Goal: Task Accomplishment & Management: Manage account settings

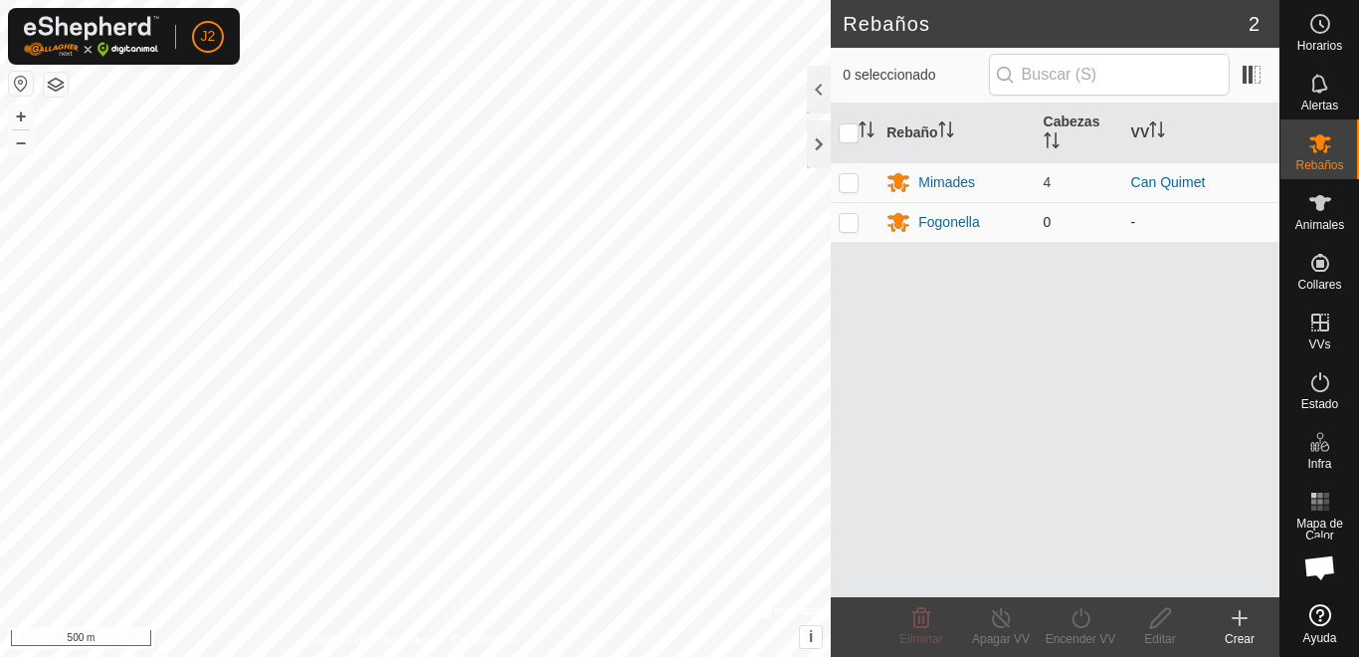
click at [849, 218] on p-checkbox at bounding box center [849, 222] width 20 height 16
checkbox input "true"
drag, startPoint x: 849, startPoint y: 182, endPoint x: 845, endPoint y: 221, distance: 39.0
click at [984, 178] on div "Mimades" at bounding box center [957, 182] width 140 height 24
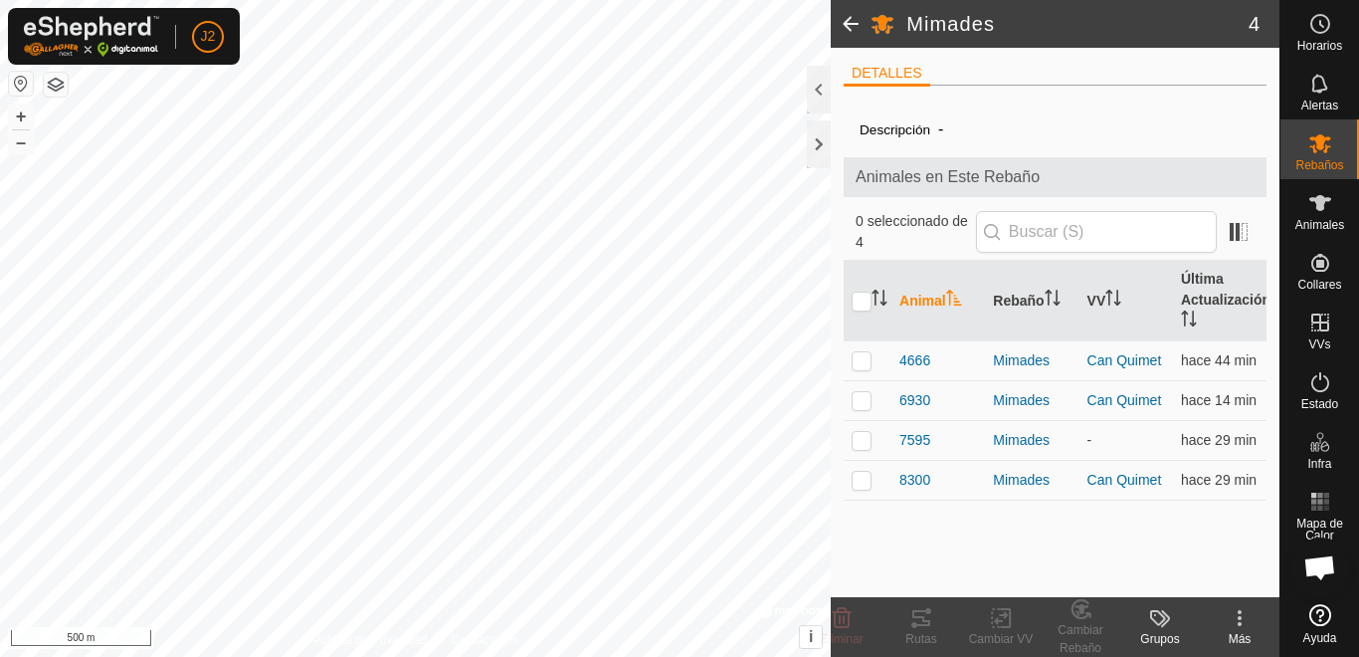
click at [905, 300] on th "Animal" at bounding box center [939, 301] width 94 height 81
click at [914, 300] on th "Animal" at bounding box center [939, 301] width 94 height 81
click at [816, 139] on div at bounding box center [819, 144] width 24 height 48
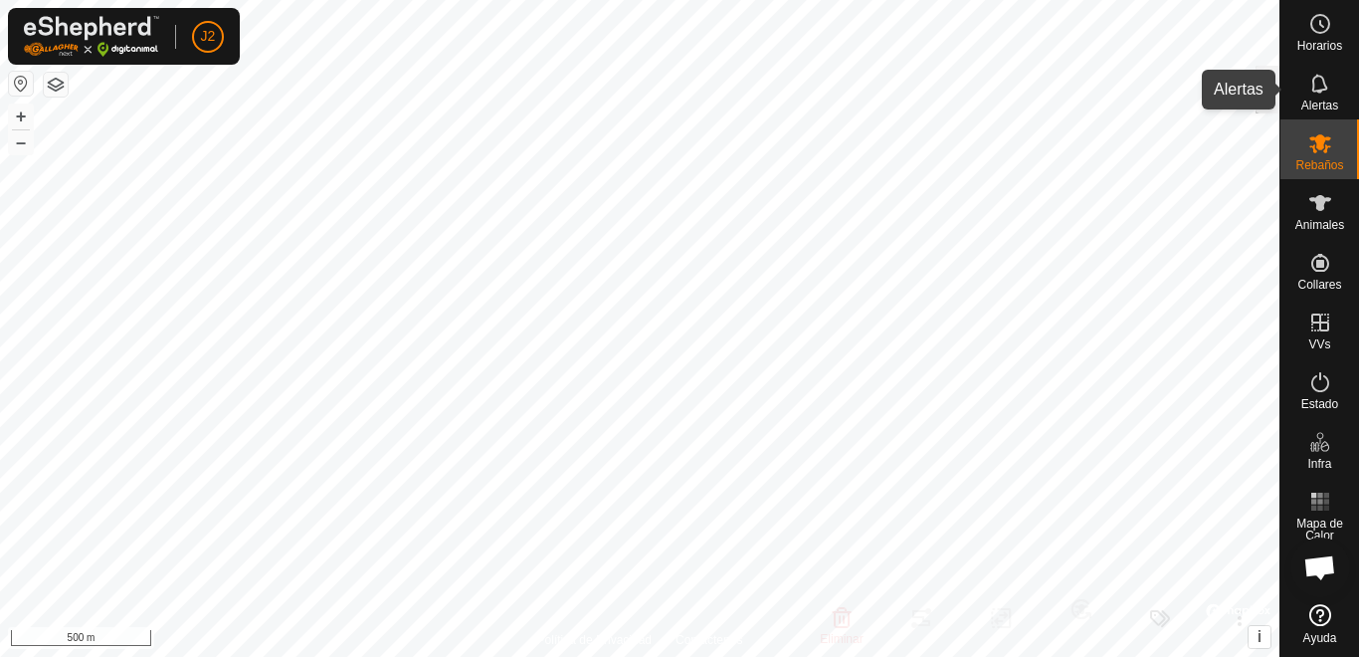
click at [1314, 92] on icon at bounding box center [1320, 83] width 16 height 19
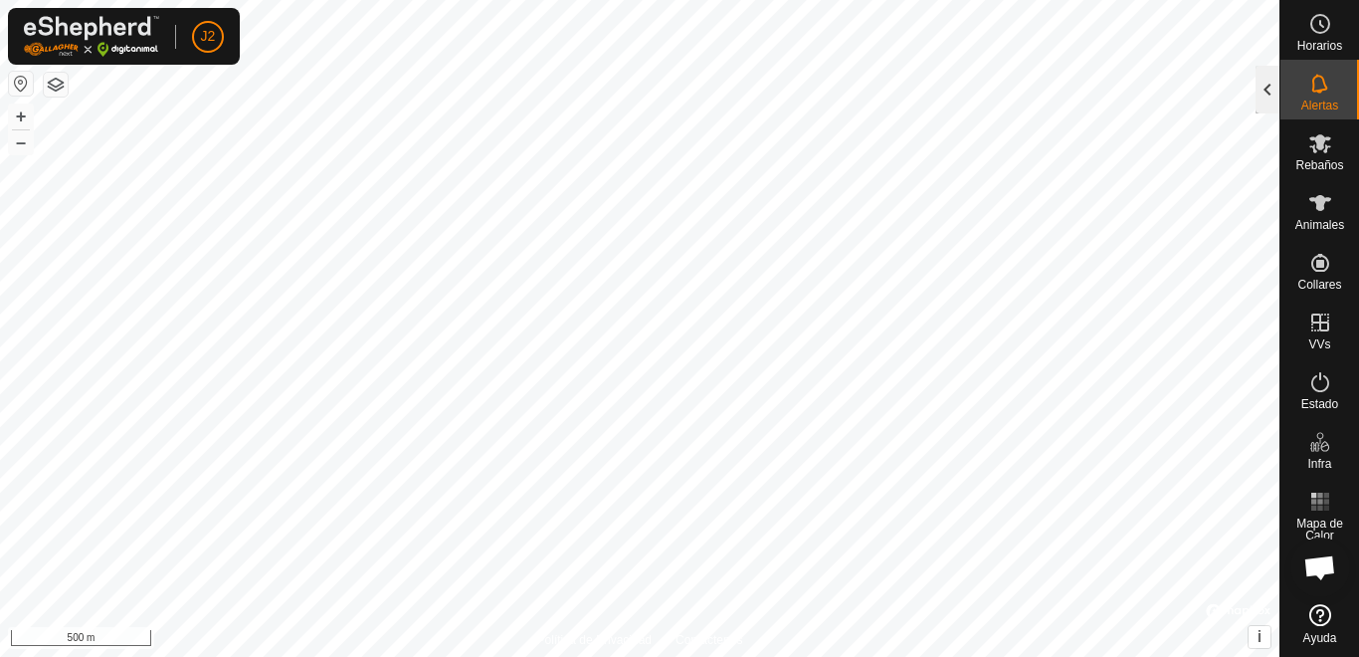
click at [1266, 87] on div at bounding box center [1268, 90] width 24 height 48
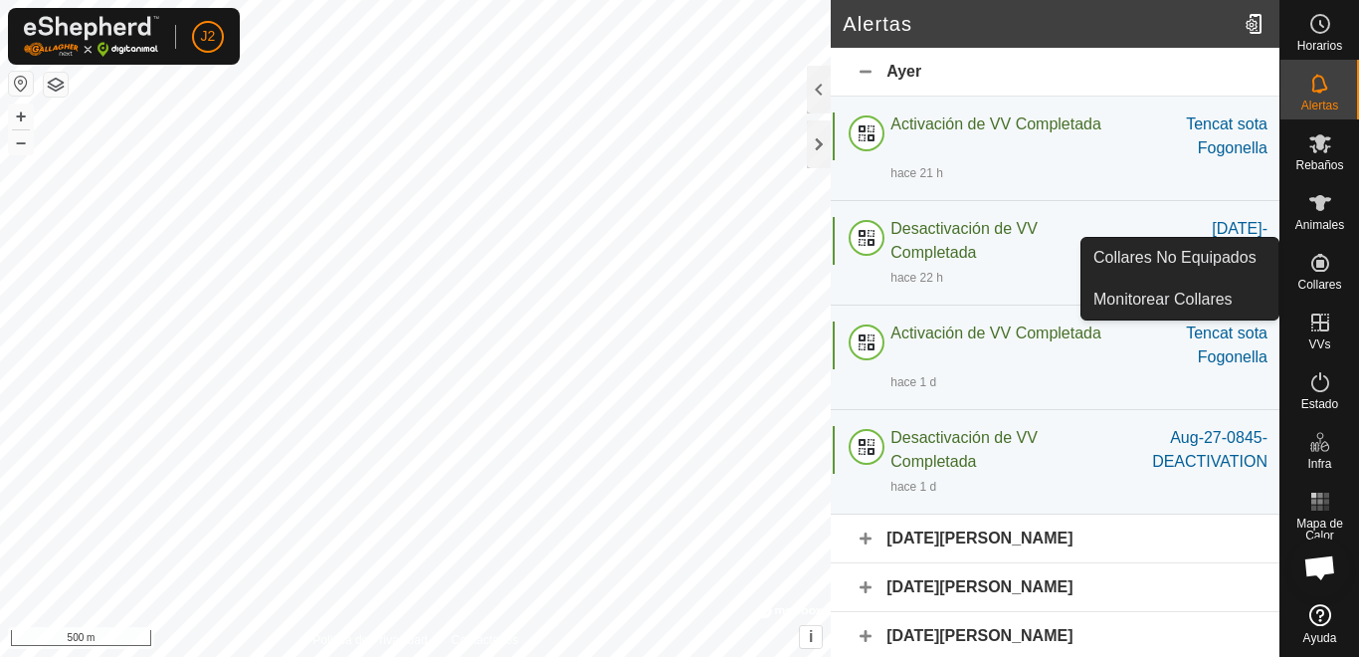
click at [1315, 267] on icon at bounding box center [1321, 263] width 24 height 24
click at [1321, 266] on icon at bounding box center [1321, 263] width 18 height 18
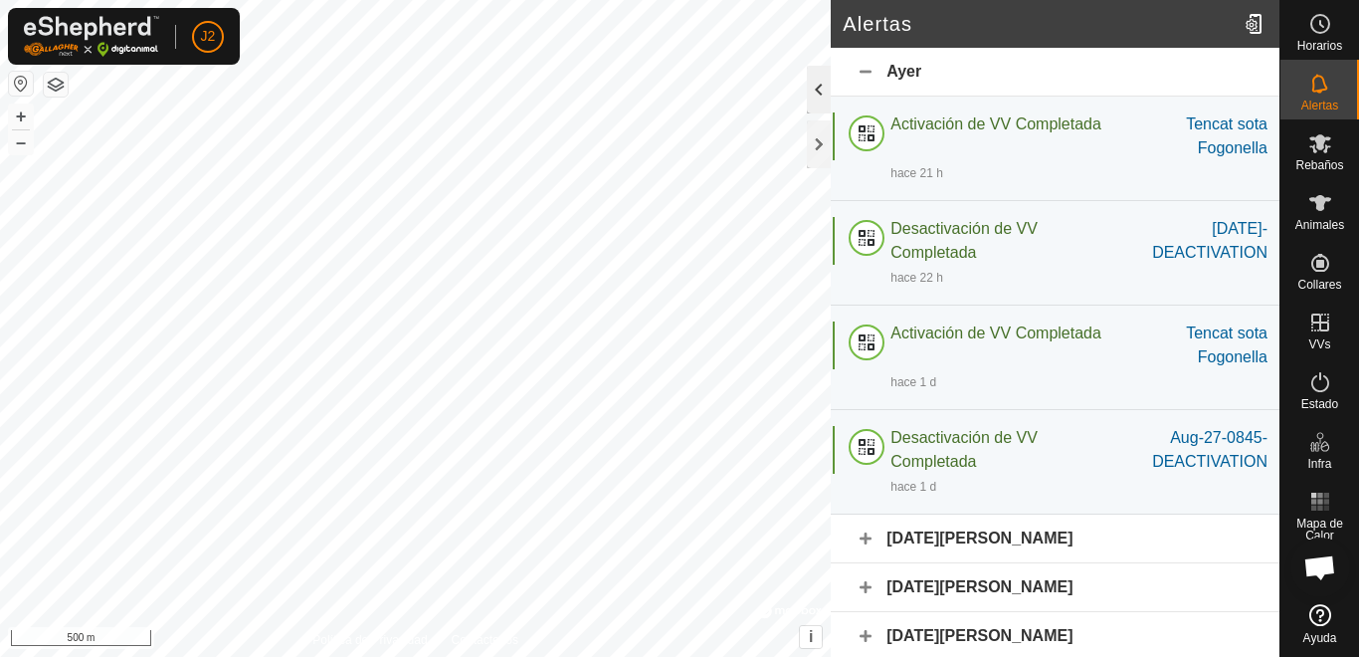
click at [815, 81] on div at bounding box center [819, 90] width 24 height 48
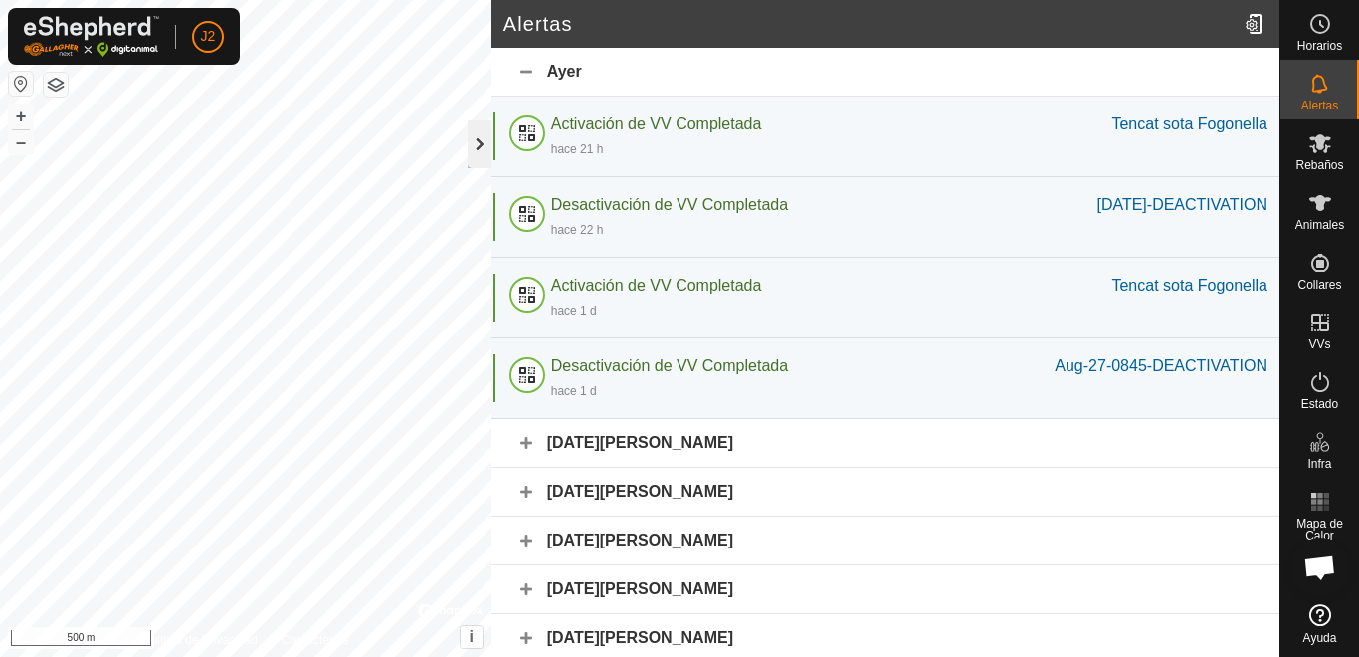
click at [481, 138] on div at bounding box center [480, 144] width 24 height 48
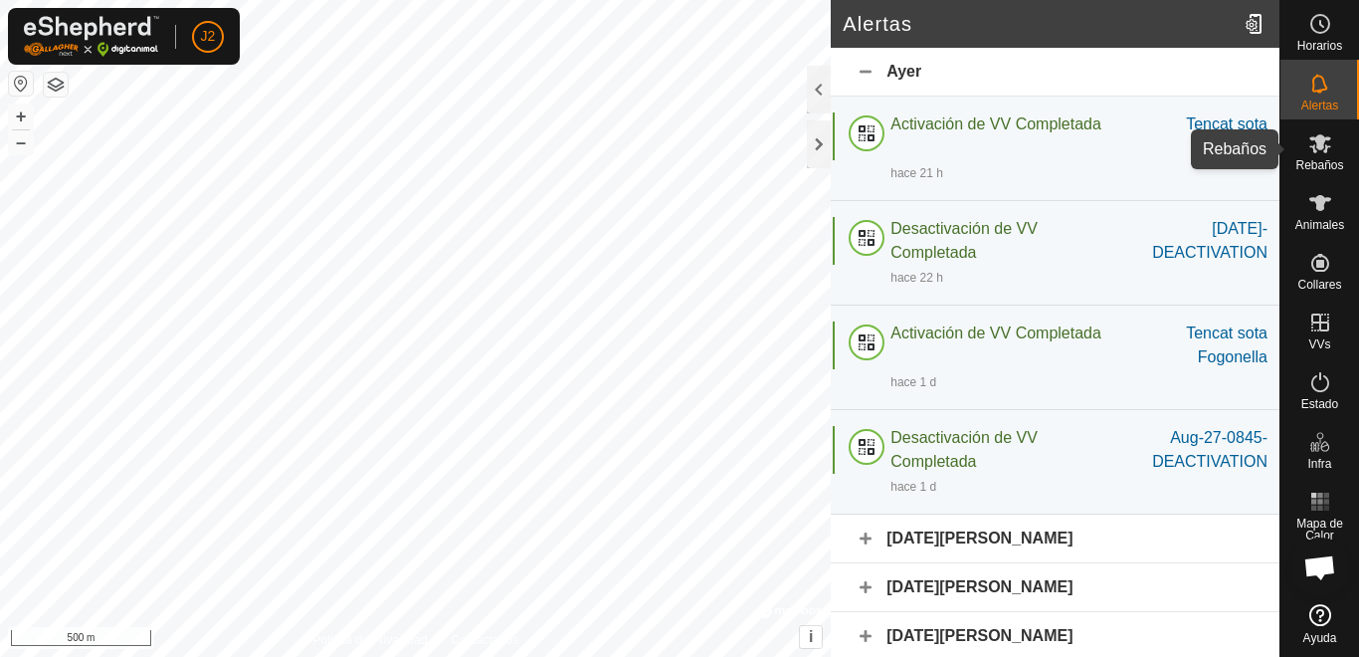
click at [1322, 156] on es-mob-svg-icon at bounding box center [1321, 143] width 36 height 32
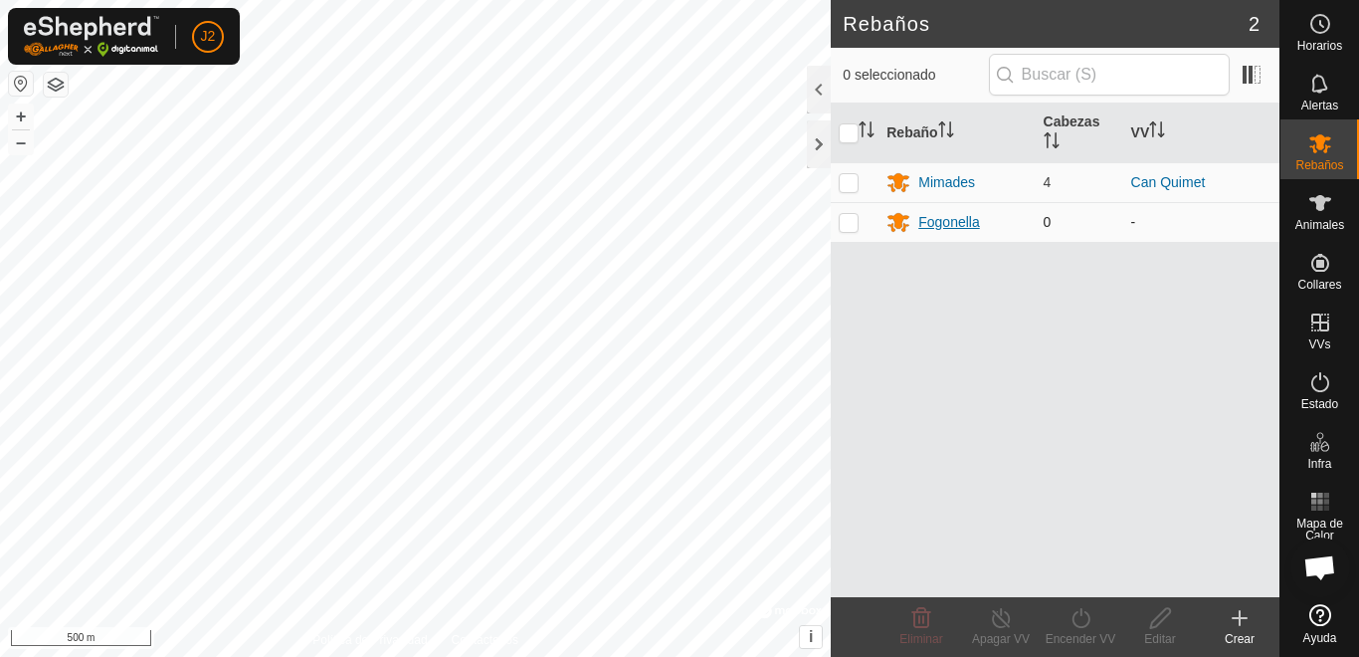
click at [938, 222] on div "Fogonella" at bounding box center [950, 222] width 62 height 21
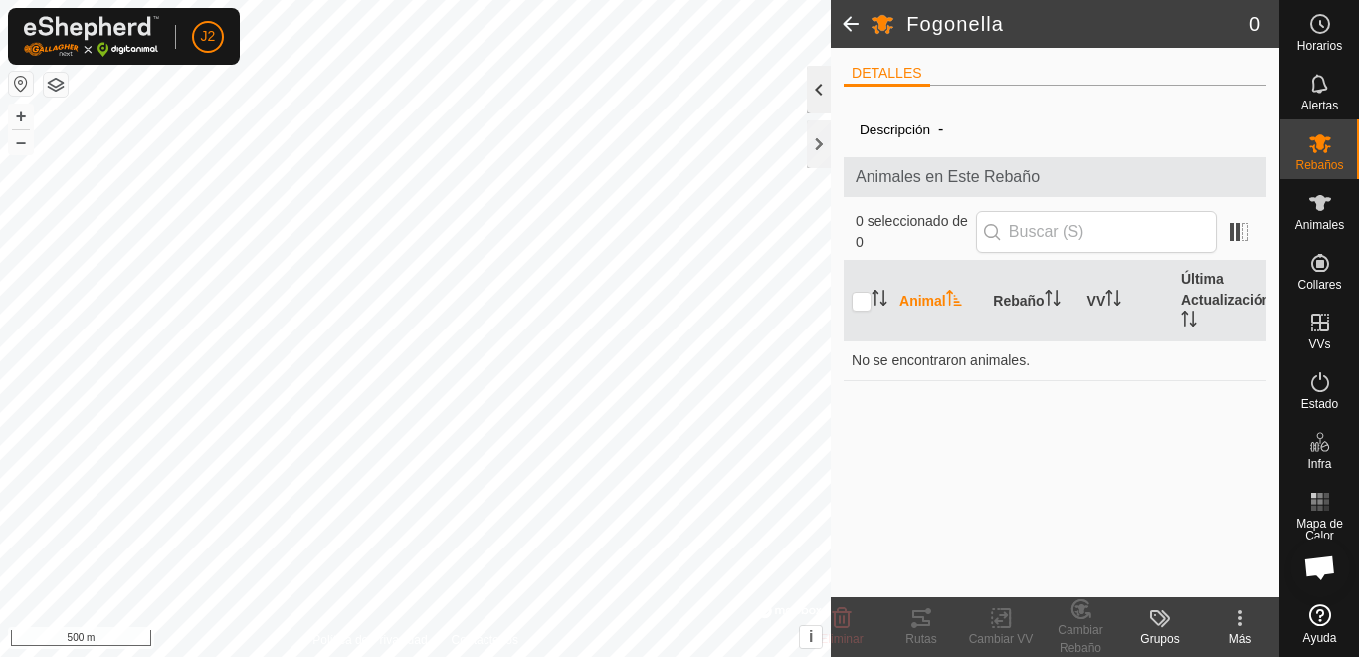
click at [817, 91] on div at bounding box center [819, 90] width 24 height 48
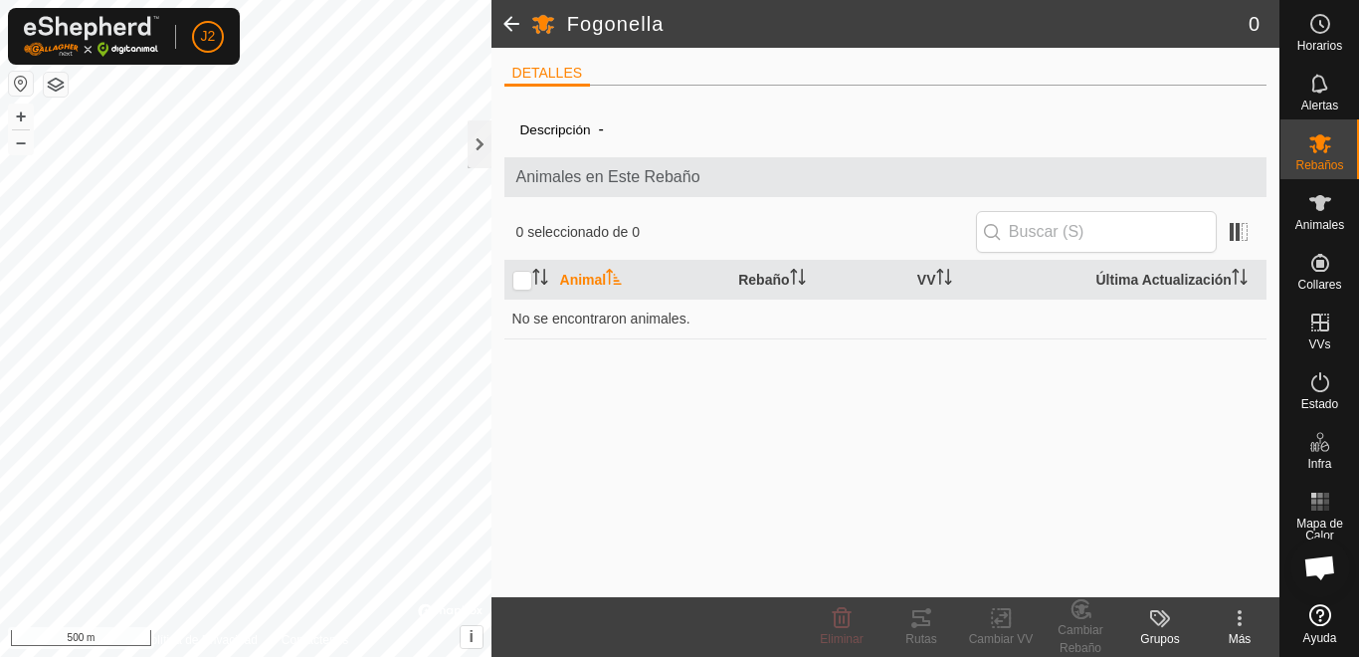
click at [1162, 623] on icon at bounding box center [1160, 618] width 24 height 24
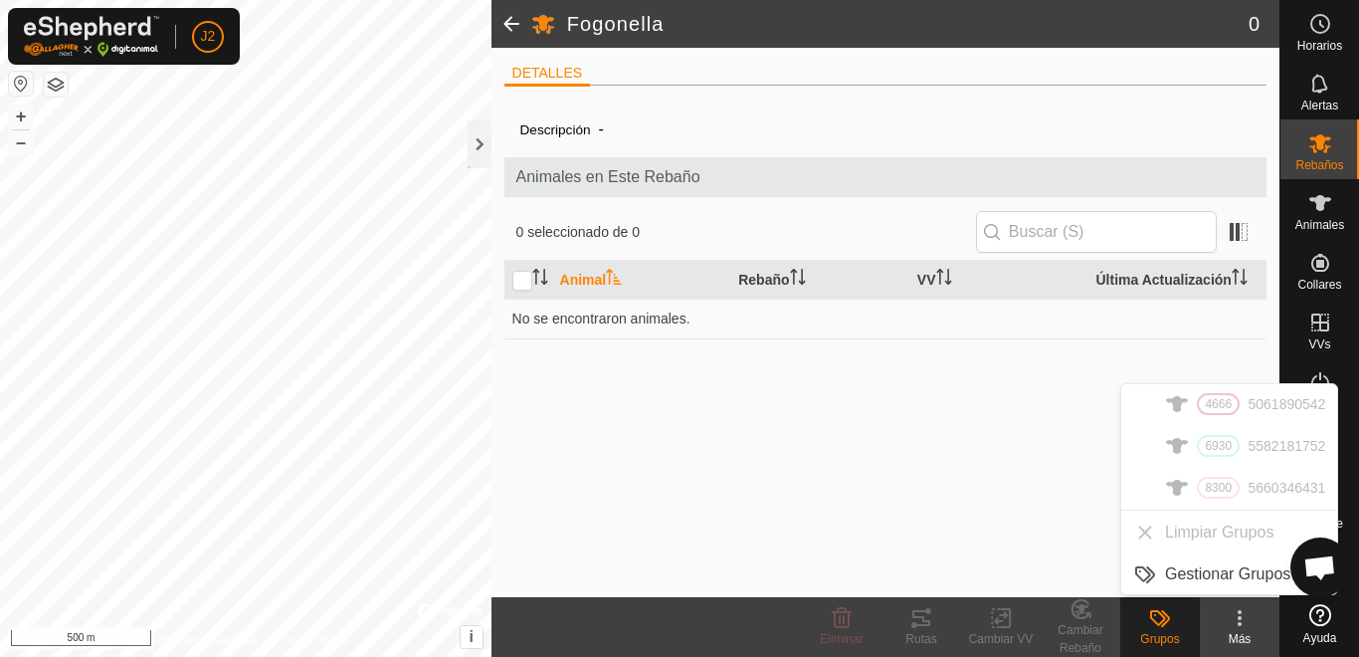
click at [1162, 623] on icon at bounding box center [1160, 618] width 24 height 24
click at [1238, 624] on icon at bounding box center [1240, 624] width 4 height 4
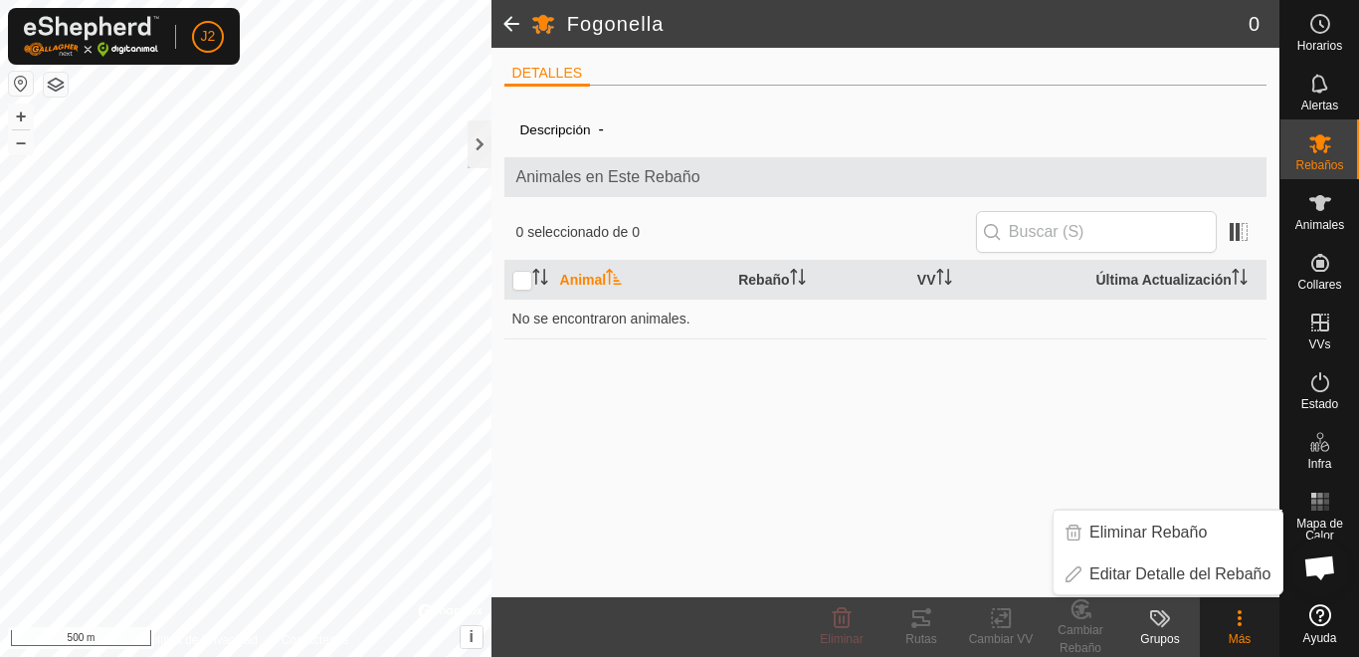
drag, startPoint x: 1154, startPoint y: 619, endPoint x: 1166, endPoint y: 627, distance: 14.4
click at [1166, 627] on icon at bounding box center [1160, 618] width 24 height 24
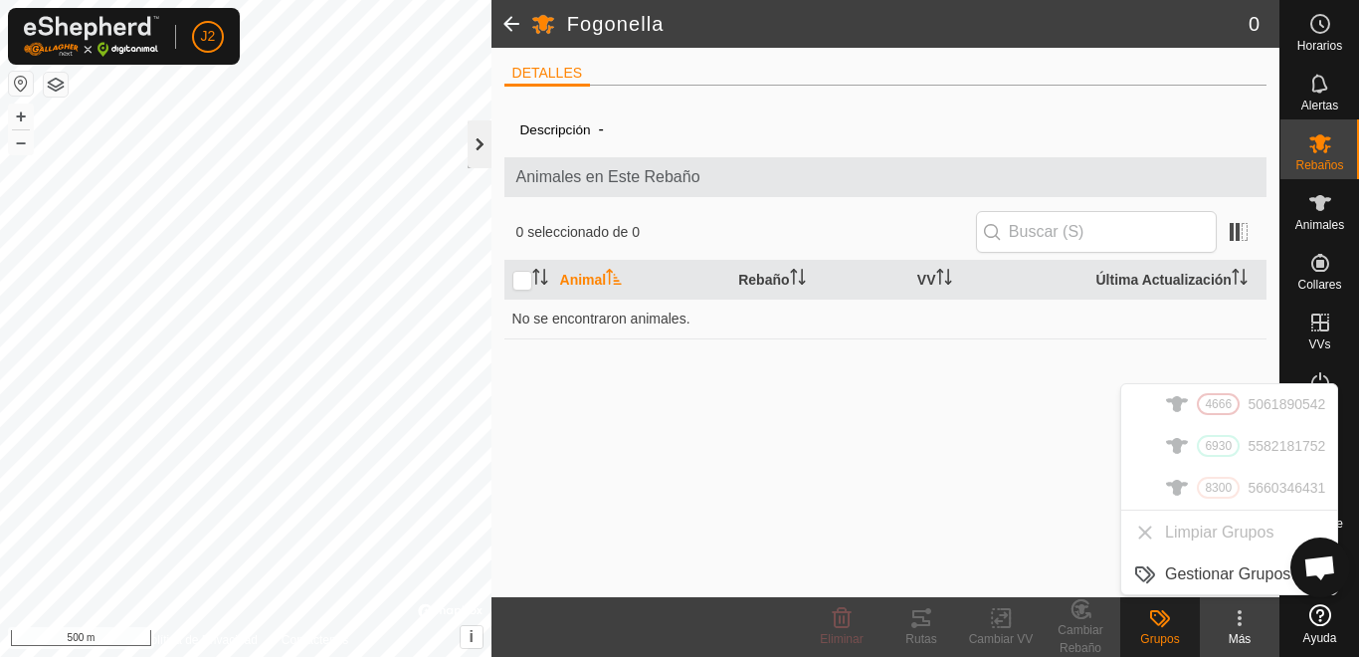
click at [475, 143] on div at bounding box center [480, 144] width 24 height 48
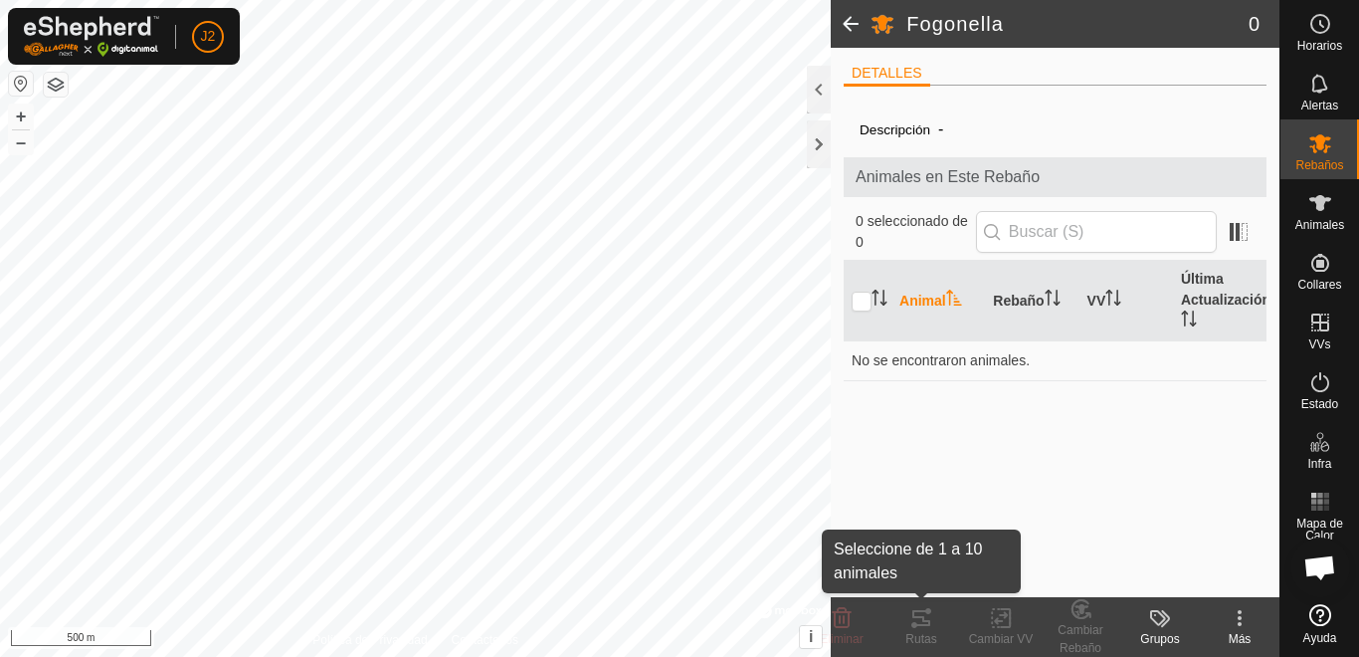
click at [920, 634] on div "Rutas" at bounding box center [922, 639] width 80 height 18
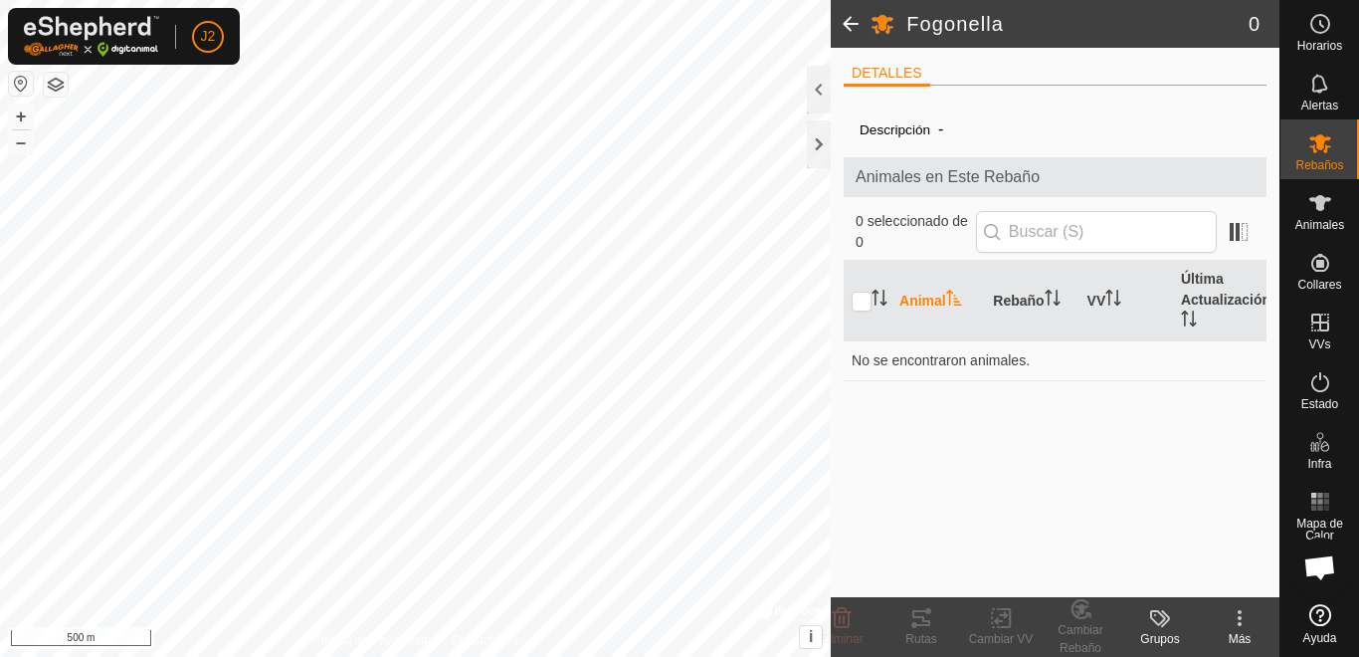
click at [928, 621] on icon at bounding box center [922, 618] width 18 height 16
click at [816, 87] on div at bounding box center [819, 90] width 24 height 48
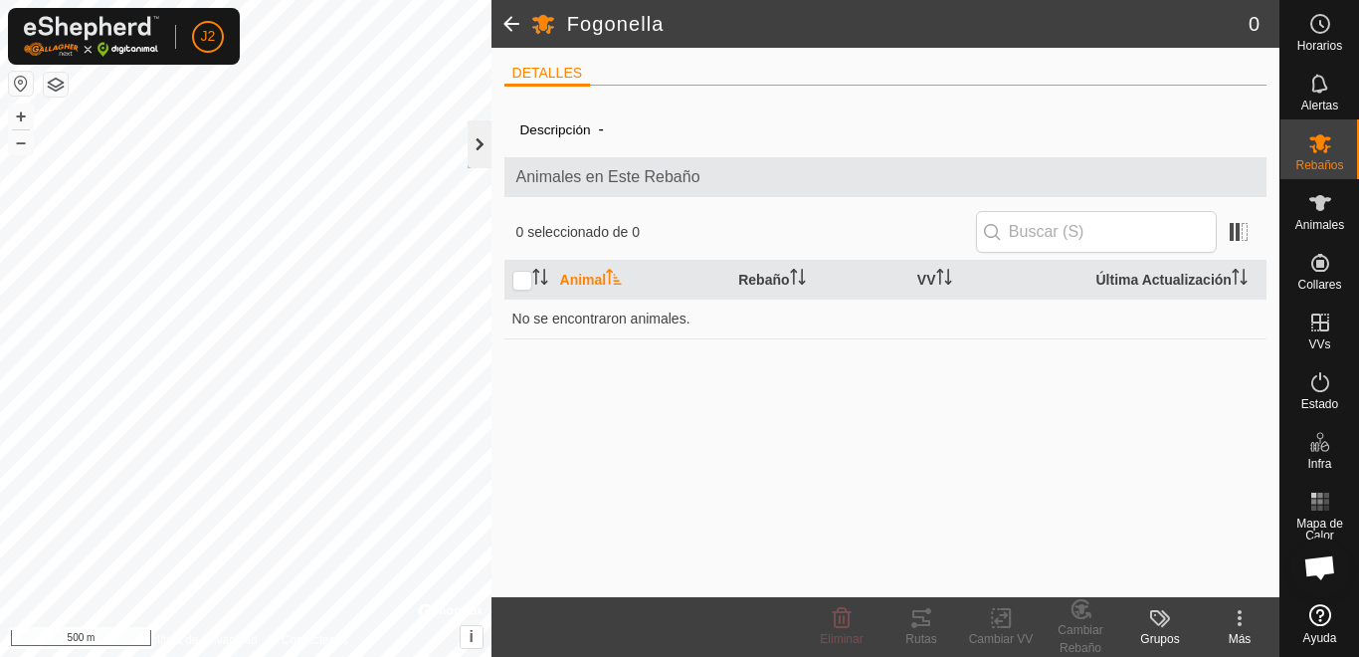
click at [471, 145] on div at bounding box center [480, 144] width 24 height 48
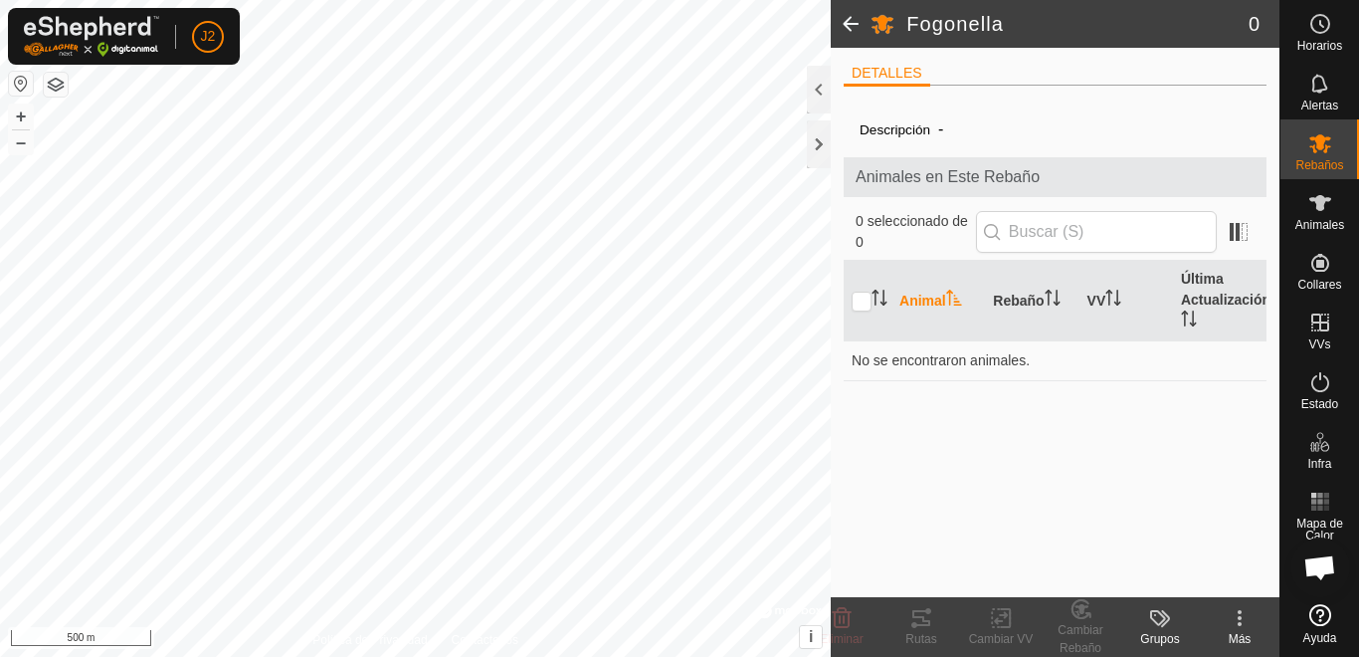
click at [846, 23] on span at bounding box center [851, 24] width 40 height 48
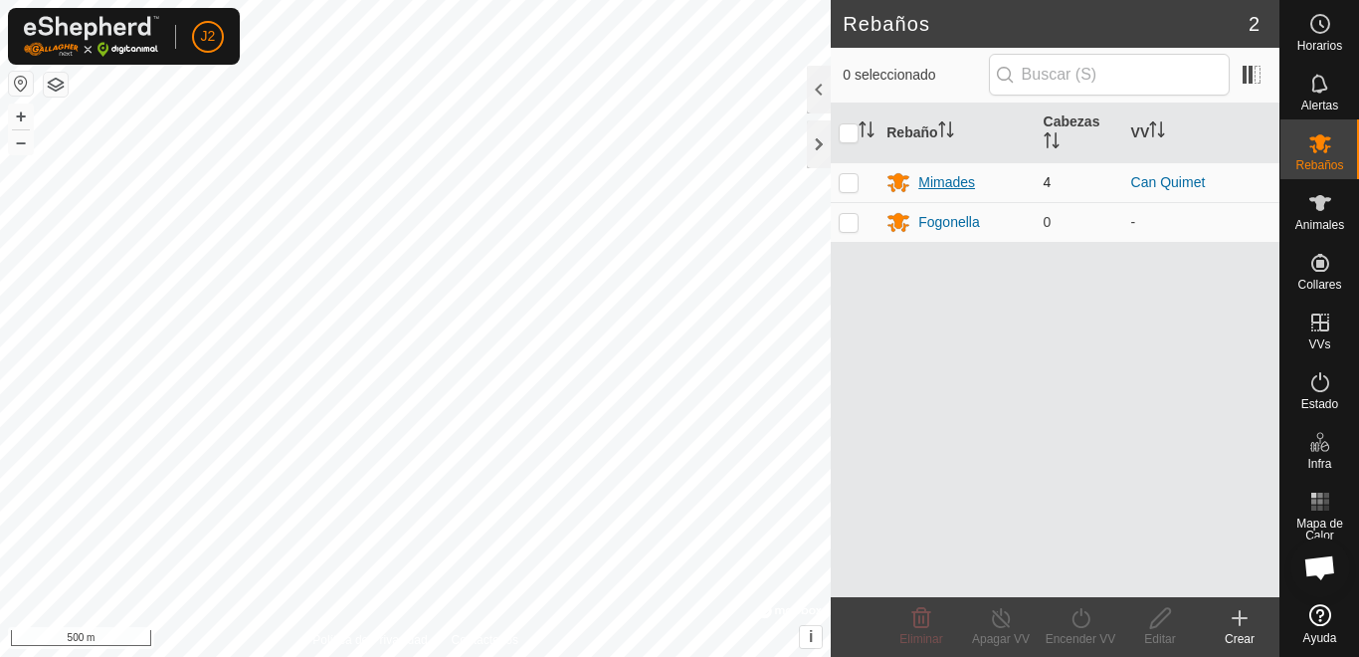
click at [949, 181] on div "Mimades" at bounding box center [947, 182] width 57 height 21
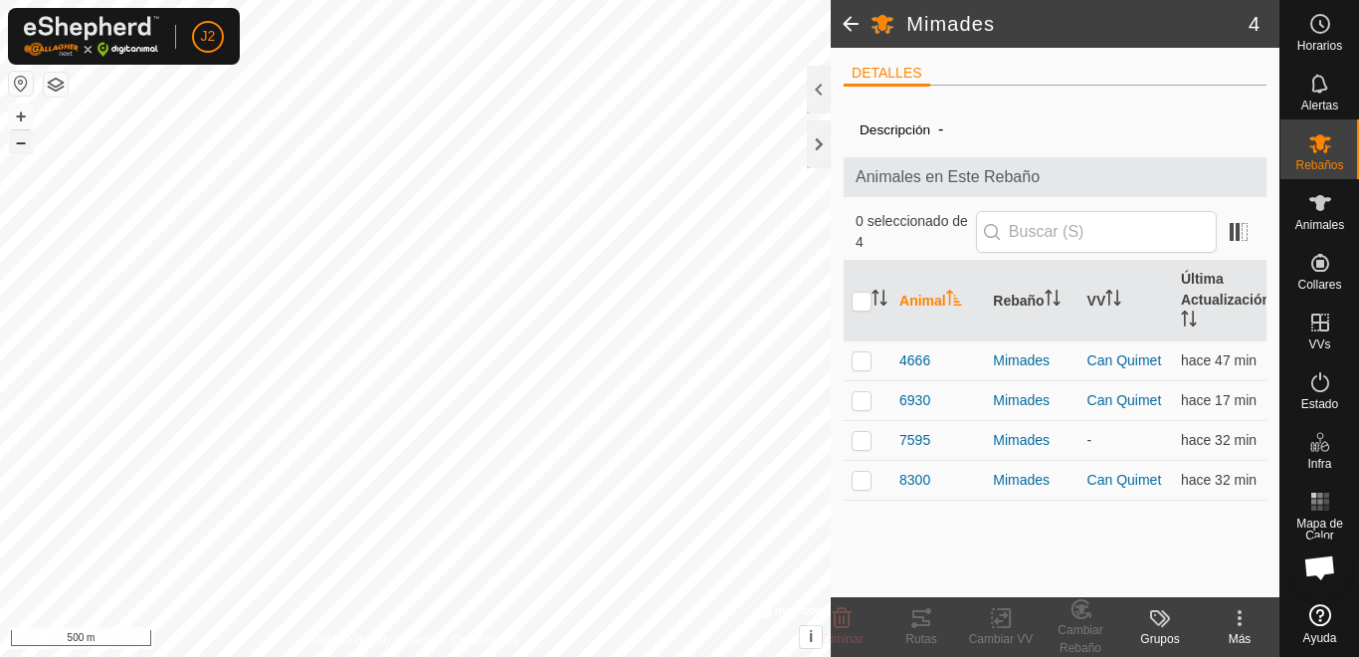
click at [21, 139] on button "–" at bounding box center [21, 142] width 24 height 24
click at [20, 141] on button "–" at bounding box center [21, 142] width 24 height 24
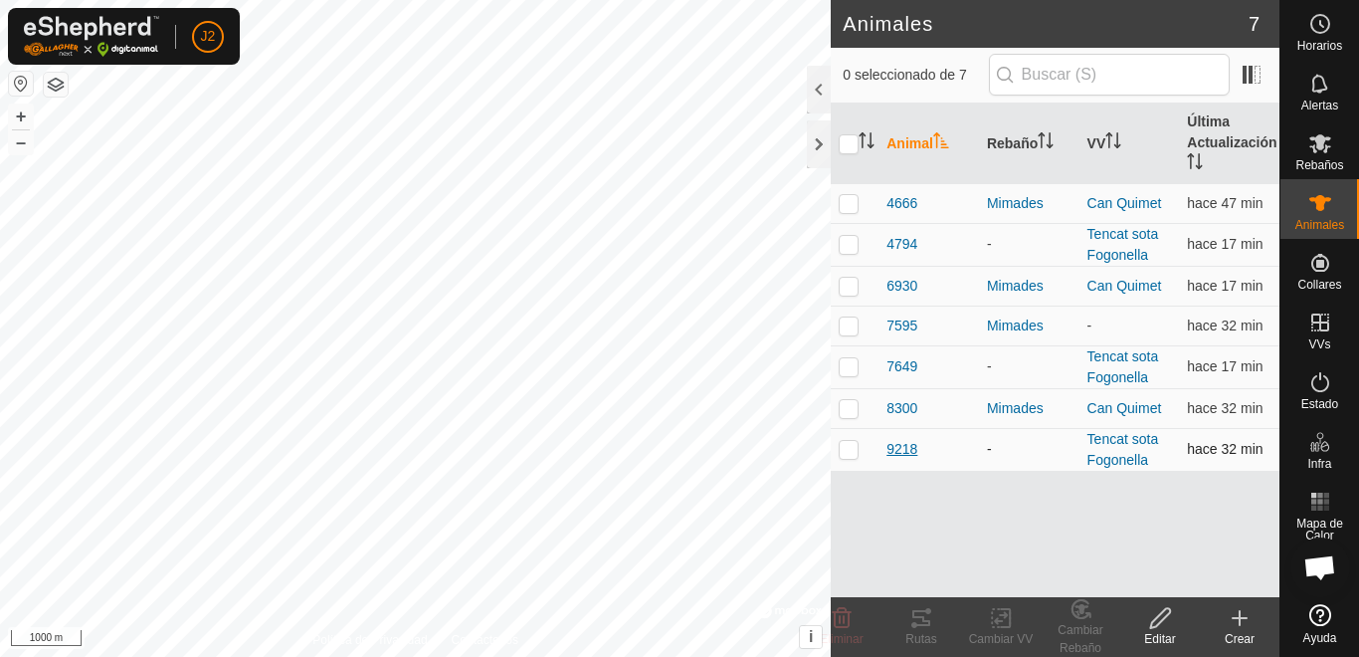
click at [909, 451] on span "9218" at bounding box center [902, 449] width 31 height 21
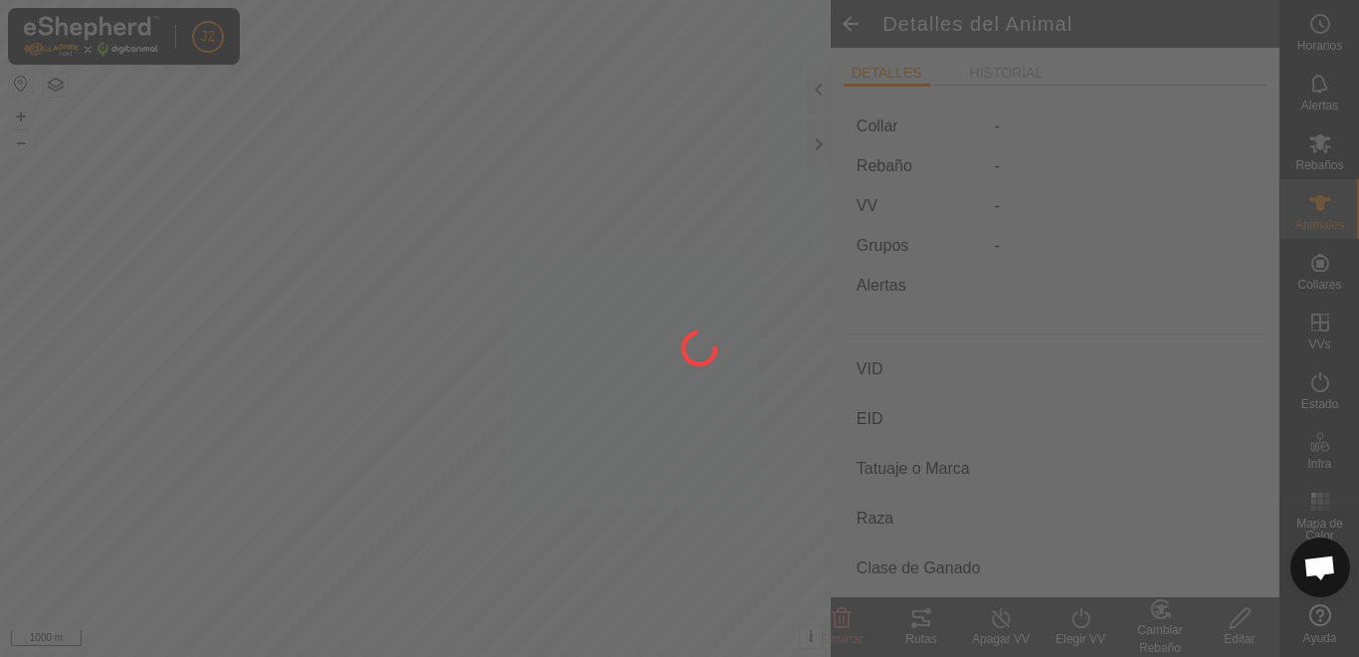
type input "9218"
type input "-"
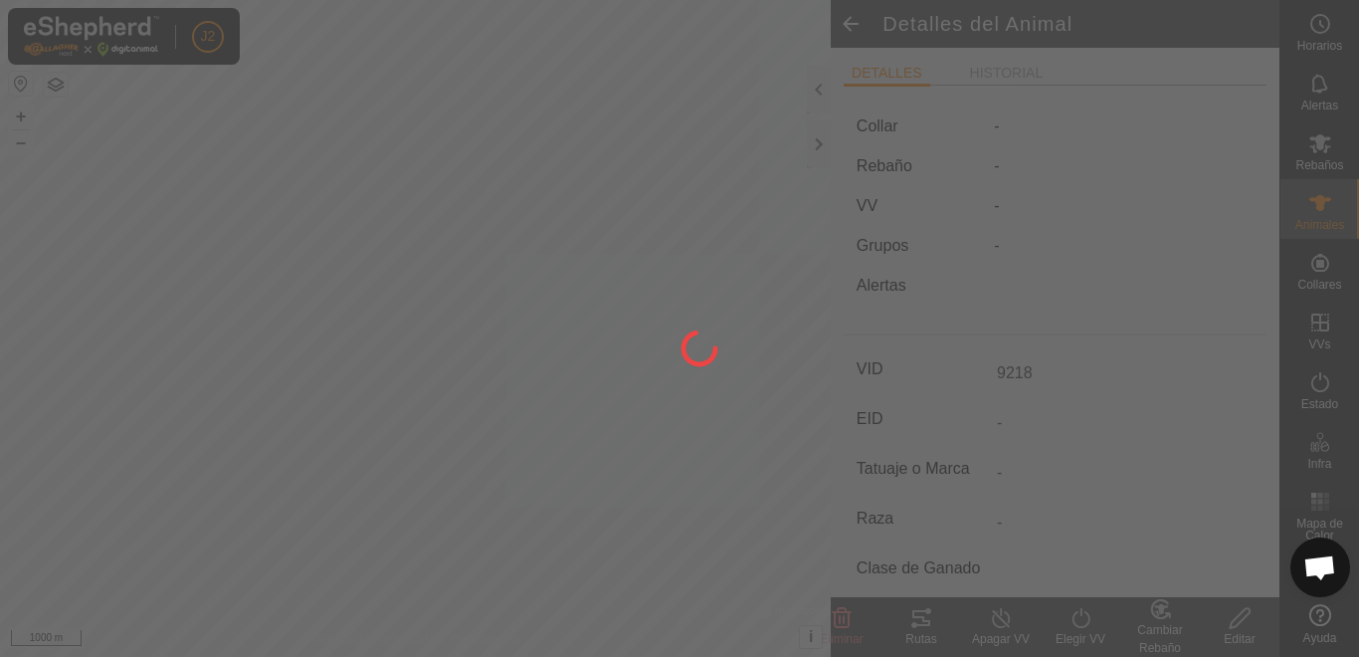
type input "0 kg"
type input "-"
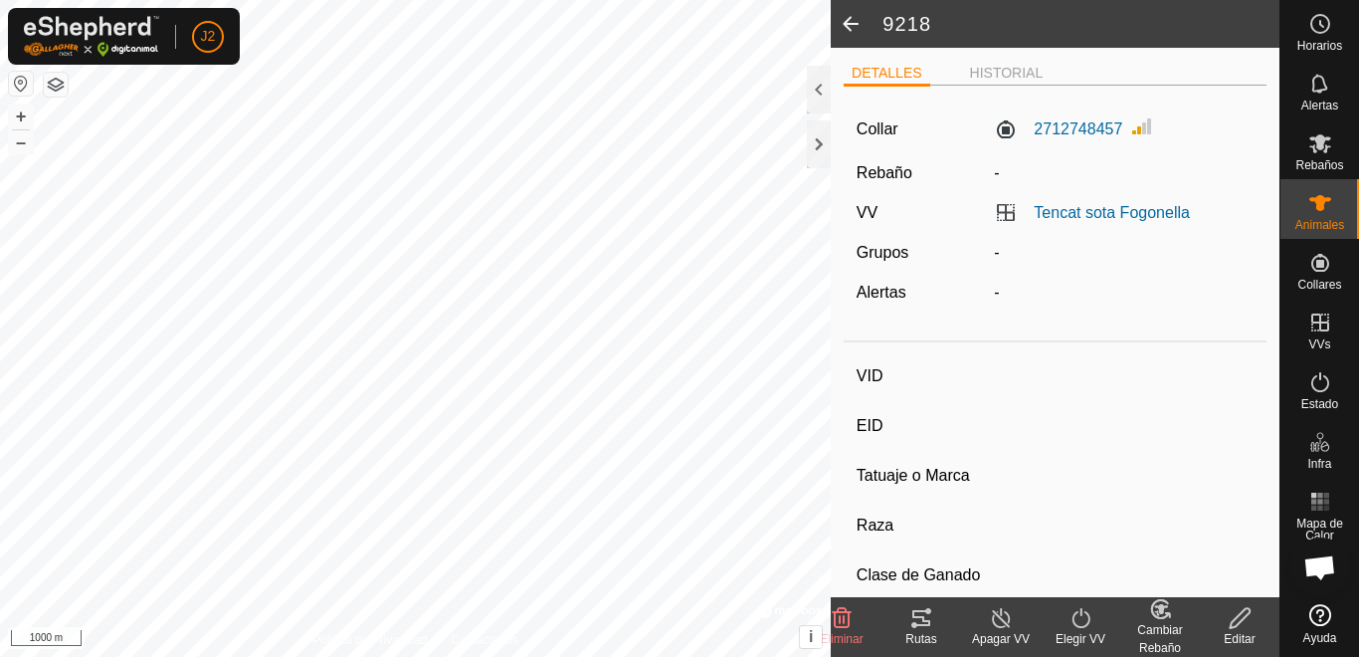
type input "7595"
type input "-"
type input "Bruna dels Pirineus"
type input "-"
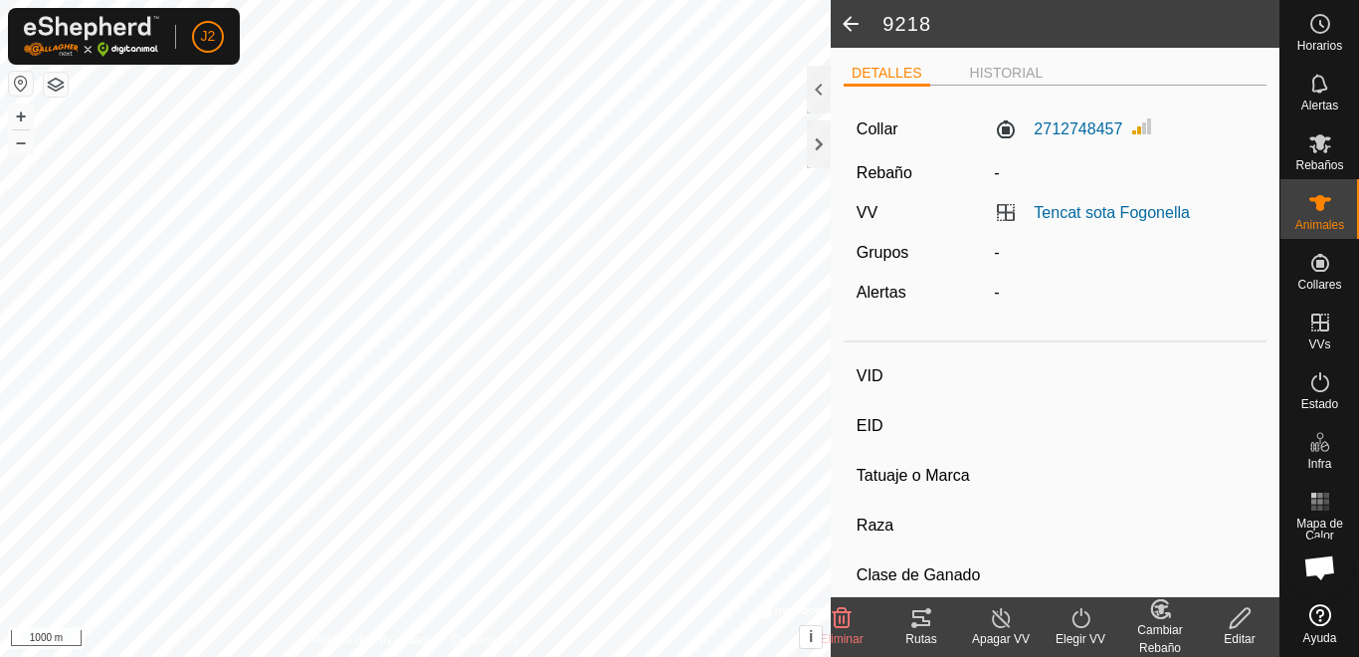
type input "0 kg"
type input "-"
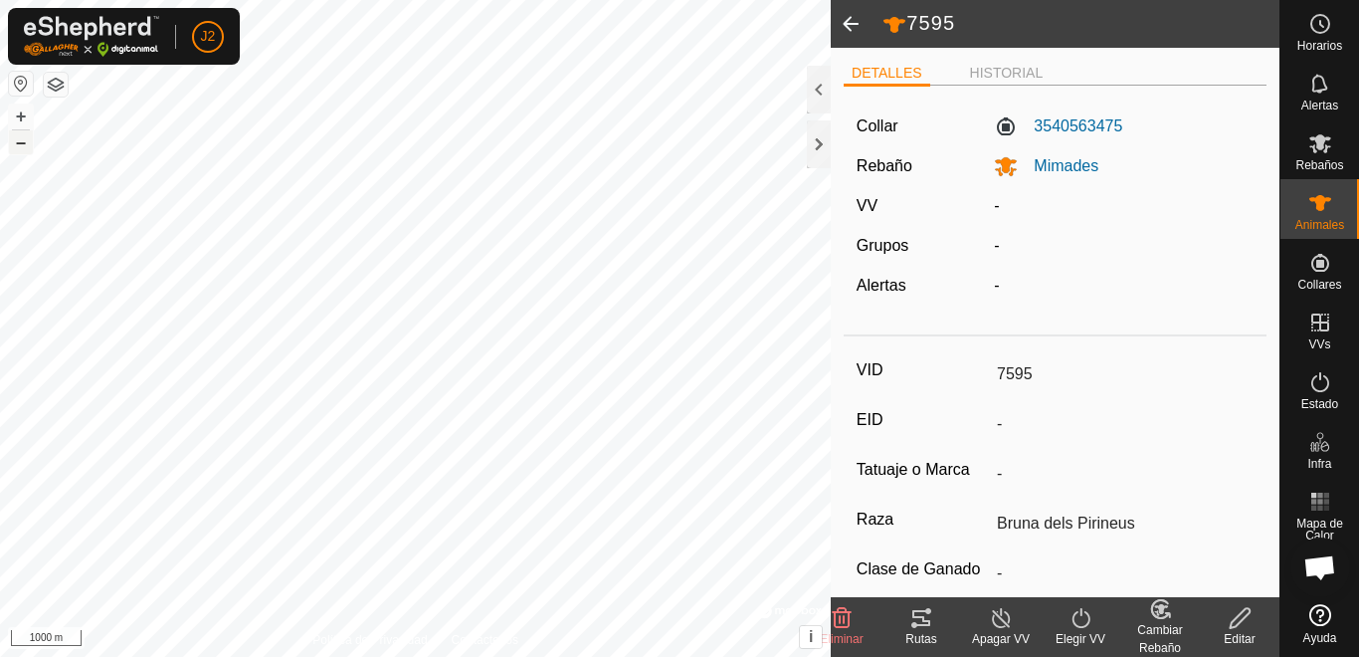
click at [21, 142] on button "–" at bounding box center [21, 142] width 24 height 24
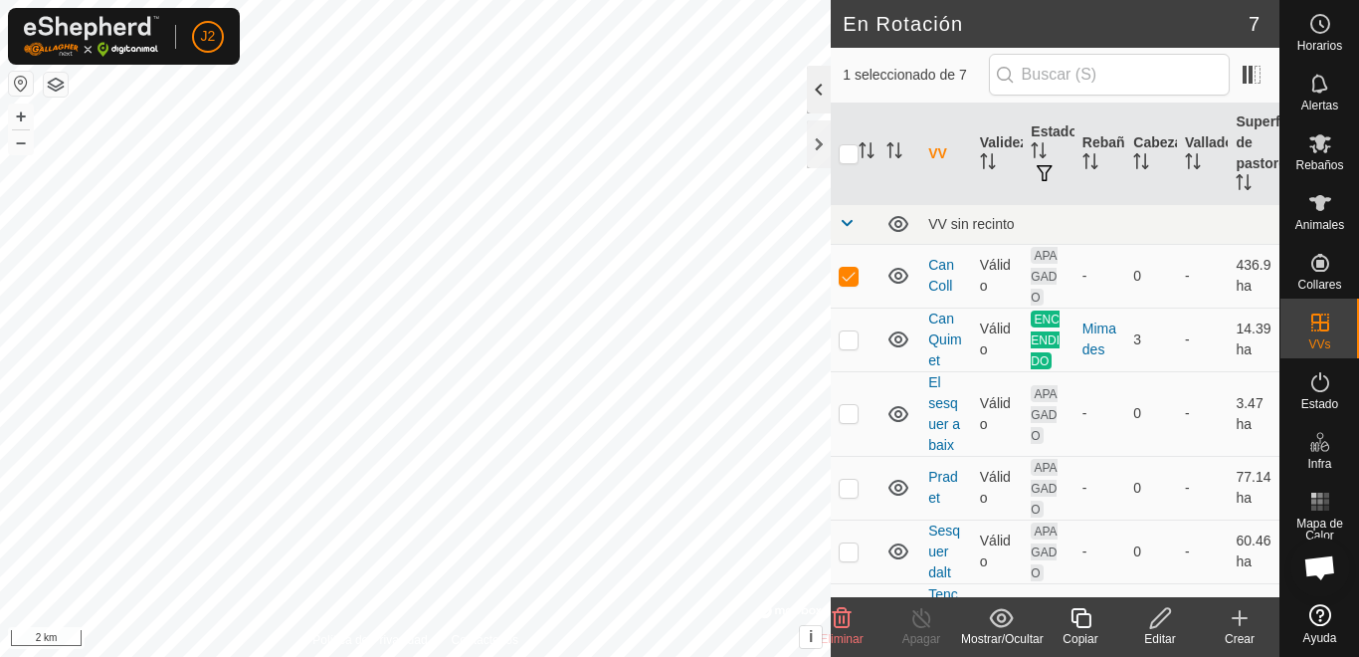
click at [816, 89] on div at bounding box center [819, 90] width 24 height 48
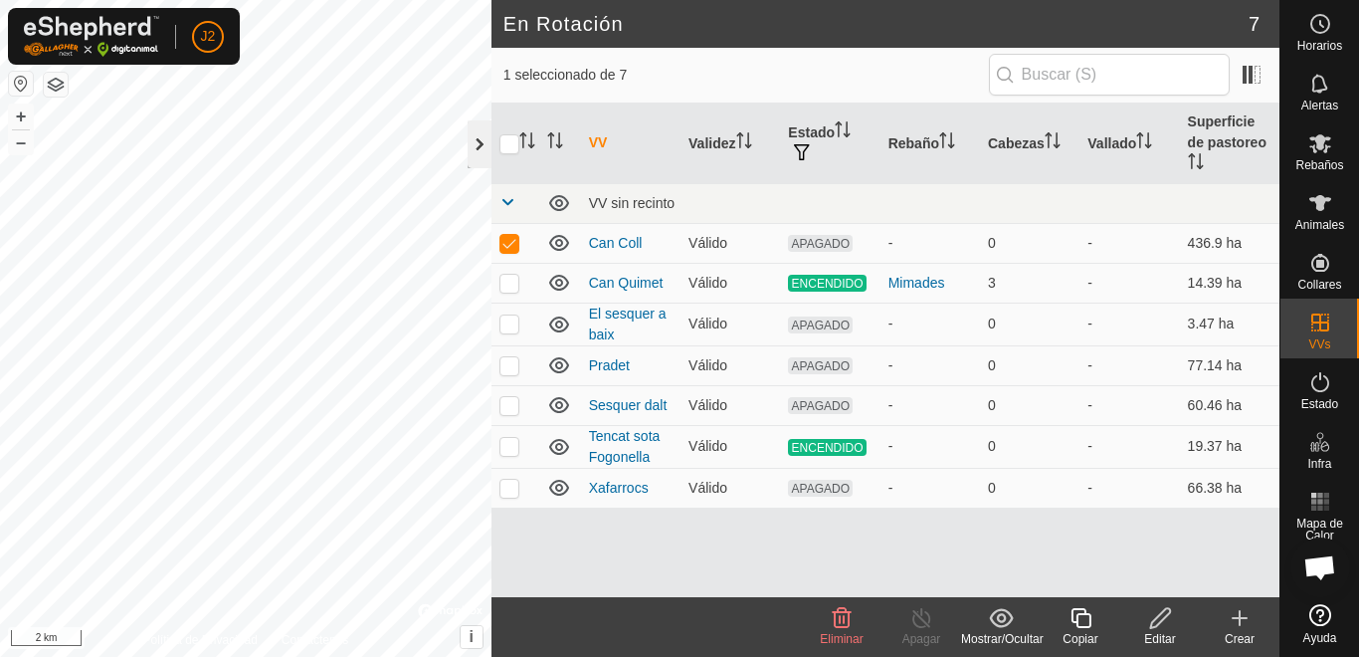
click at [478, 143] on div at bounding box center [480, 144] width 24 height 48
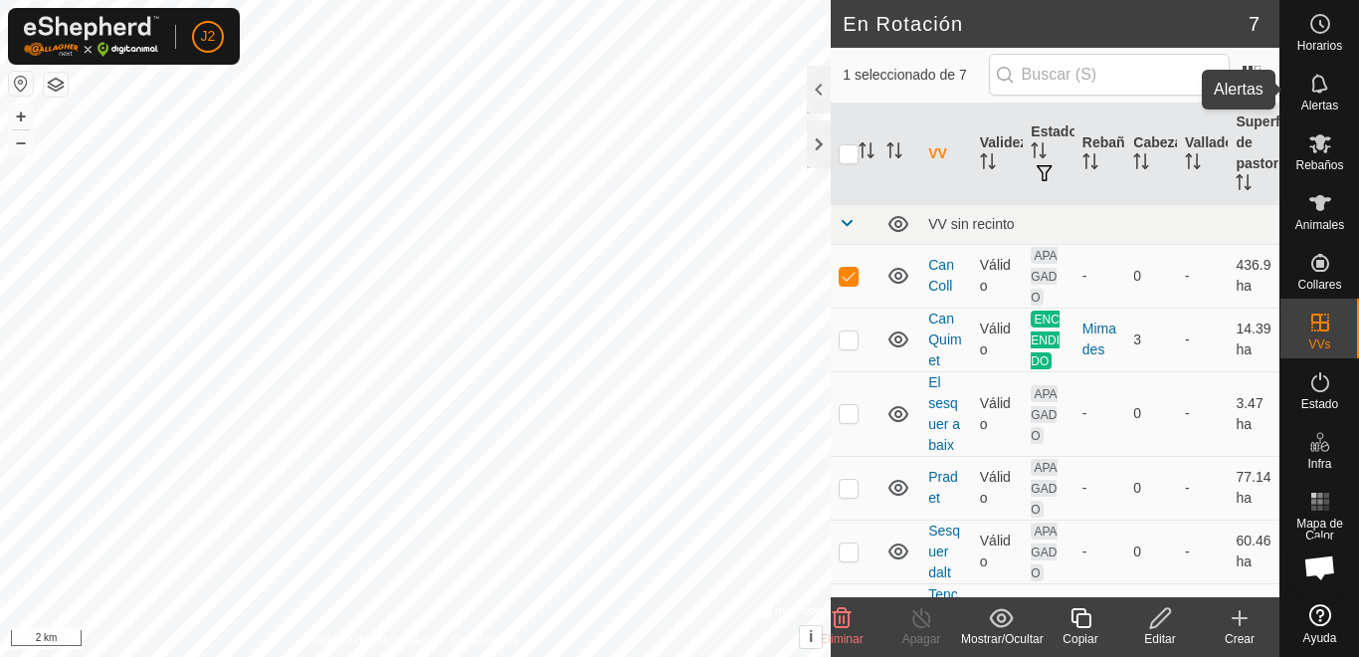
click at [1314, 95] on icon at bounding box center [1321, 84] width 24 height 24
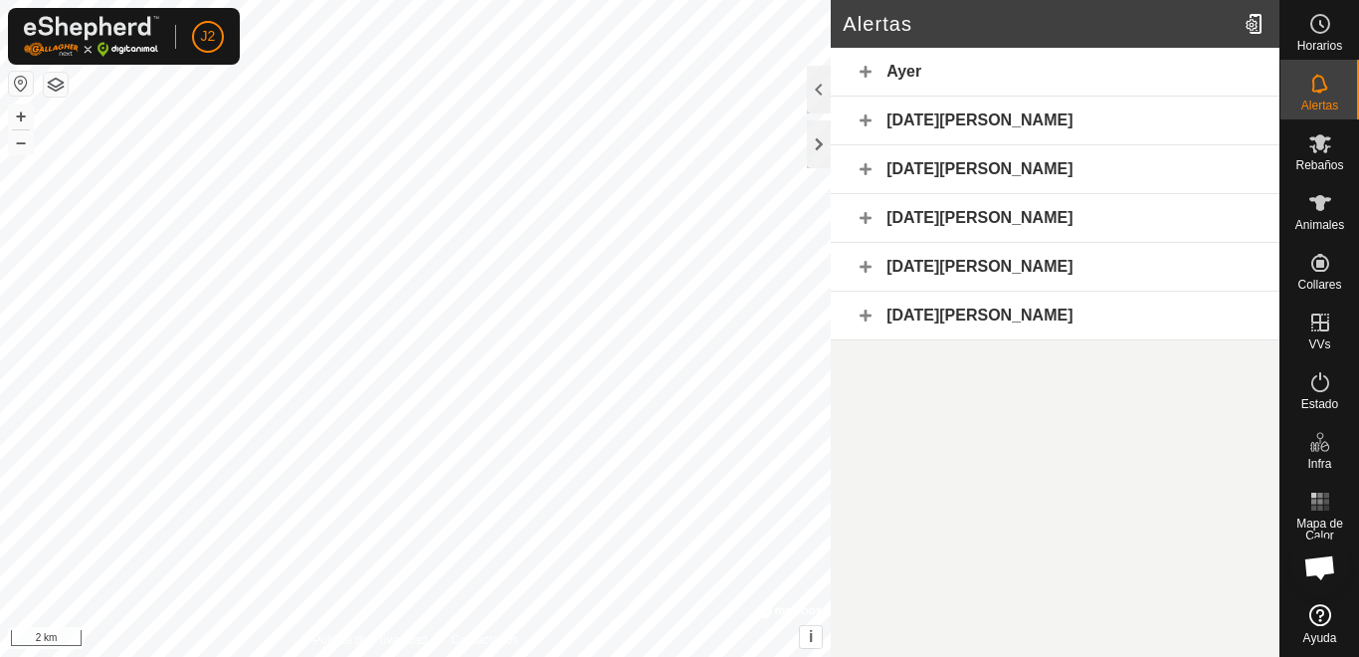
click at [912, 72] on div "Ayer" at bounding box center [1055, 72] width 449 height 49
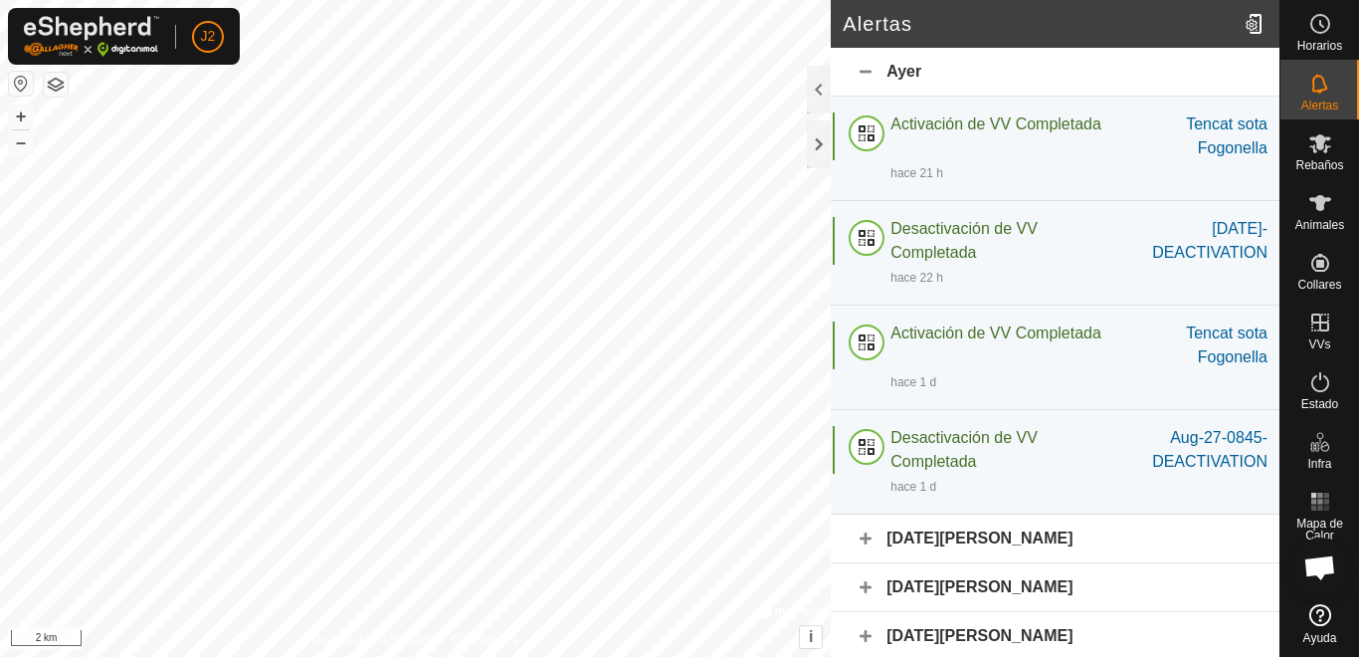
click at [912, 72] on div "Ayer" at bounding box center [1055, 72] width 449 height 49
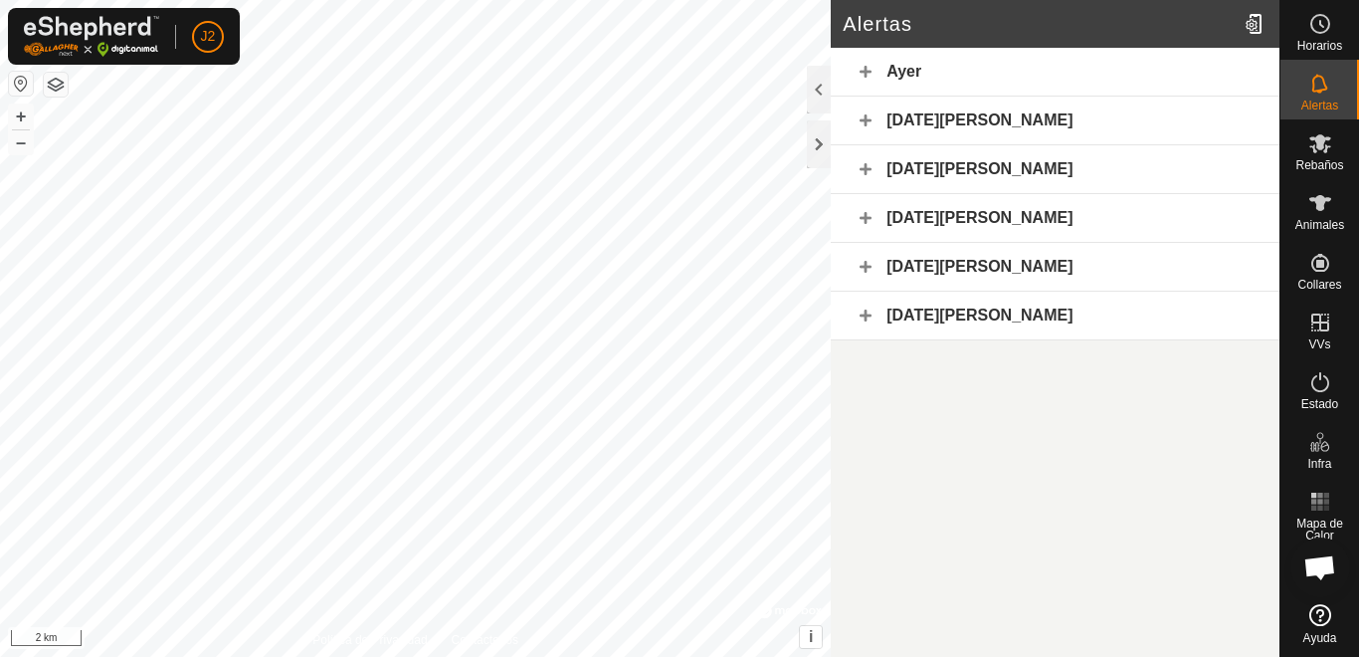
click at [912, 72] on div "Ayer" at bounding box center [1055, 72] width 449 height 49
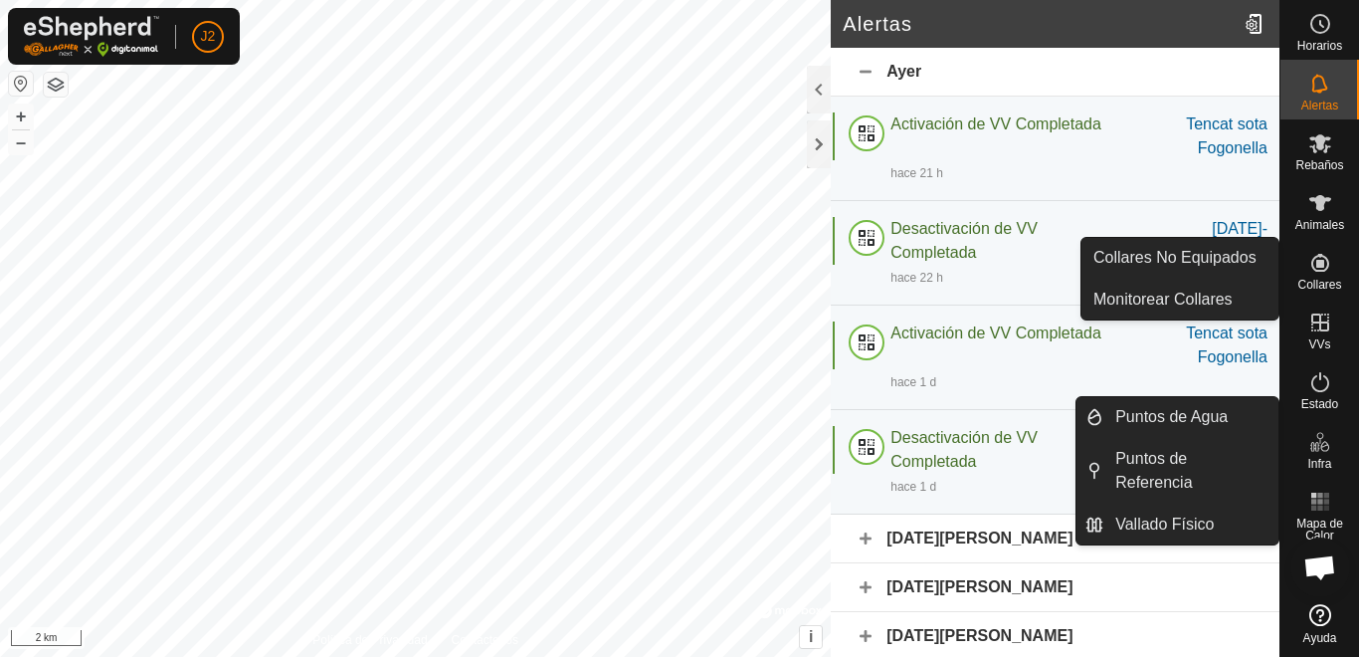
click at [1320, 445] on icon at bounding box center [1321, 442] width 24 height 24
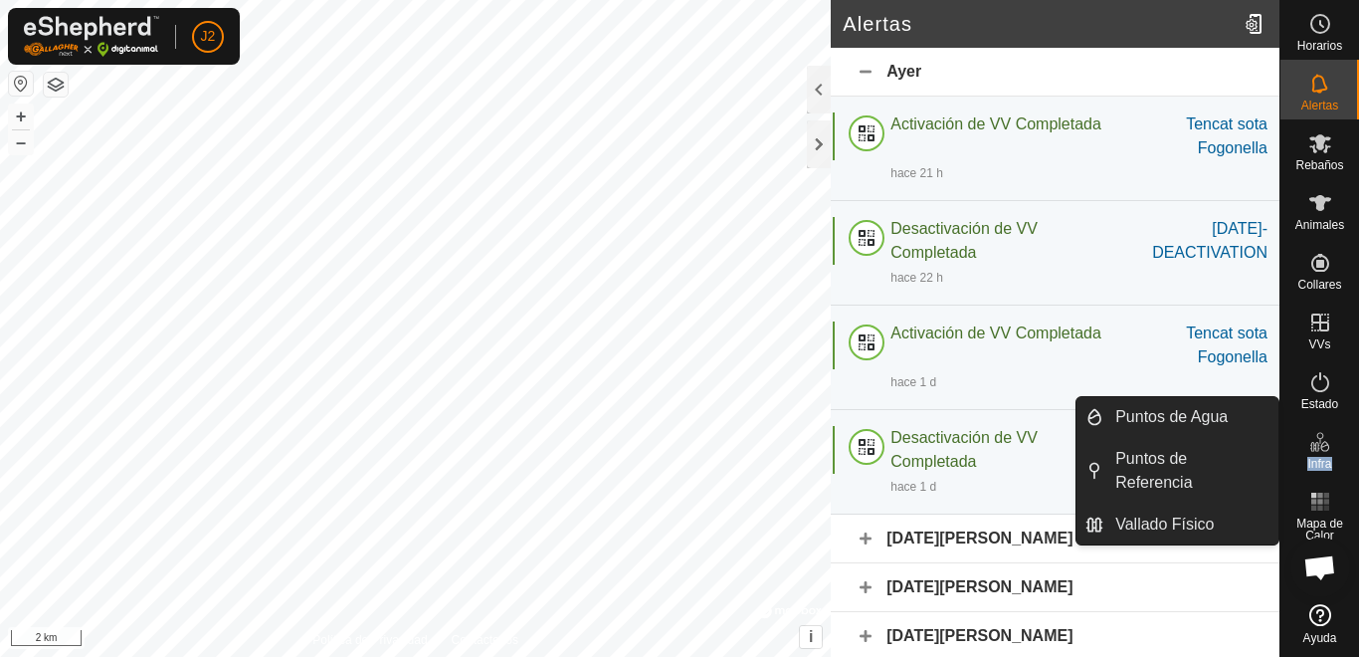
click at [1320, 445] on icon at bounding box center [1321, 442] width 24 height 24
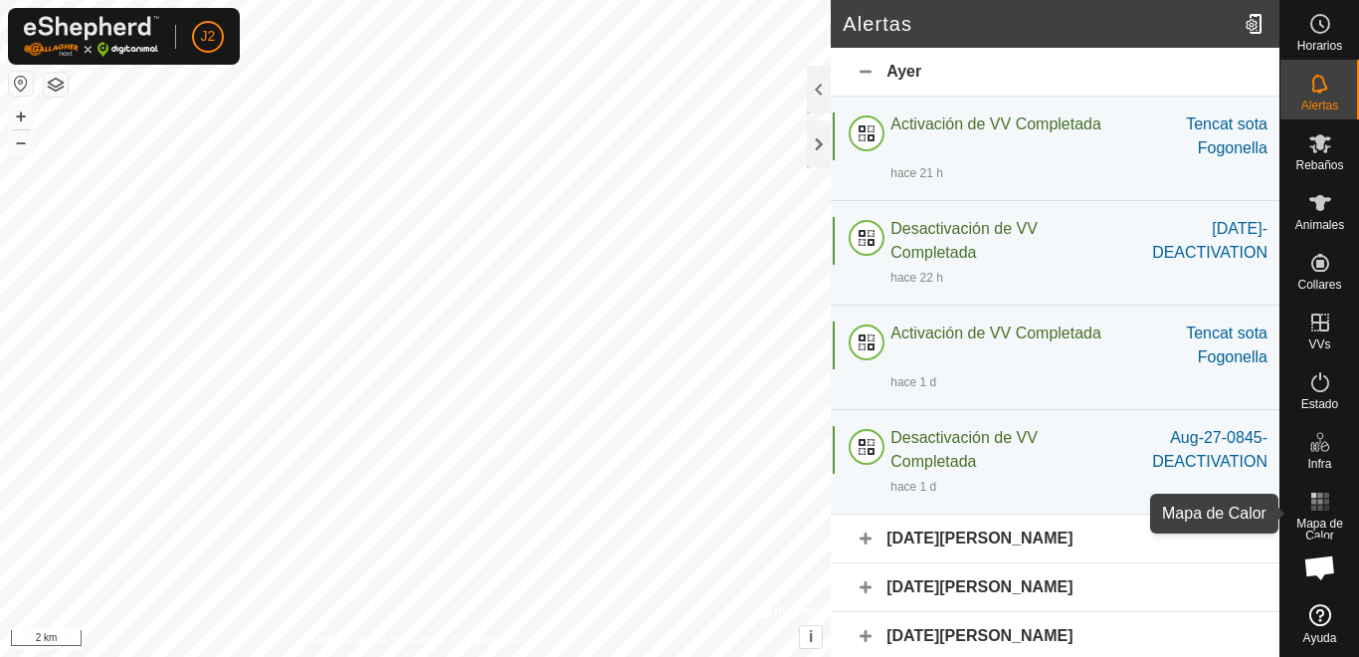
click at [1322, 487] on es-heatmap-svg-icon at bounding box center [1321, 502] width 36 height 32
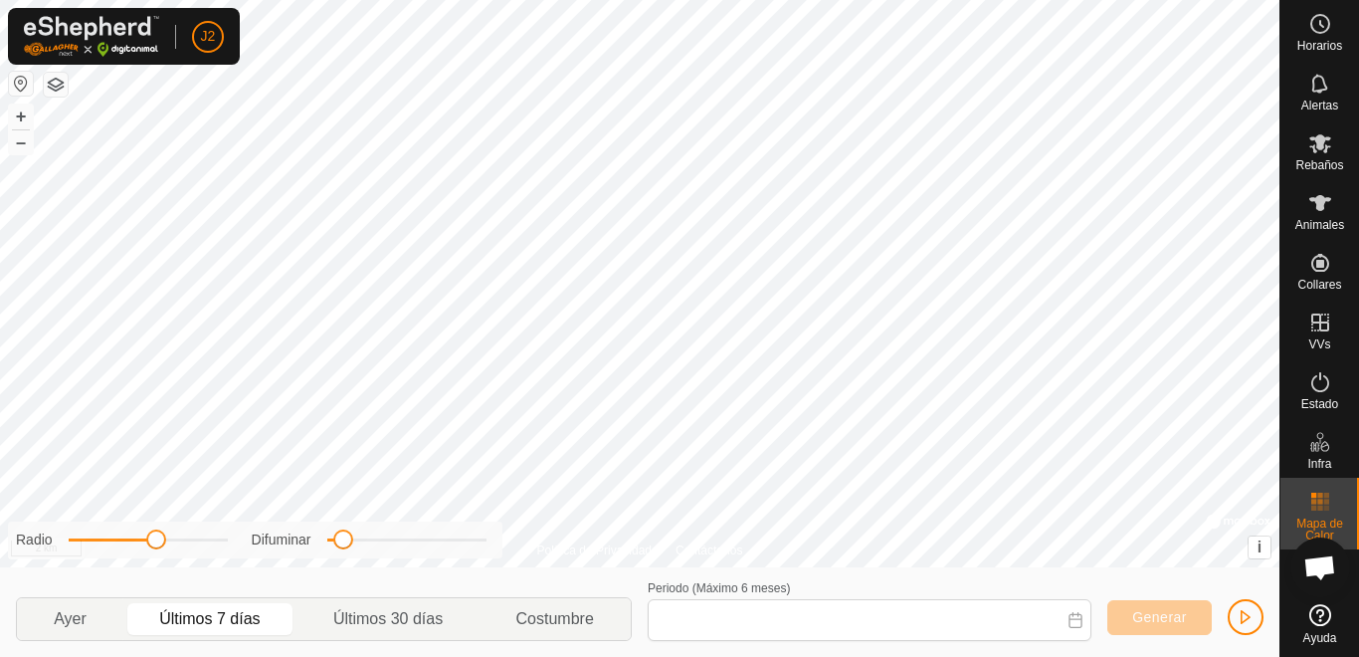
type input "[DATE] - [DATE]"
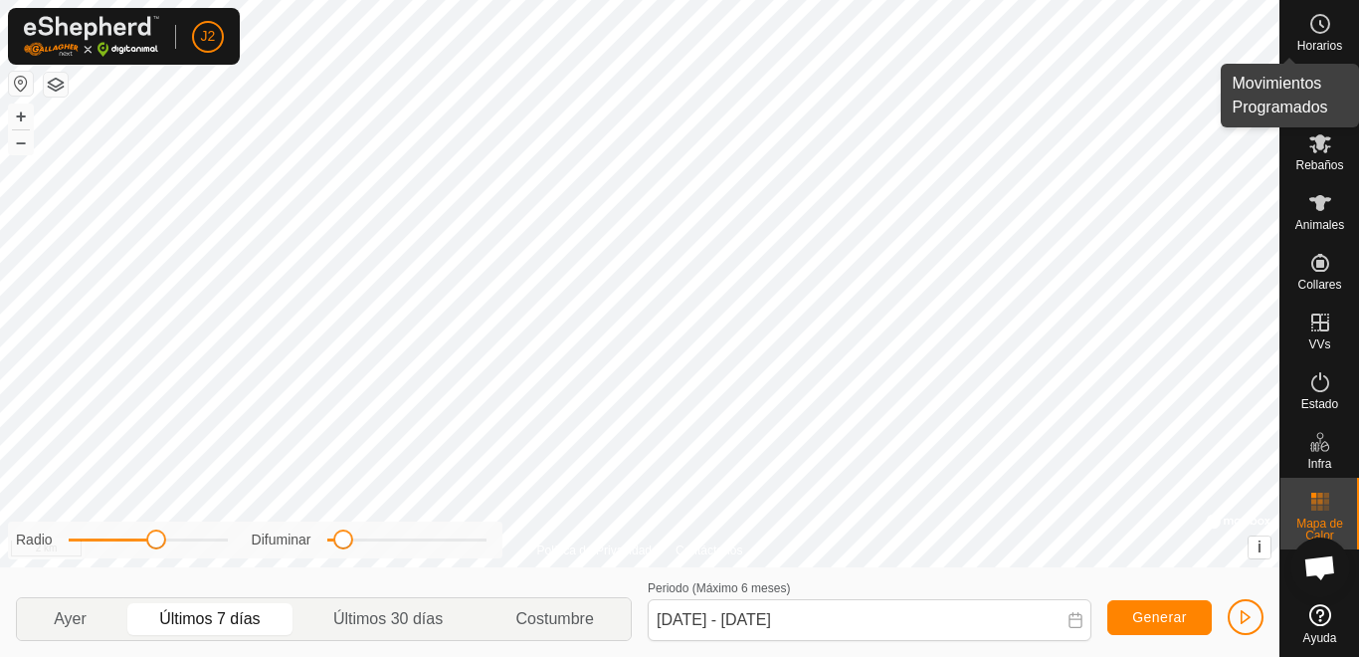
click at [1326, 33] on icon at bounding box center [1321, 24] width 24 height 24
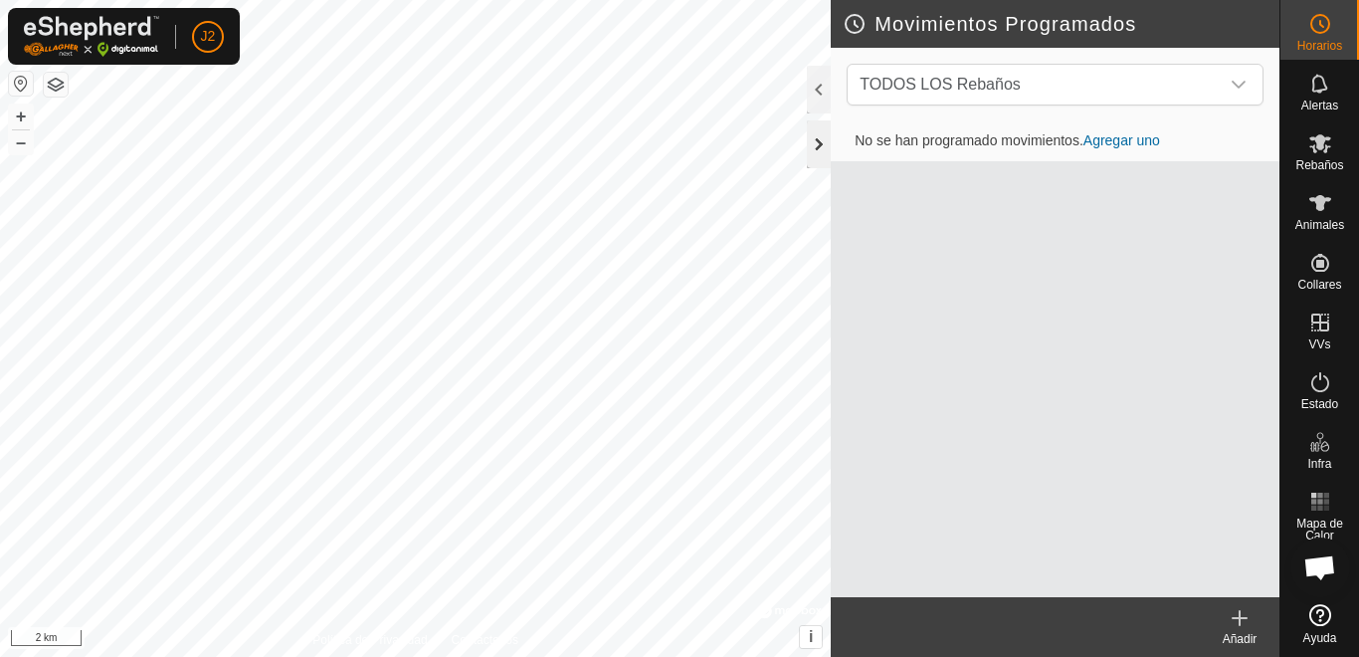
click at [822, 133] on div at bounding box center [819, 144] width 24 height 48
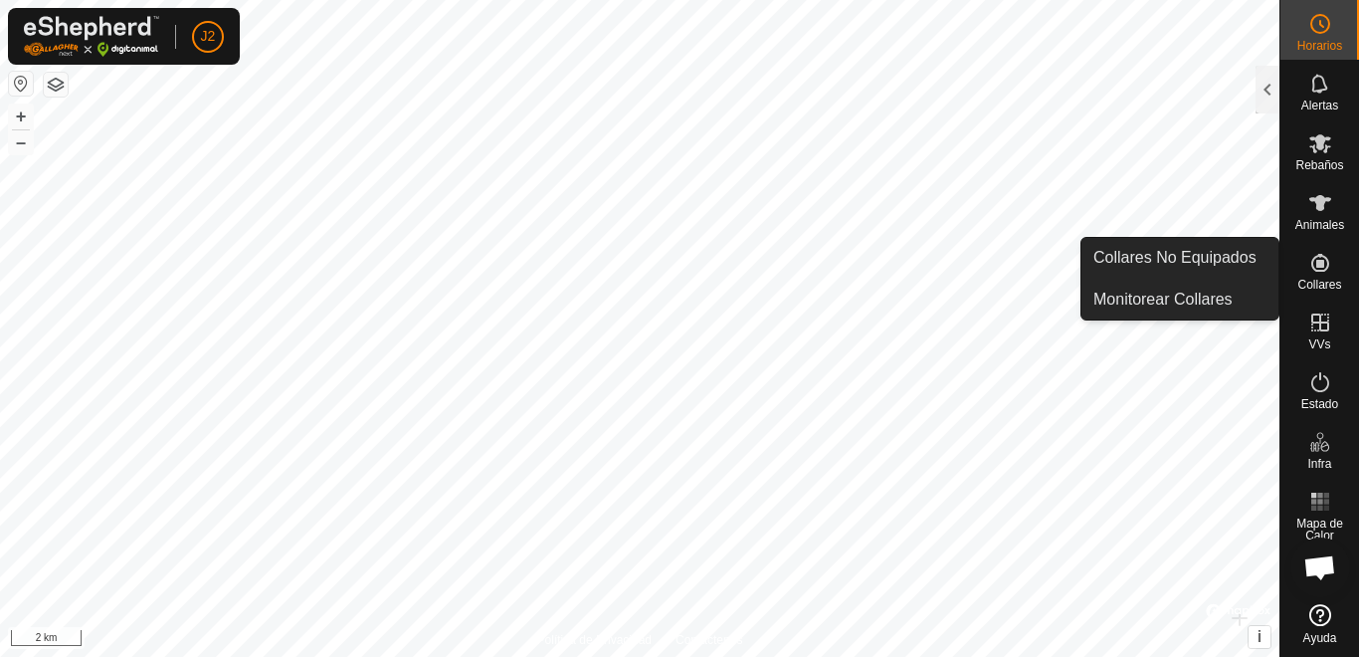
click at [1321, 270] on icon at bounding box center [1321, 263] width 18 height 18
click at [1320, 274] on icon at bounding box center [1321, 263] width 24 height 24
click at [1235, 293] on link "Monitorear Collares" at bounding box center [1180, 300] width 197 height 40
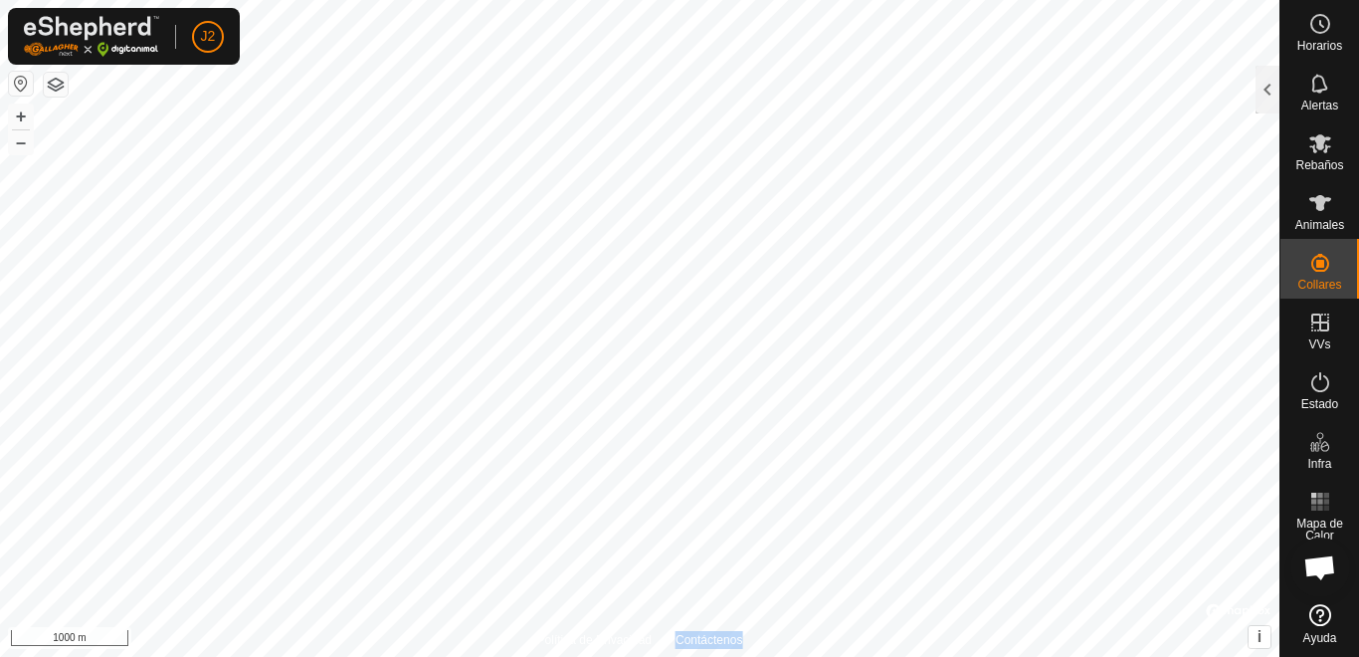
click at [540, 656] on html "J2 Horarios Alertas Rebaños Animales Collares VVs Estado Infra Mapa de Calor Ay…" at bounding box center [679, 328] width 1359 height 657
click at [1329, 207] on icon at bounding box center [1321, 203] width 24 height 24
click at [1318, 205] on icon at bounding box center [1321, 203] width 22 height 16
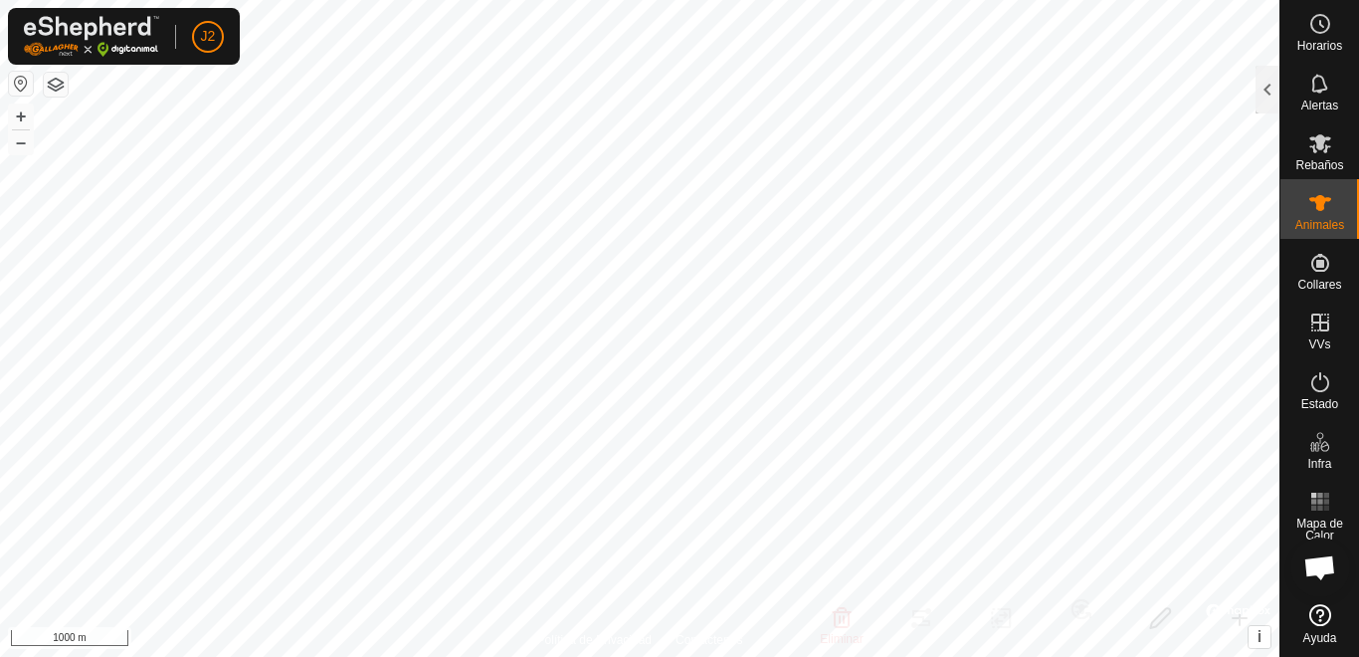
click at [58, 91] on button "button" at bounding box center [56, 85] width 24 height 24
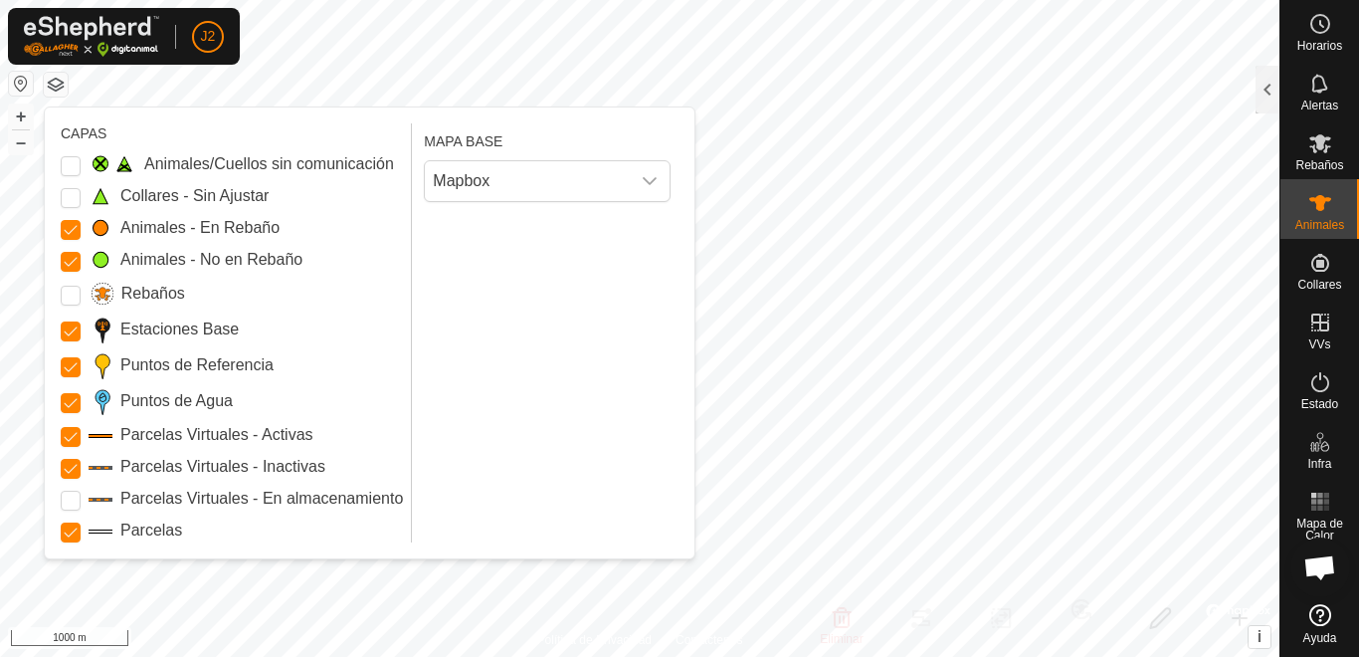
click at [19, 74] on button "button" at bounding box center [21, 84] width 24 height 24
click at [17, 72] on button "button" at bounding box center [21, 84] width 24 height 24
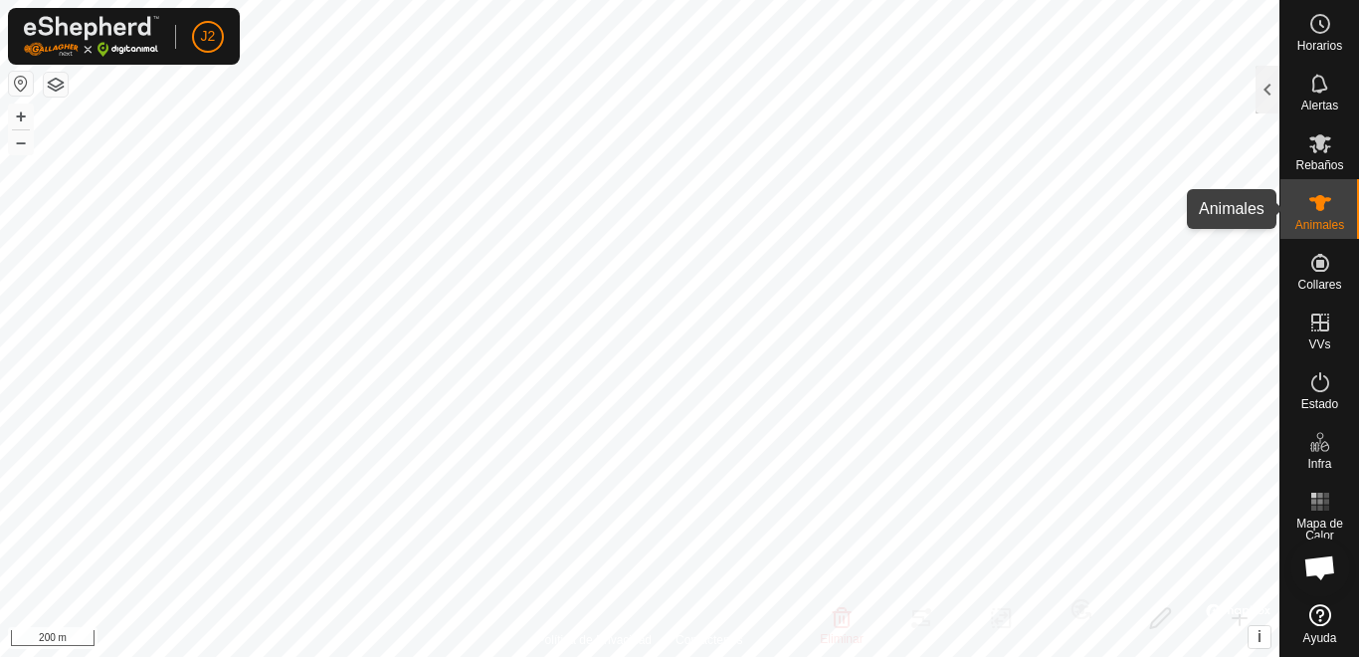
click at [1303, 213] on es-animals-svg-icon at bounding box center [1321, 203] width 36 height 32
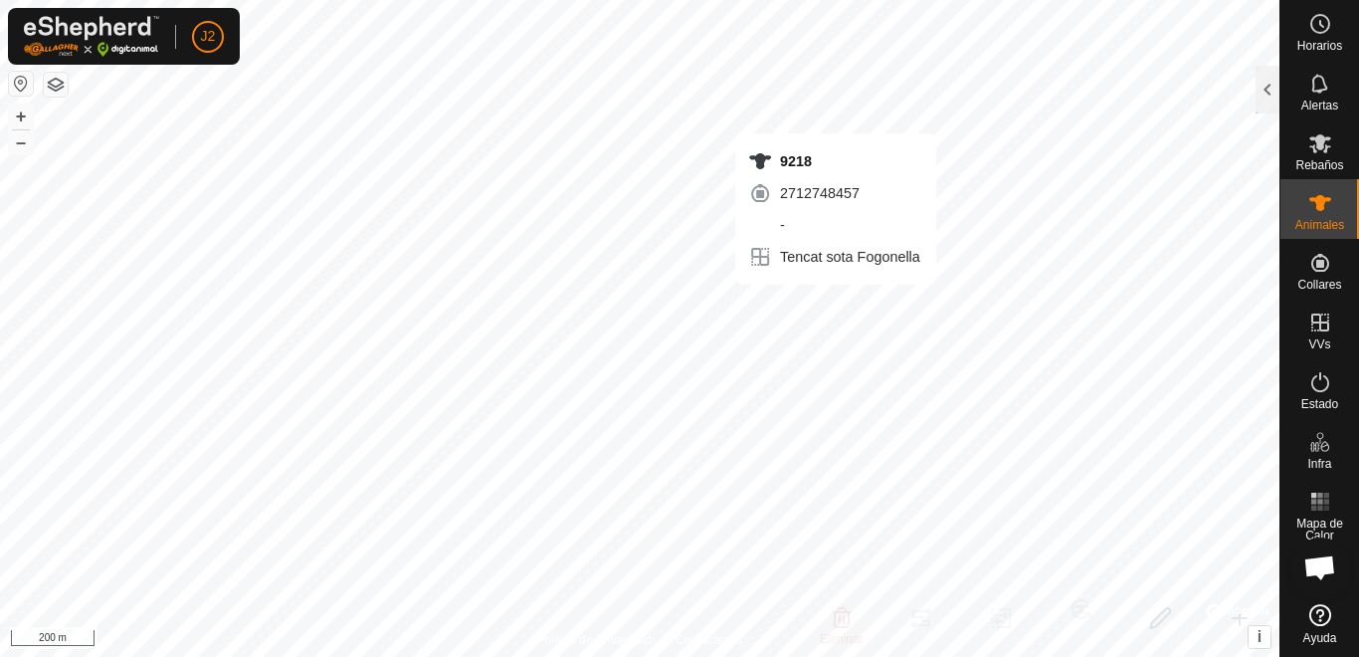
checkbox input "true"
click at [1265, 86] on div at bounding box center [1268, 90] width 24 height 48
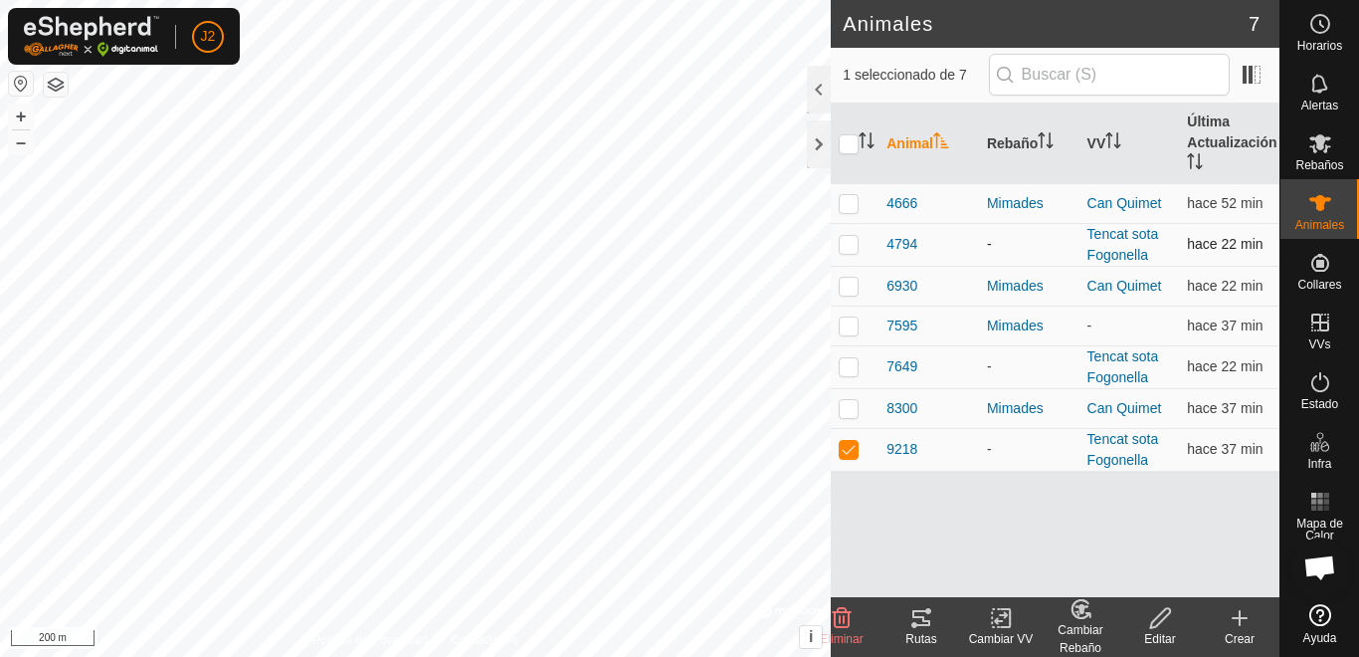
click at [854, 243] on p-checkbox at bounding box center [849, 244] width 20 height 16
checkbox input "false"
click at [846, 242] on p-checkbox at bounding box center [849, 244] width 20 height 16
checkbox input "true"
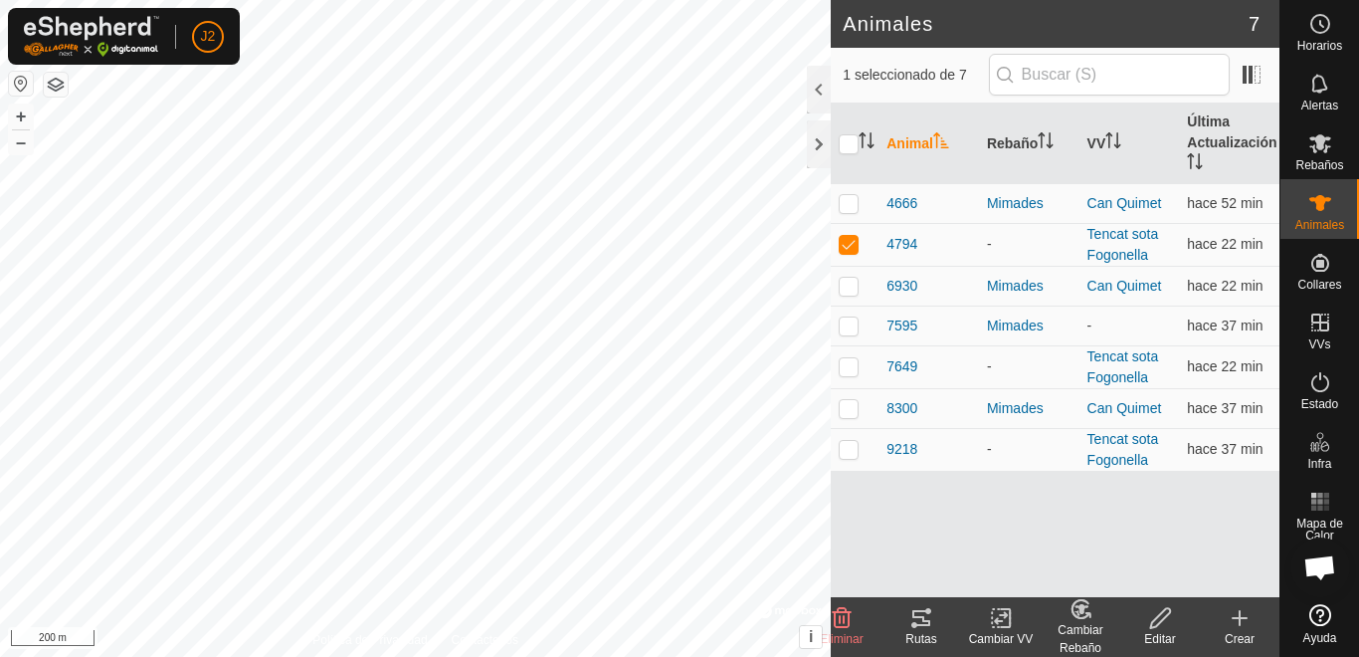
click at [925, 619] on icon at bounding box center [922, 618] width 18 height 16
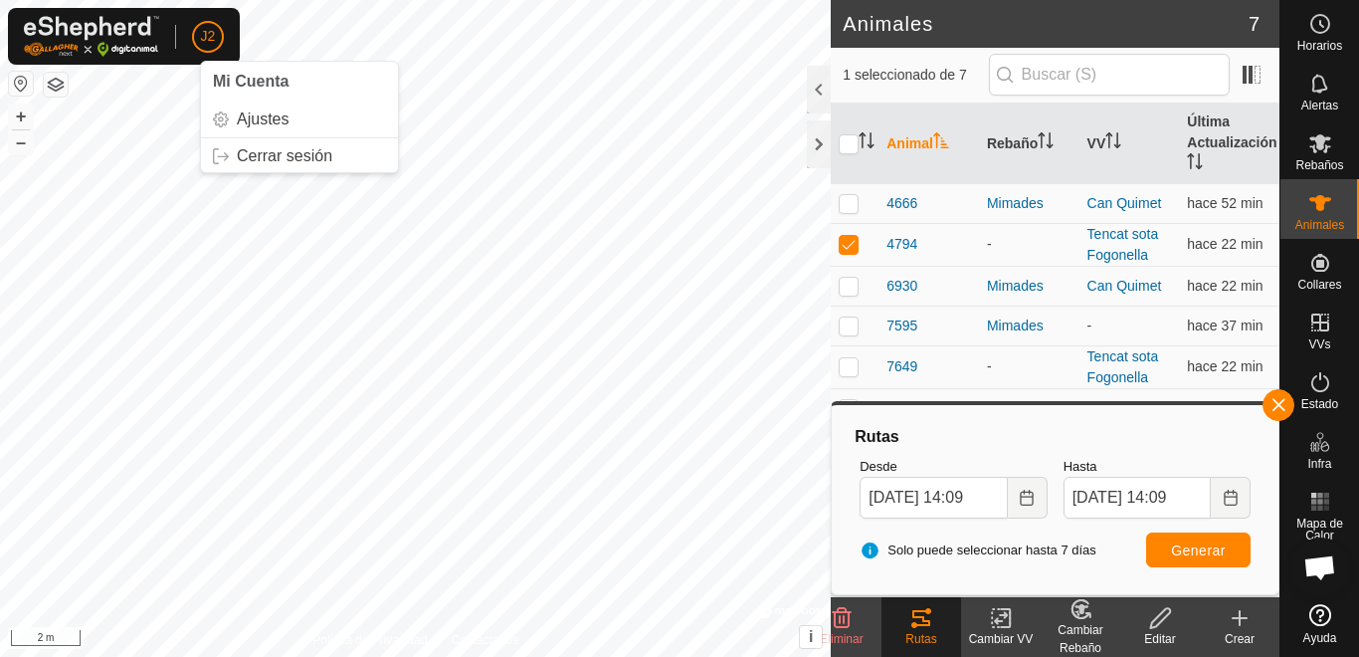
click at [309, 76] on div "J2 Mi Cuenta Ajustes Cerrar sesión Horarios Alertas Rebaños Animales Collares V…" at bounding box center [679, 328] width 1359 height 657
click at [883, 613] on div "Rutas" at bounding box center [922, 627] width 80 height 60
click at [110, 0] on html "J2 Horarios Alertas Rebaños Animales Collares VVs Estado Infra Mapa de Calor Ay…" at bounding box center [679, 328] width 1359 height 657
click at [0, 129] on html "J2 Horarios Alertas Rebaños Animales Collares VVs Estado Infra Mapa de Calor Ay…" at bounding box center [679, 328] width 1359 height 657
click at [969, 175] on div "Animales 7 1 seleccionado de 7 Animal Rebaño VV Última Actualización 4666 Mimad…" at bounding box center [640, 328] width 1280 height 657
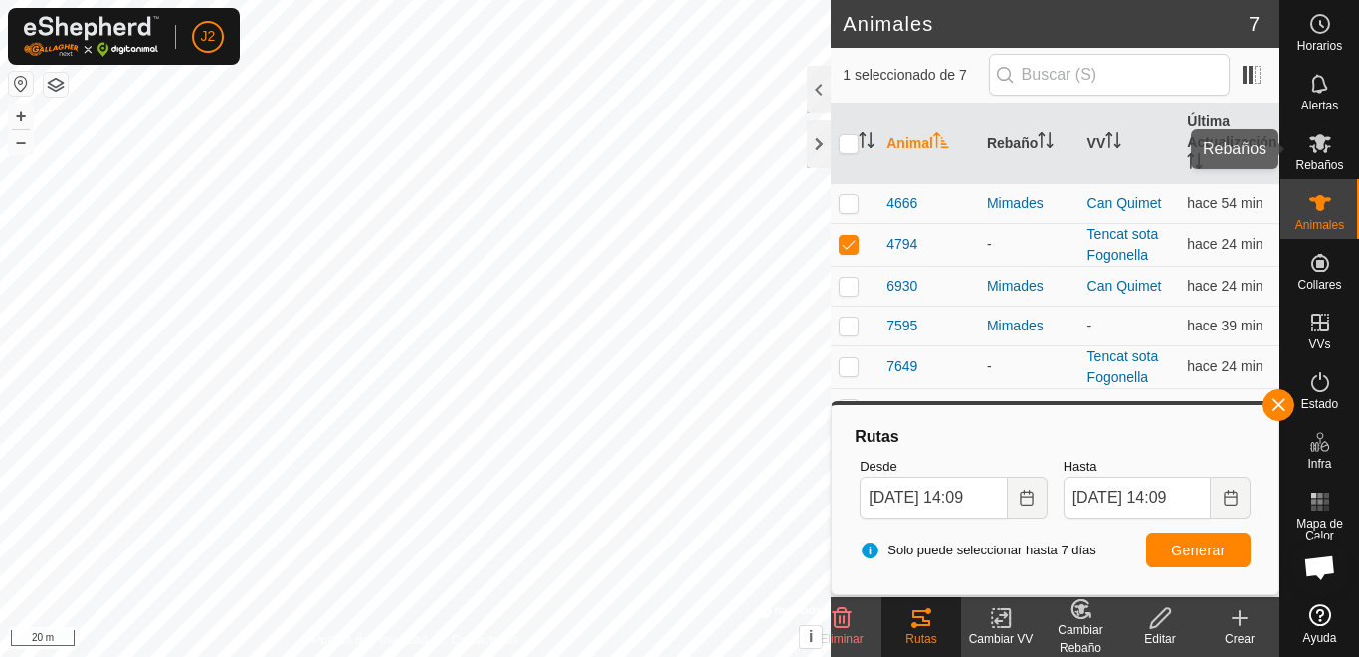
click at [1320, 145] on icon at bounding box center [1321, 143] width 22 height 19
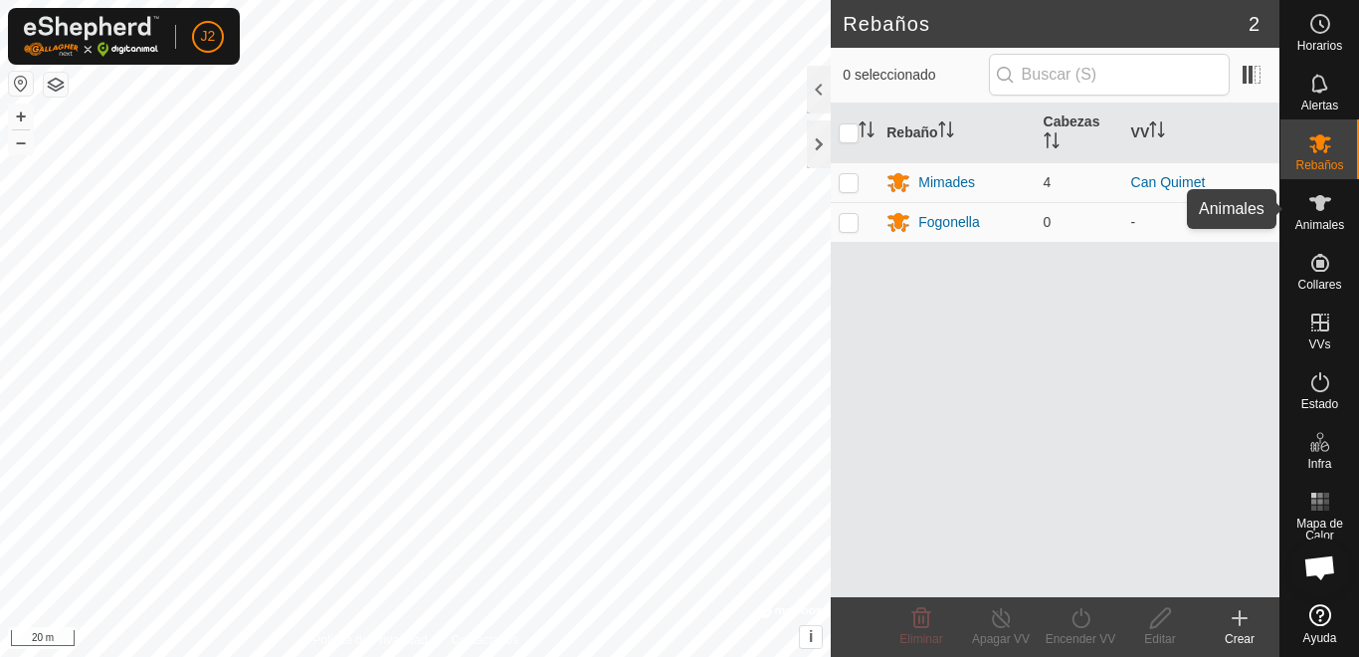
click at [1334, 203] on es-animals-svg-icon at bounding box center [1321, 203] width 36 height 32
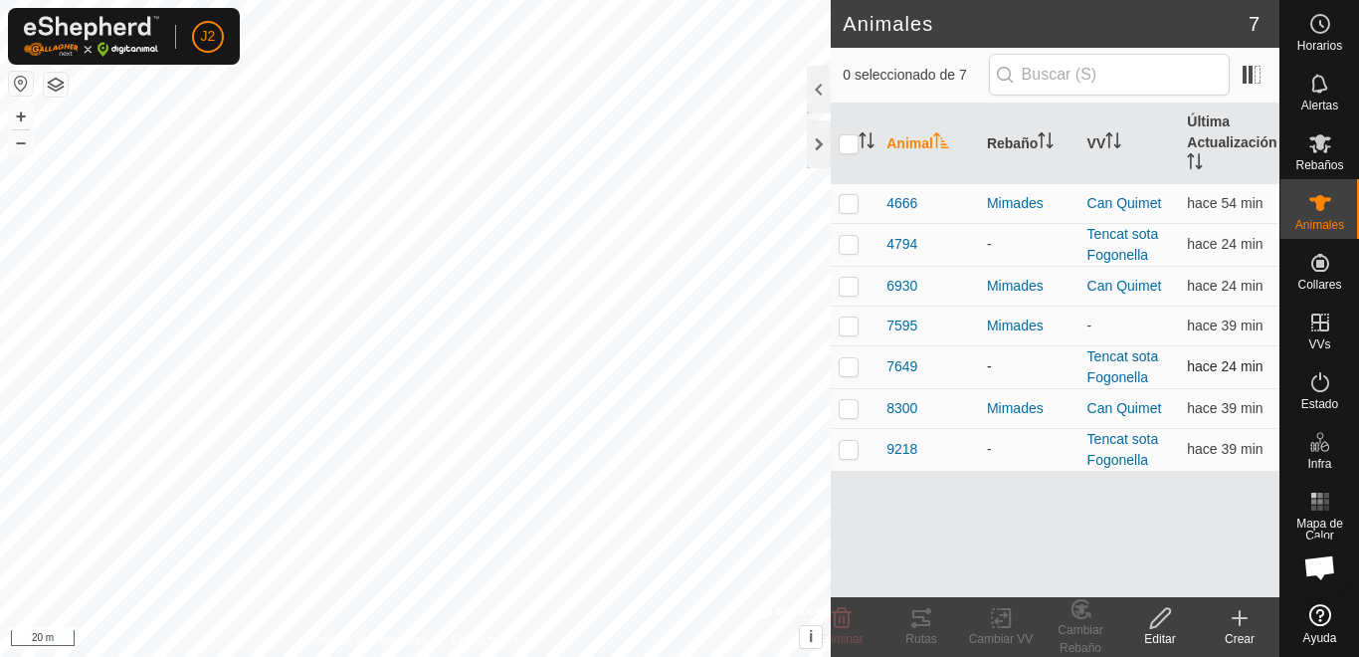
click at [852, 368] on p-checkbox at bounding box center [849, 366] width 20 height 16
checkbox input "true"
click at [922, 624] on icon at bounding box center [922, 618] width 18 height 16
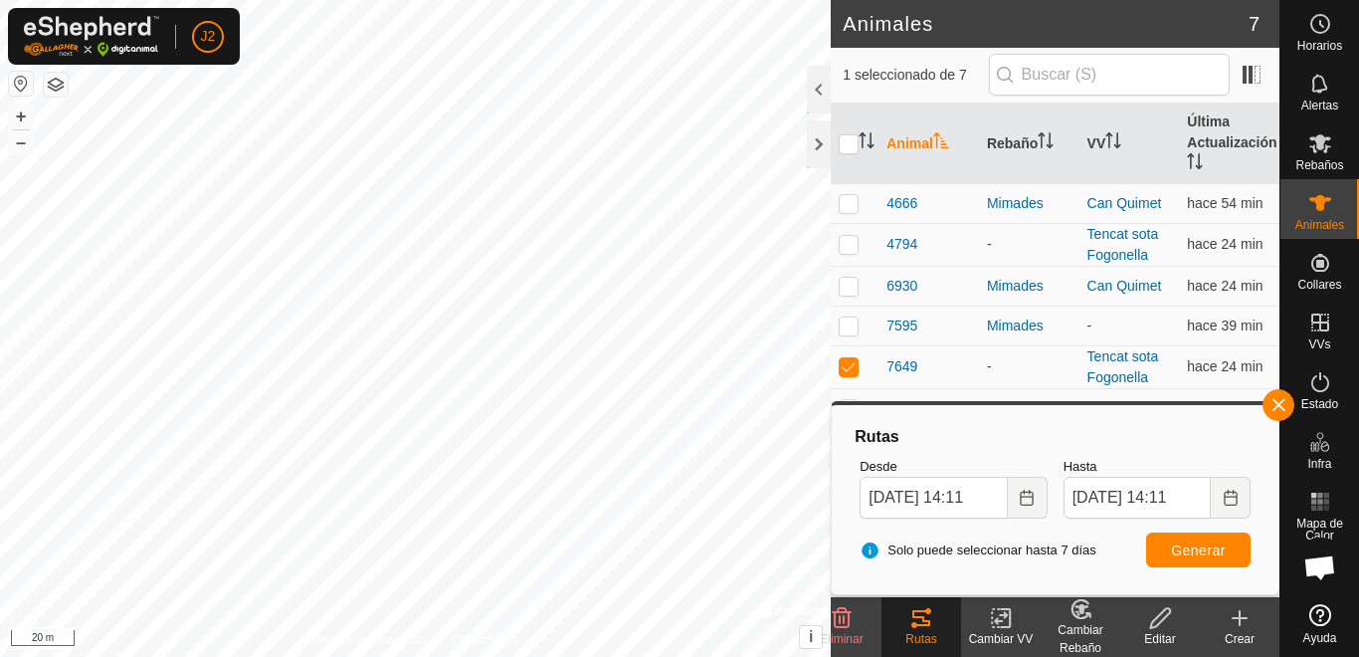
click at [888, 19] on div "Animales 7 1 seleccionado de 7 Animal Rebaño VV Última Actualización 4666 Mimad…" at bounding box center [640, 328] width 1280 height 657
click at [854, 245] on p-checkbox at bounding box center [849, 244] width 20 height 16
checkbox input "true"
click at [846, 368] on p-checkbox at bounding box center [849, 366] width 20 height 16
checkbox input "false"
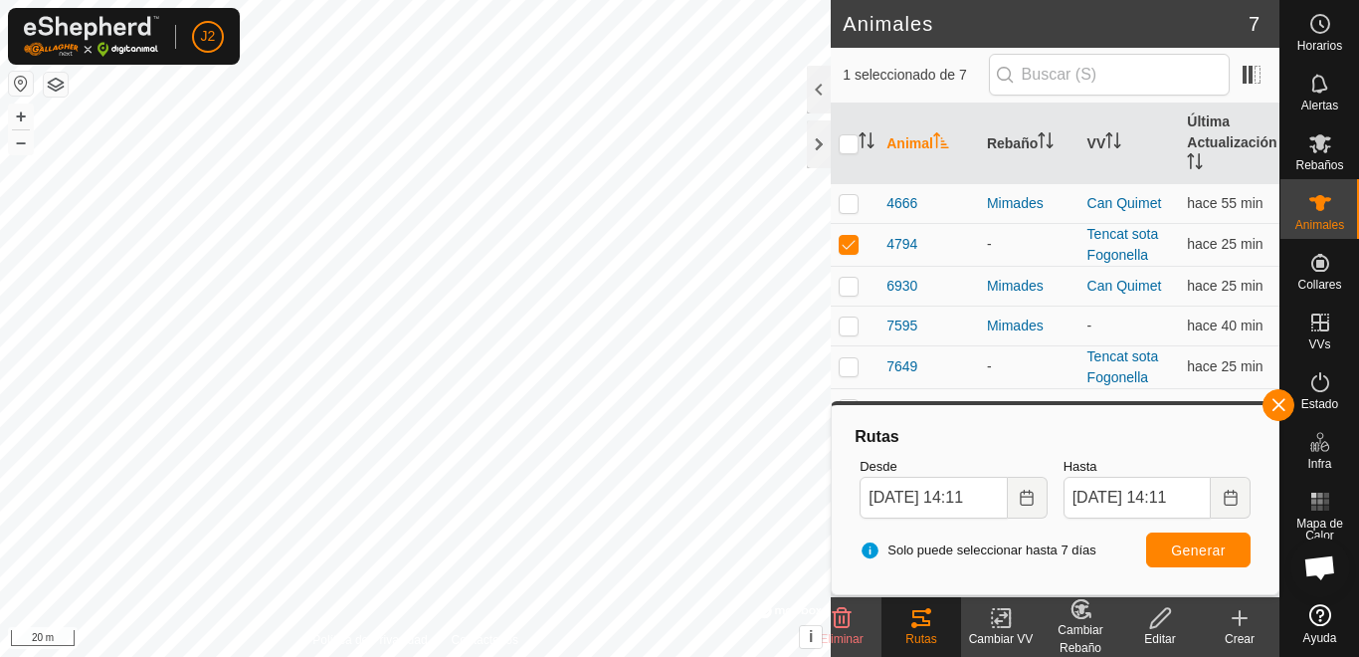
click at [923, 616] on icon at bounding box center [922, 618] width 18 height 16
click at [0, 583] on html "J2 Horarios Alertas Rebaños Animales Collares VVs Estado Infra Mapa de Calor Ay…" at bounding box center [679, 328] width 1359 height 657
click at [1328, 138] on icon at bounding box center [1321, 143] width 22 height 19
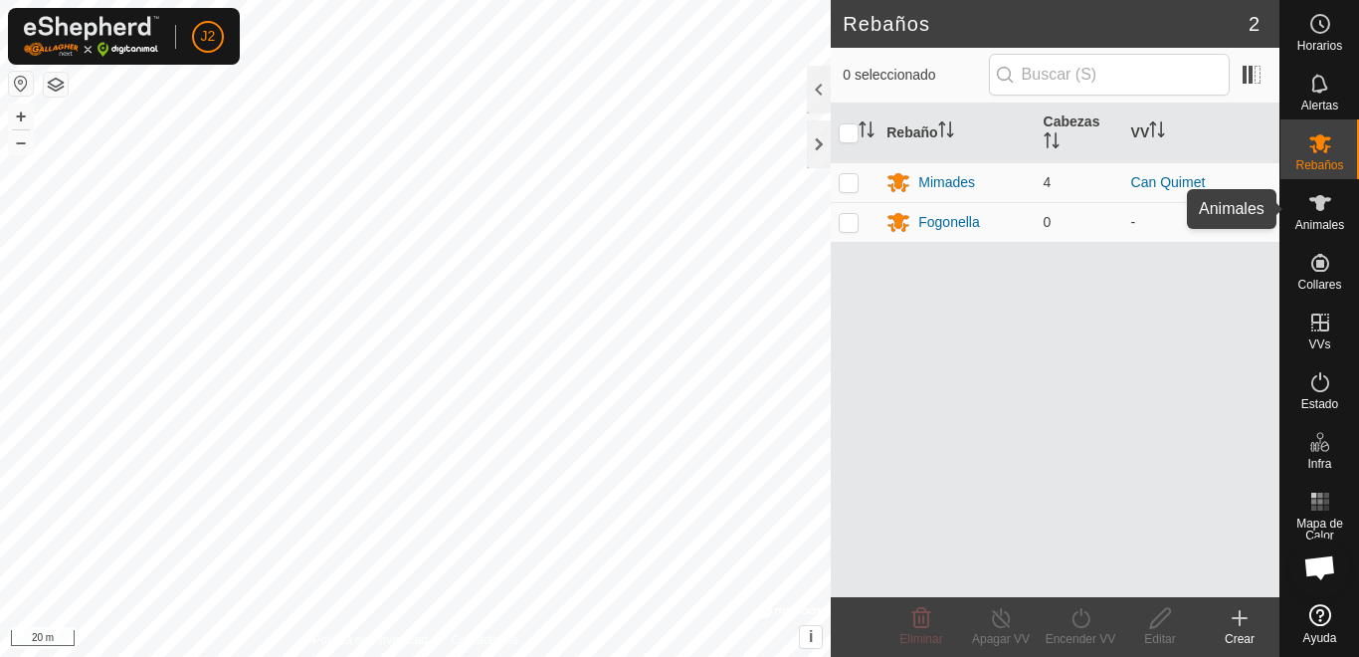
click at [1322, 211] on icon at bounding box center [1321, 203] width 24 height 24
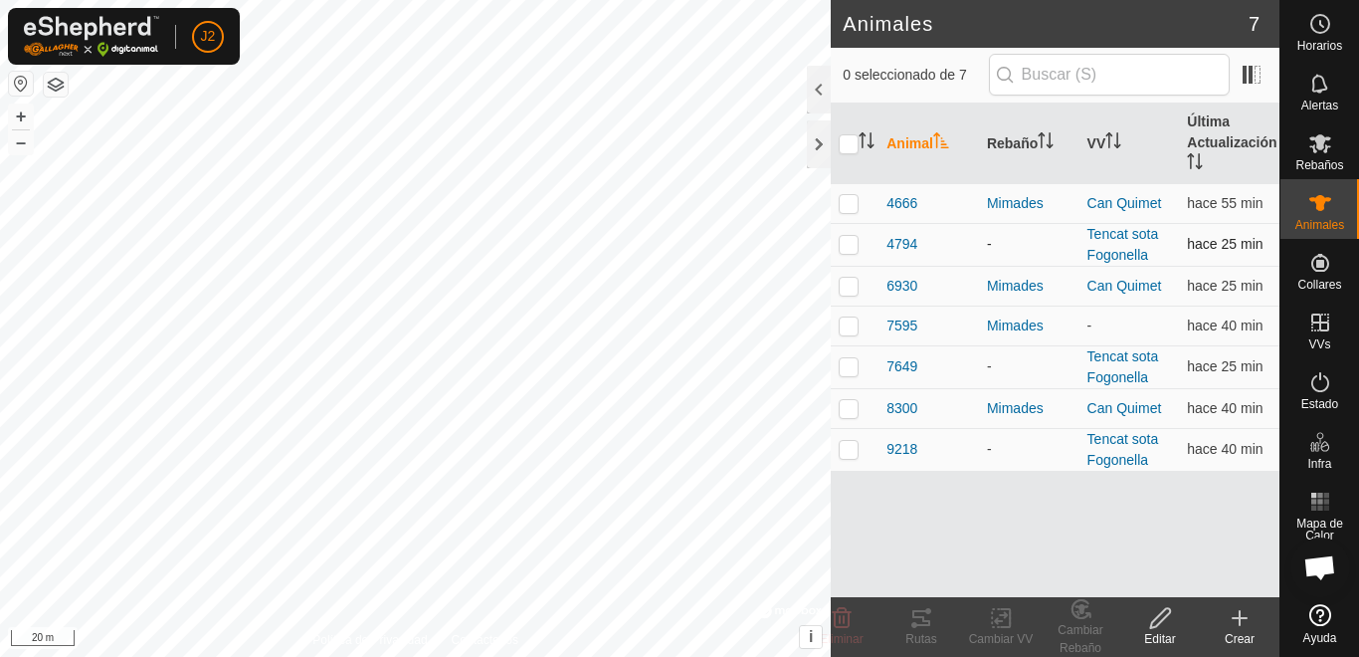
click at [852, 244] on p-checkbox at bounding box center [849, 244] width 20 height 16
checkbox input "true"
click at [847, 447] on p-checkbox at bounding box center [849, 449] width 20 height 16
checkbox input "true"
click at [840, 239] on p-checkbox at bounding box center [849, 244] width 20 height 16
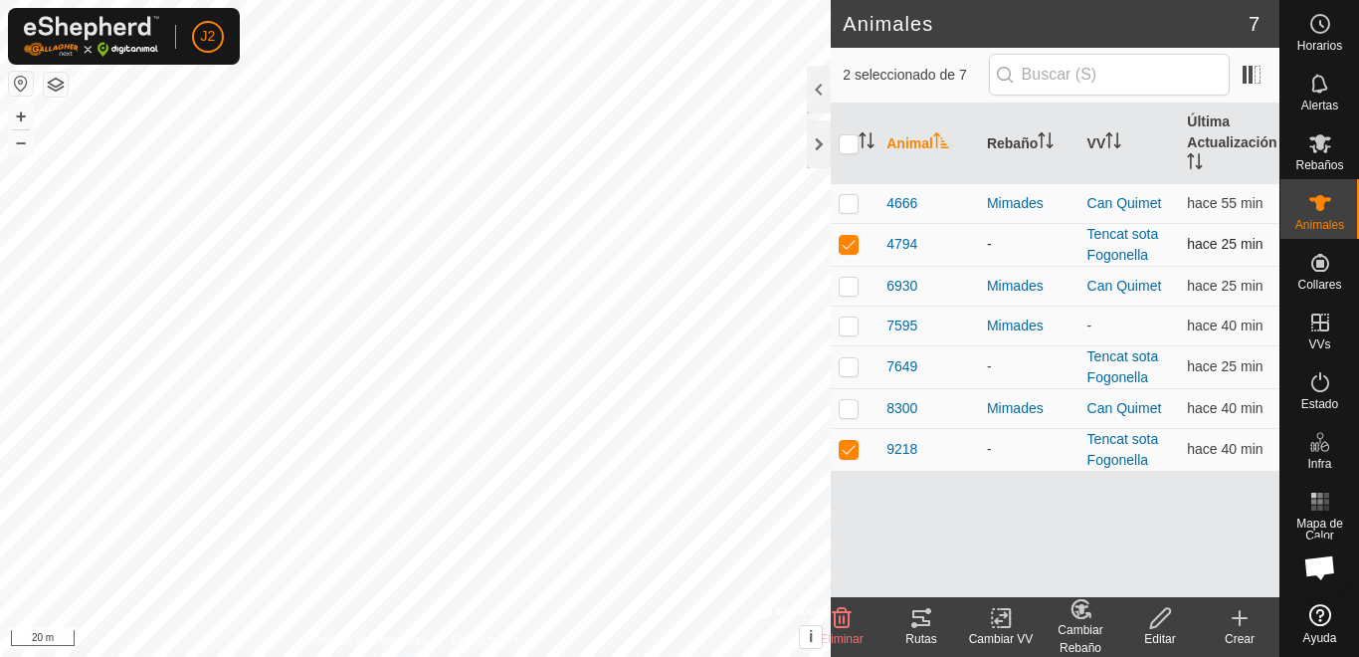
checkbox input "false"
click at [916, 626] on icon at bounding box center [922, 618] width 18 height 16
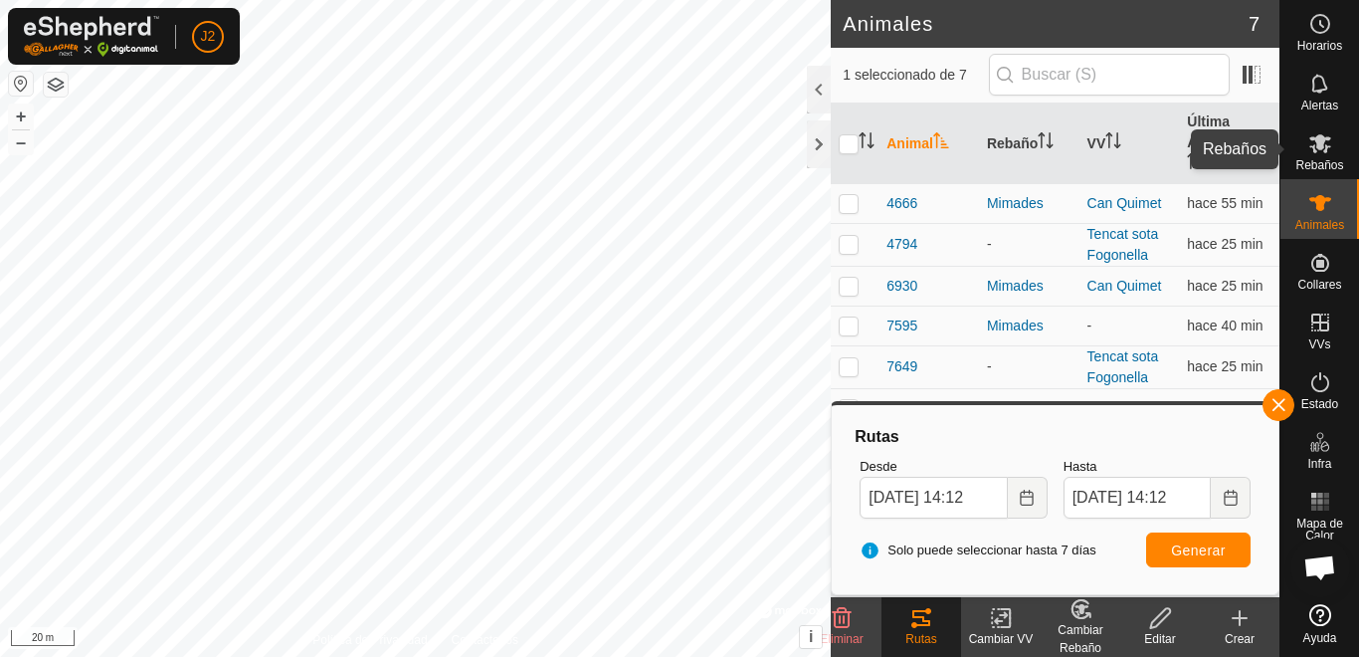
click at [1330, 142] on icon at bounding box center [1321, 143] width 24 height 24
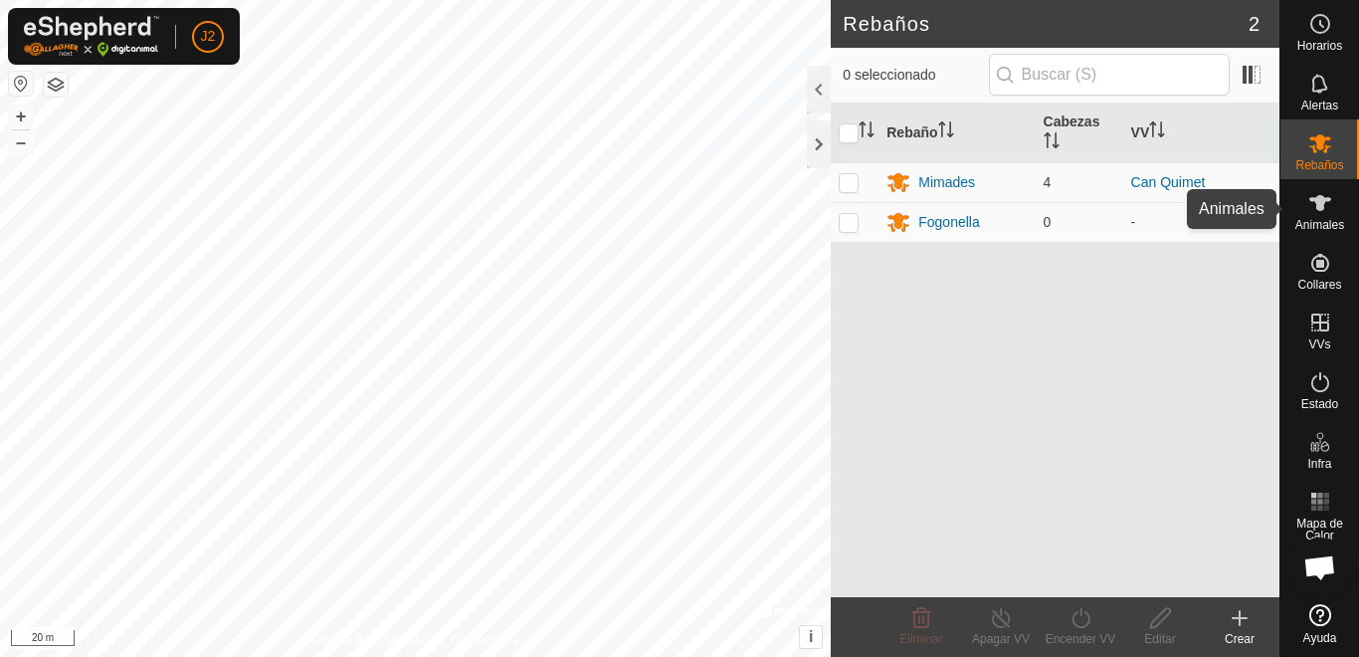
click at [1325, 202] on icon at bounding box center [1321, 203] width 22 height 16
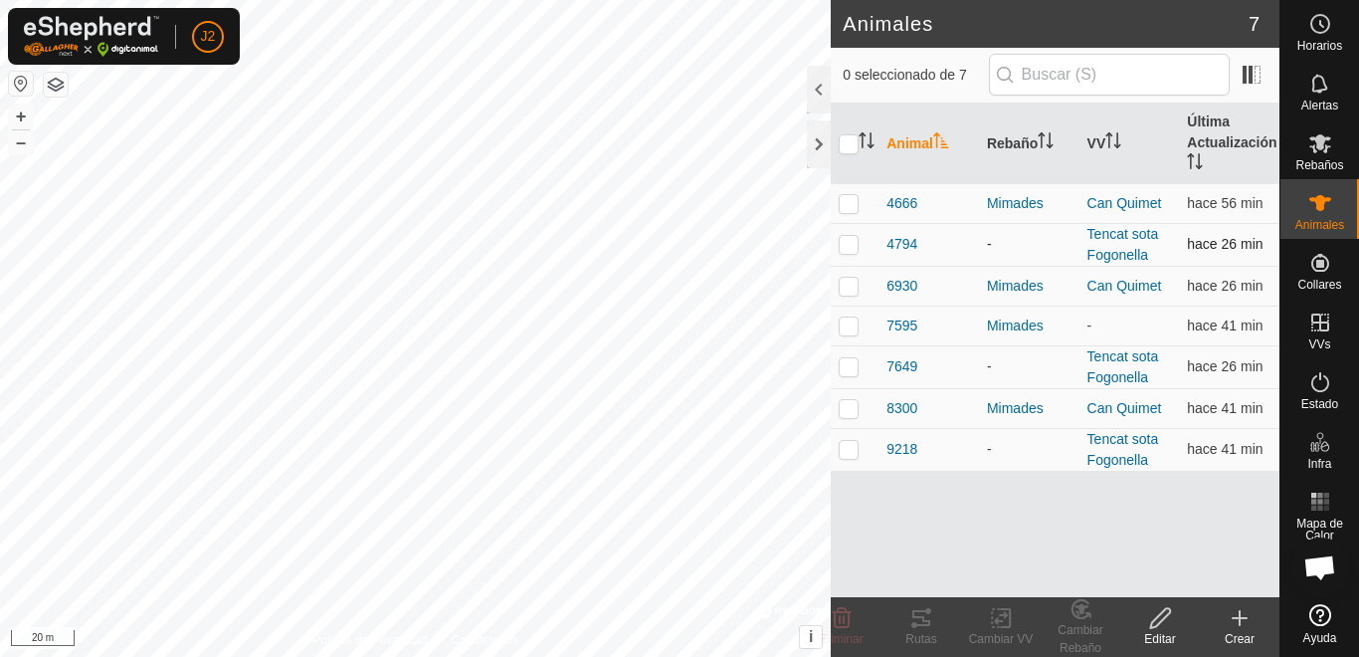
click at [849, 243] on p-checkbox at bounding box center [849, 244] width 20 height 16
checkbox input "true"
click at [849, 323] on p-checkbox at bounding box center [849, 325] width 20 height 16
checkbox input "true"
click at [847, 244] on p-checkbox at bounding box center [849, 244] width 20 height 16
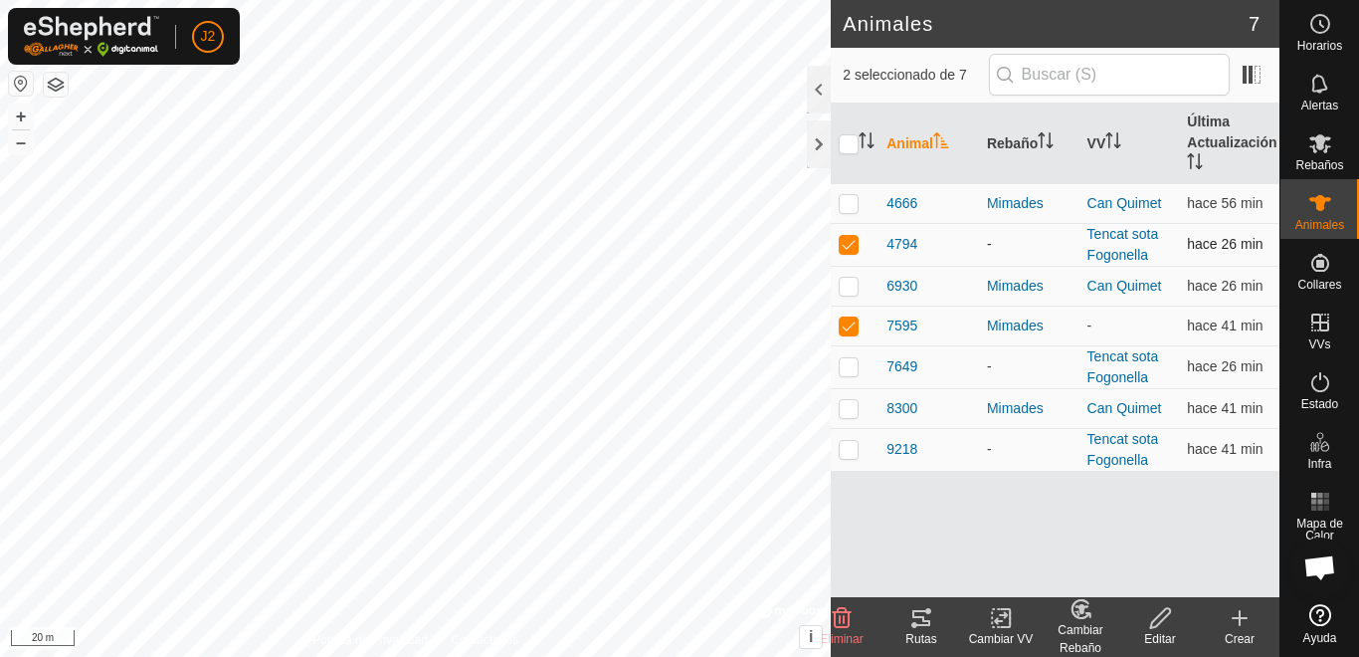
checkbox input "false"
click at [924, 628] on icon at bounding box center [922, 618] width 24 height 24
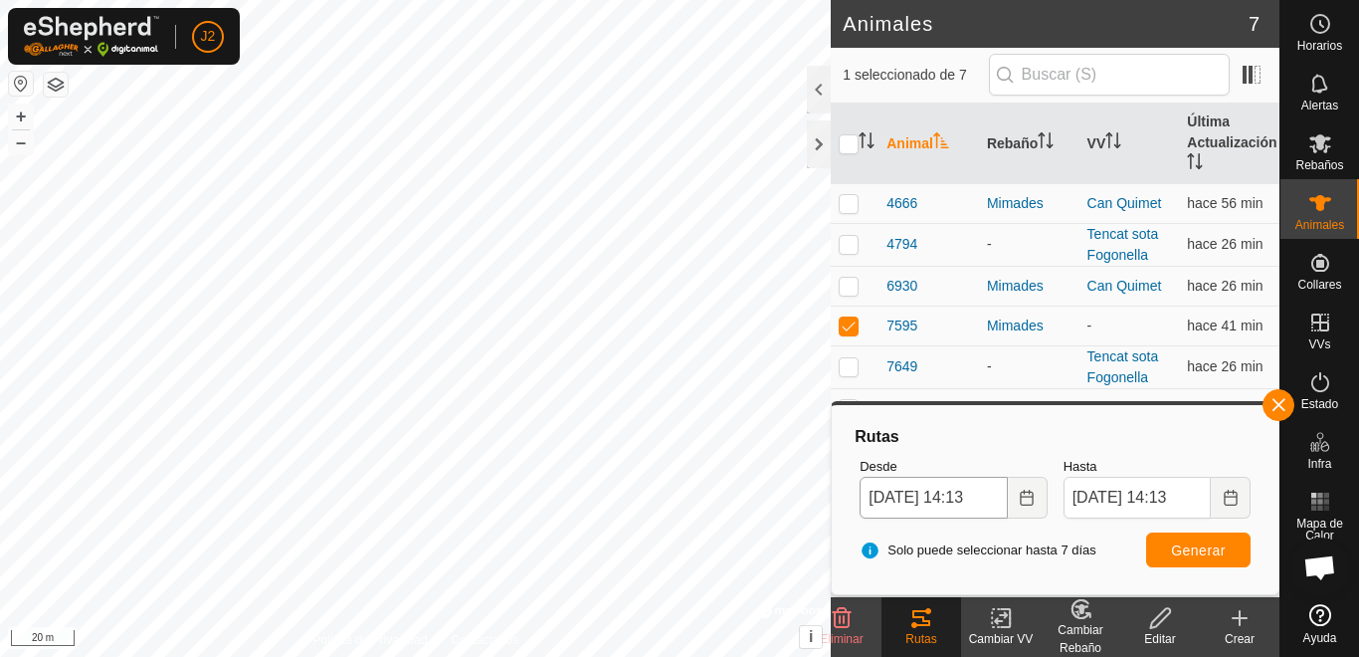
click at [921, 496] on body "J2 Horarios Alertas Rebaños Animales Collares VVs Estado Infra Mapa de Calor Ay…" at bounding box center [679, 328] width 1359 height 657
click at [843, 309] on div "Animales 7 1 seleccionado de 7 Animal Rebaño VV Última Actualización 4666 Mimad…" at bounding box center [640, 328] width 1280 height 657
click at [18, 82] on button "button" at bounding box center [21, 84] width 24 height 24
click at [235, 0] on html "J2 Horarios Alertas Rebaños Animales Collares VVs Estado Infra Mapa de Calor Ay…" at bounding box center [679, 328] width 1359 height 657
click at [865, 358] on div "Animales 7 1 seleccionado de 7 Animal Rebaño VV Última Actualización 4666 Mimad…" at bounding box center [640, 328] width 1280 height 657
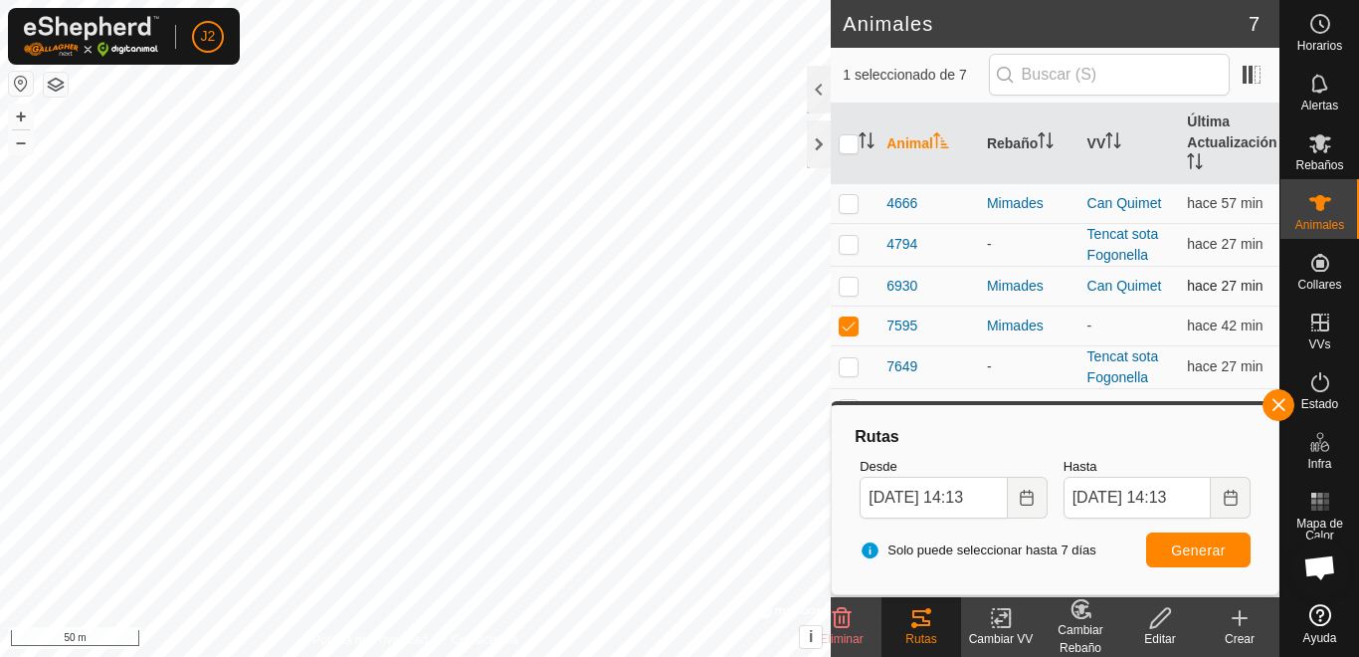
click at [849, 286] on p-checkbox at bounding box center [849, 286] width 20 height 16
checkbox input "true"
click at [844, 329] on p-checkbox at bounding box center [849, 325] width 20 height 16
checkbox input "false"
click at [932, 638] on div "Rutas" at bounding box center [922, 639] width 80 height 18
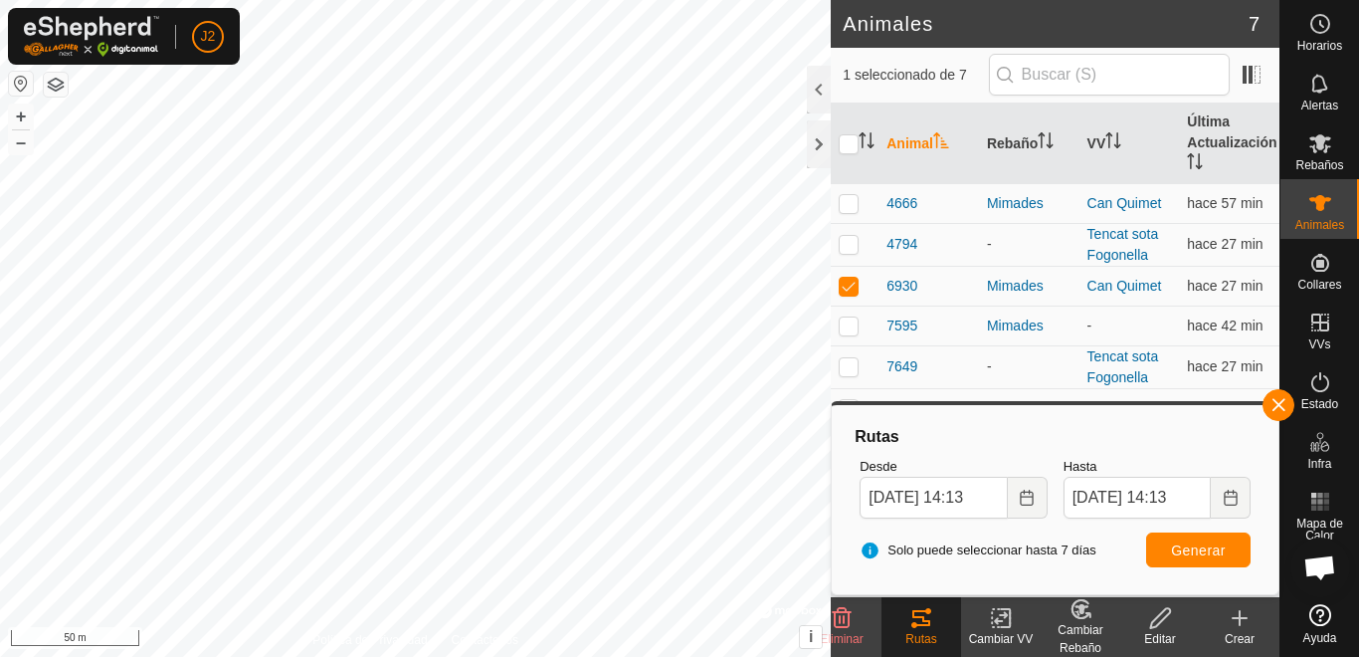
click at [935, 633] on div "Rutas" at bounding box center [922, 639] width 80 height 18
click at [1321, 131] on icon at bounding box center [1321, 143] width 24 height 24
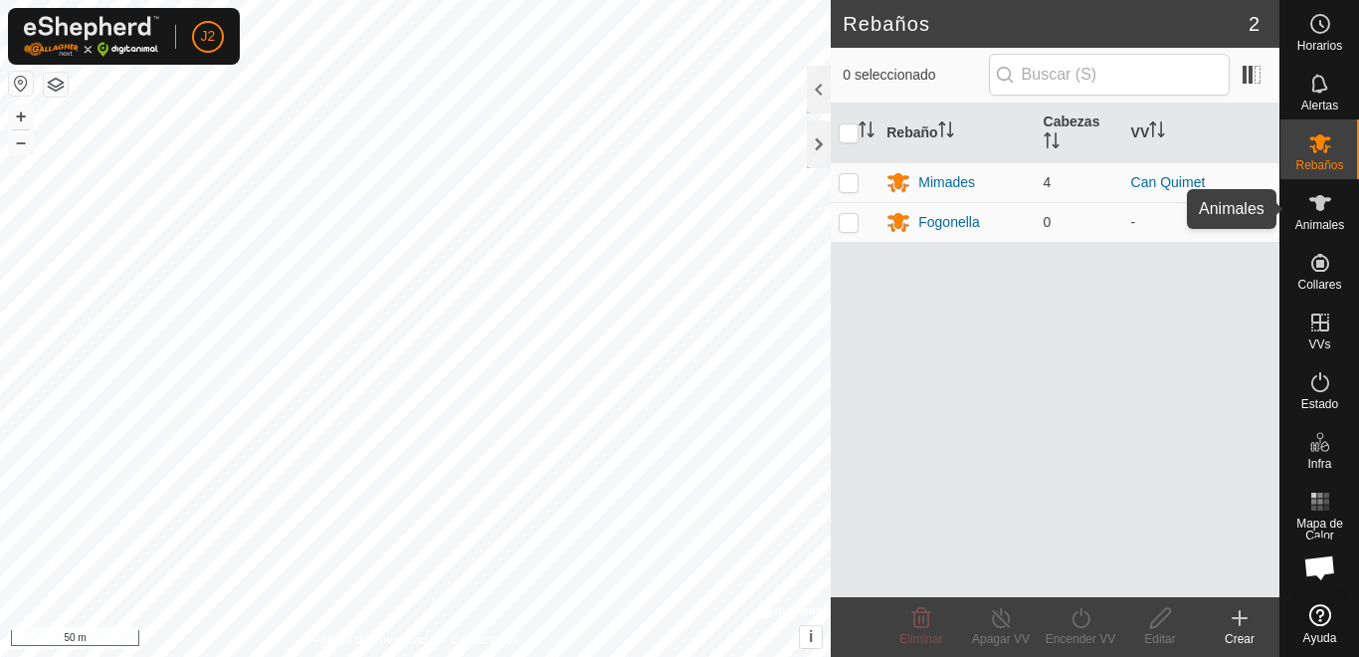
click at [1316, 207] on icon at bounding box center [1321, 203] width 24 height 24
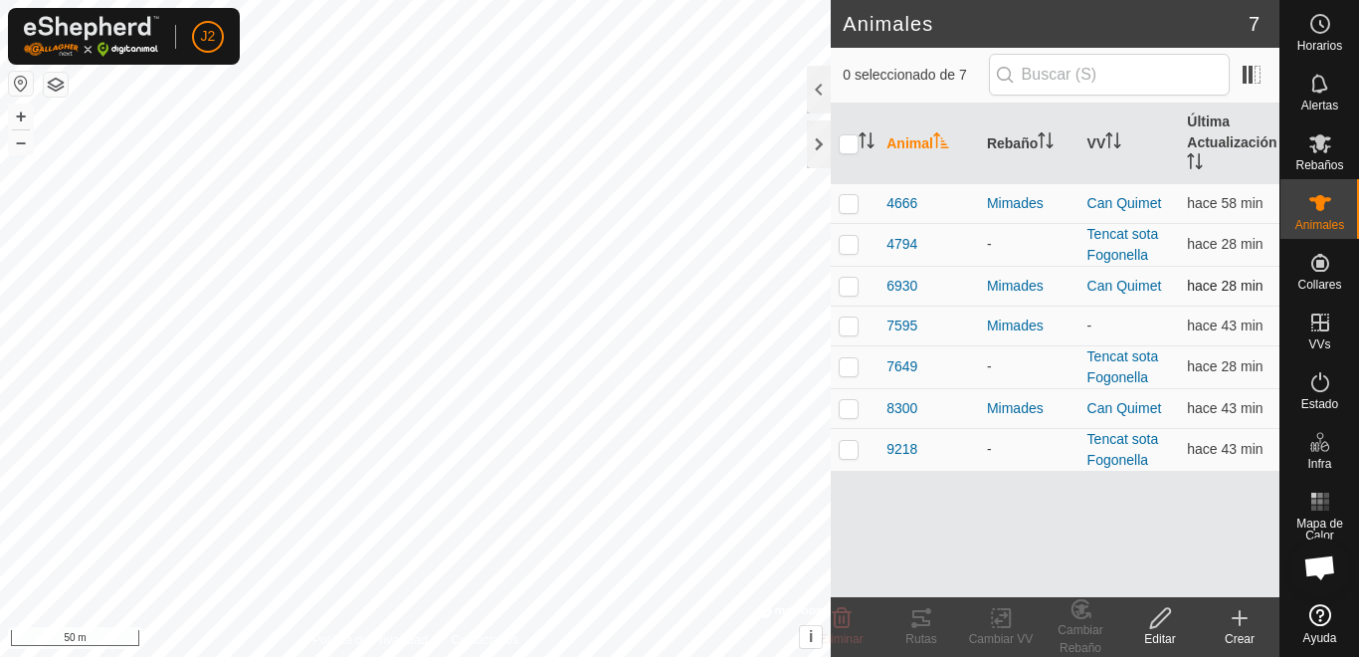
click at [854, 281] on p-checkbox at bounding box center [849, 286] width 20 height 16
click at [928, 617] on icon at bounding box center [922, 618] width 24 height 24
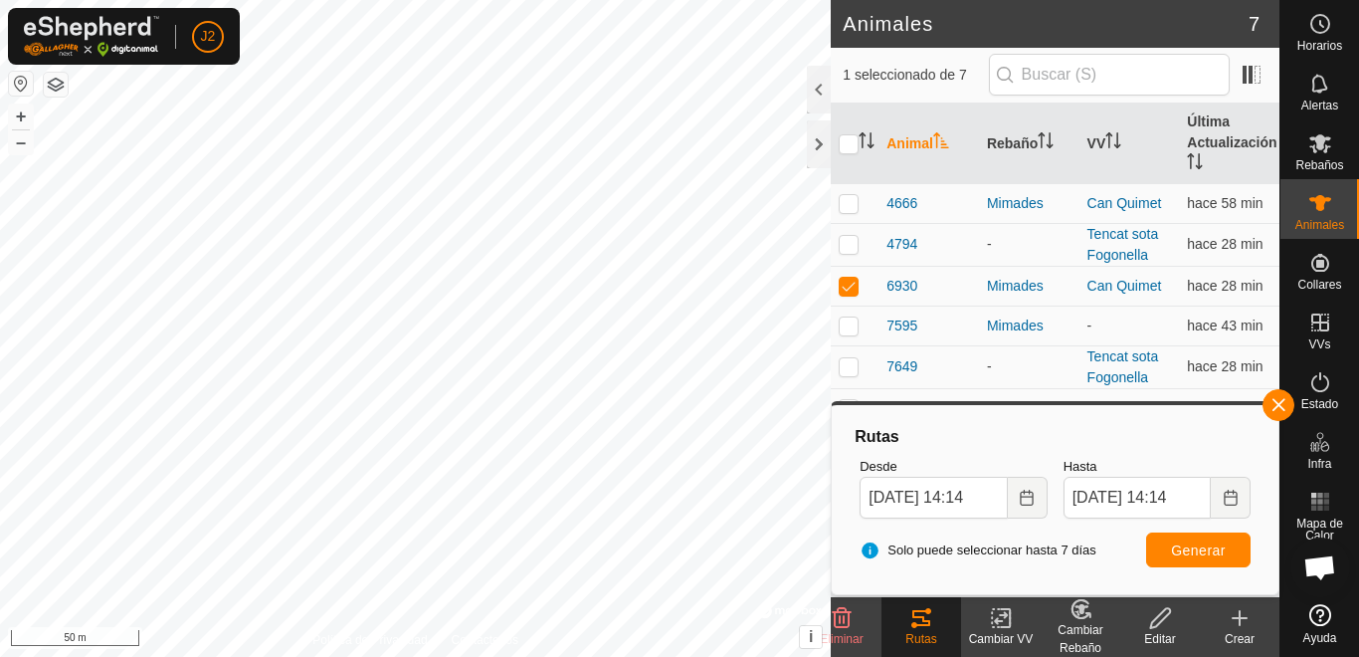
click at [654, 656] on html "J2 Horarios Alertas Rebaños Animales Collares VVs Estado Infra Mapa de Calor Ay…" at bounding box center [679, 328] width 1359 height 657
click at [846, 283] on p-checkbox at bounding box center [849, 286] width 20 height 16
checkbox input "false"
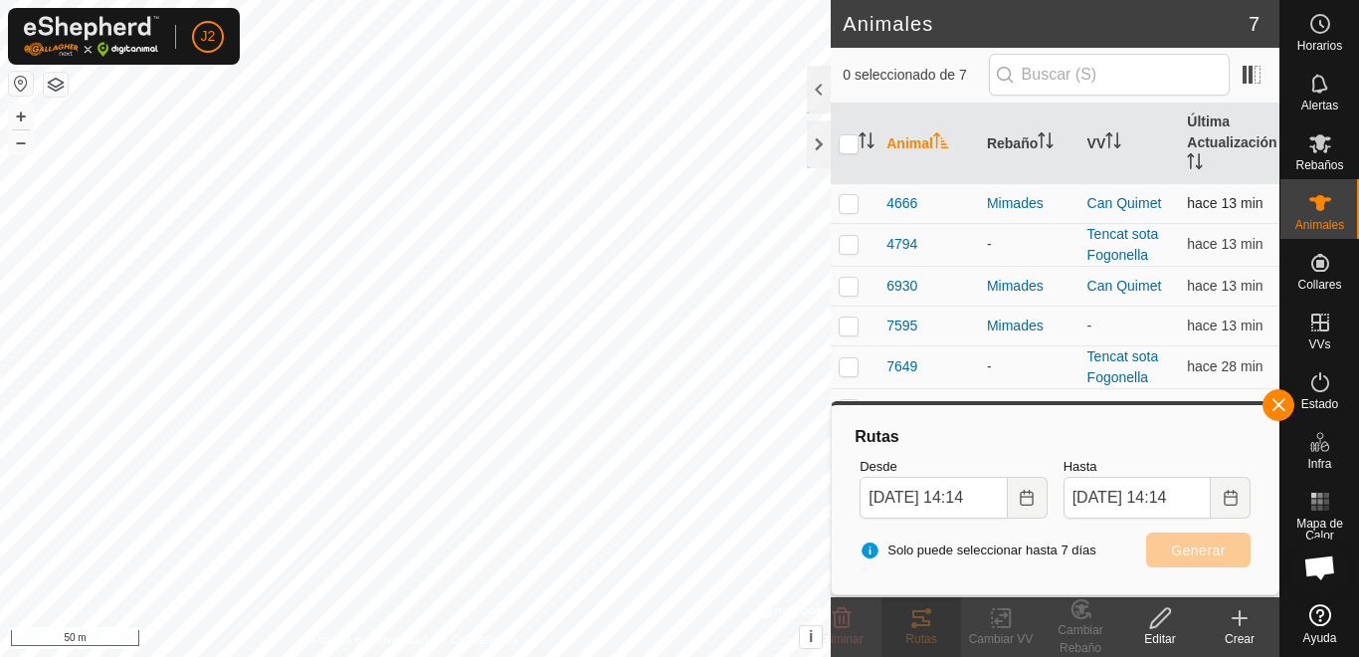
click at [854, 195] on p-checkbox at bounding box center [849, 203] width 20 height 16
checkbox input "true"
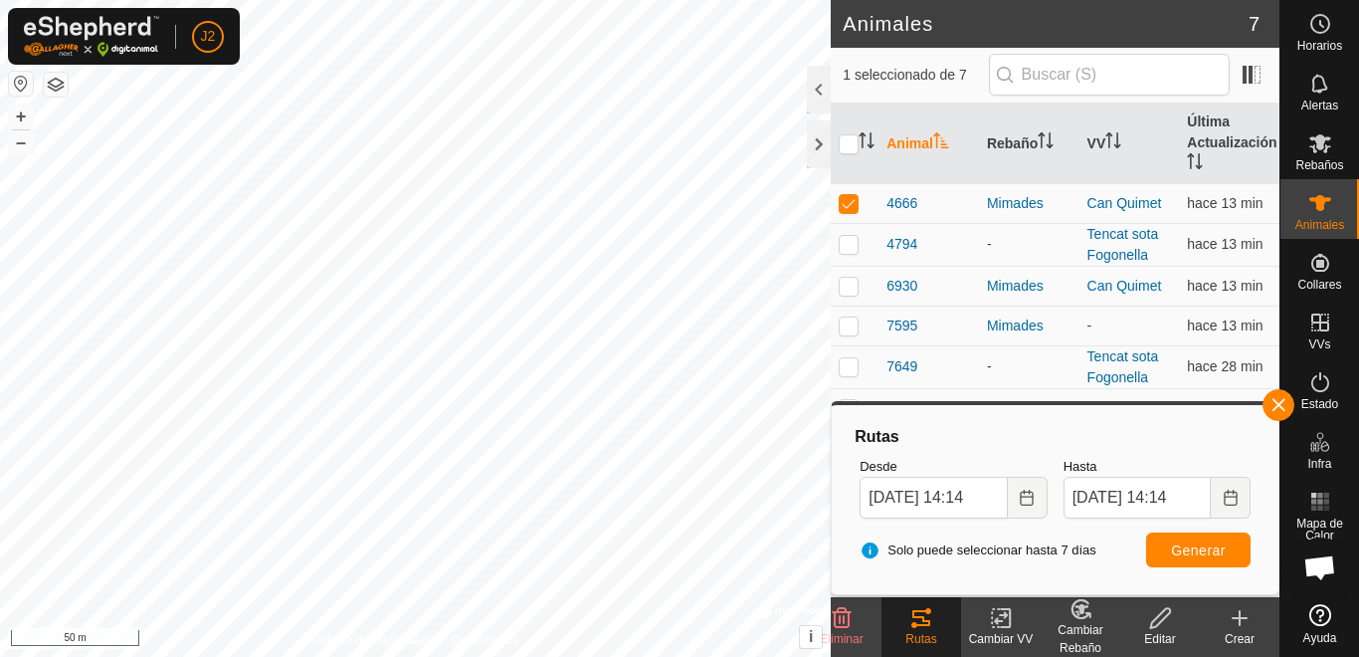
click at [928, 624] on icon at bounding box center [922, 618] width 18 height 16
click at [929, 624] on icon at bounding box center [922, 618] width 18 height 16
click at [1314, 154] on icon at bounding box center [1321, 143] width 24 height 24
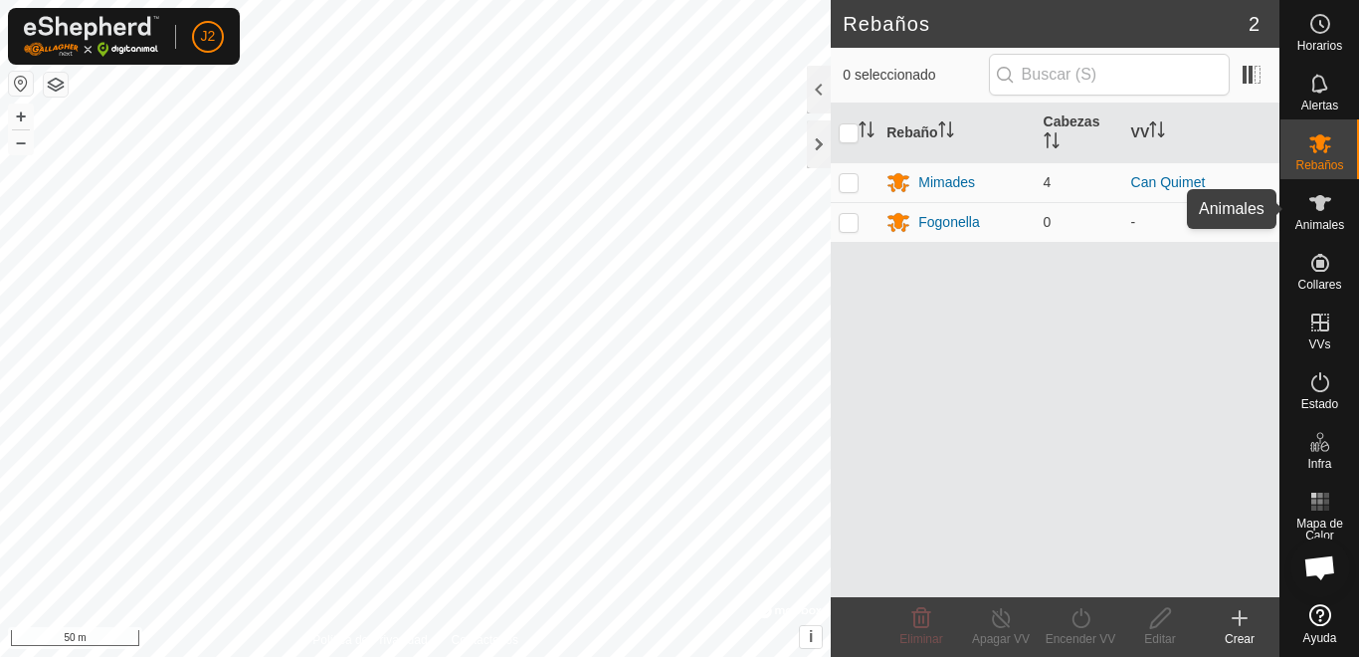
click at [1330, 209] on icon at bounding box center [1321, 203] width 24 height 24
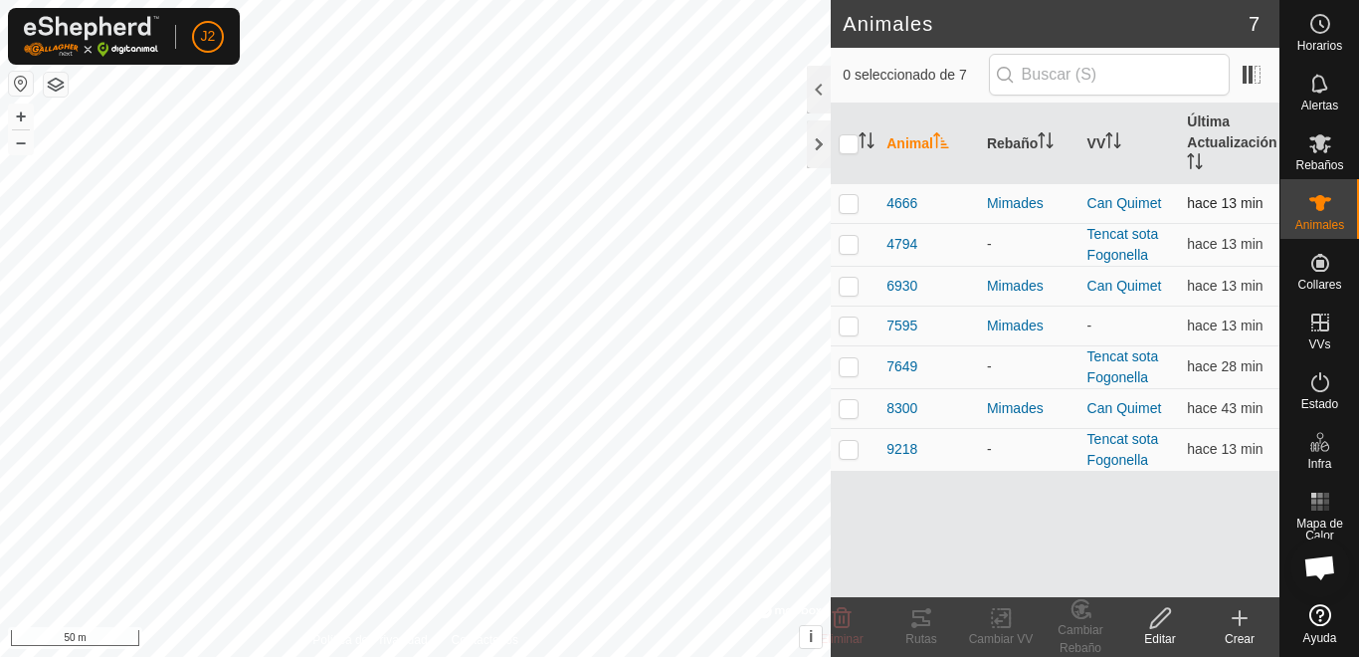
click at [848, 195] on p-checkbox at bounding box center [849, 203] width 20 height 16
click at [922, 604] on div "Rutas" at bounding box center [922, 627] width 80 height 60
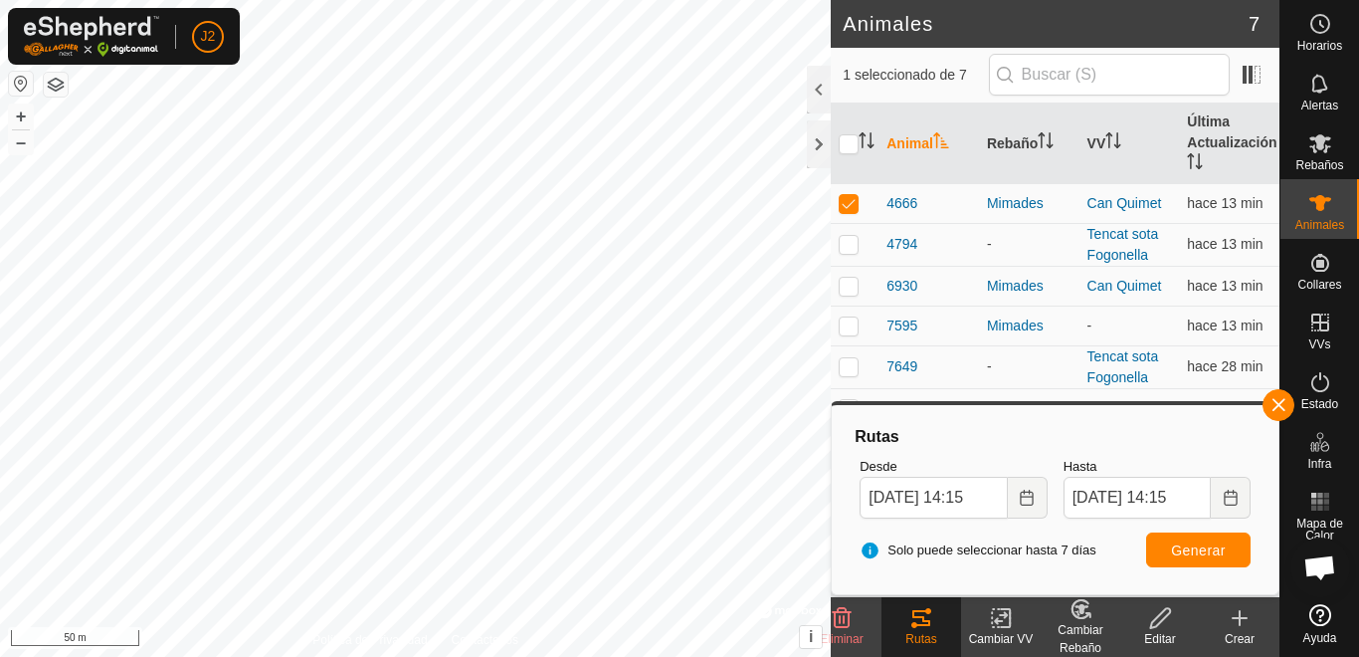
click at [583, 656] on html "J2 Horarios Alertas Rebaños Animales Collares VVs Estado Infra Mapa de Calor Ay…" at bounding box center [679, 328] width 1359 height 657
click at [586, 656] on html "J2 Horarios Alertas Rebaños Animales Collares VVs Estado Infra Mapa de Calor Ay…" at bounding box center [679, 328] width 1359 height 657
click at [1, 0] on html "J2 Horarios Alertas Rebaños Animales Collares VVs Estado Infra Mapa de Calor Ay…" at bounding box center [679, 328] width 1359 height 657
click at [0, 0] on html "J2 Horarios Alertas Rebaños Animales Collares VVs Estado Infra Mapa de Calor Ay…" at bounding box center [679, 328] width 1359 height 657
click at [0, 300] on html "J2 Horarios Alertas Rebaños Animales Collares VVs Estado Infra Mapa de Calor Ay…" at bounding box center [679, 328] width 1359 height 657
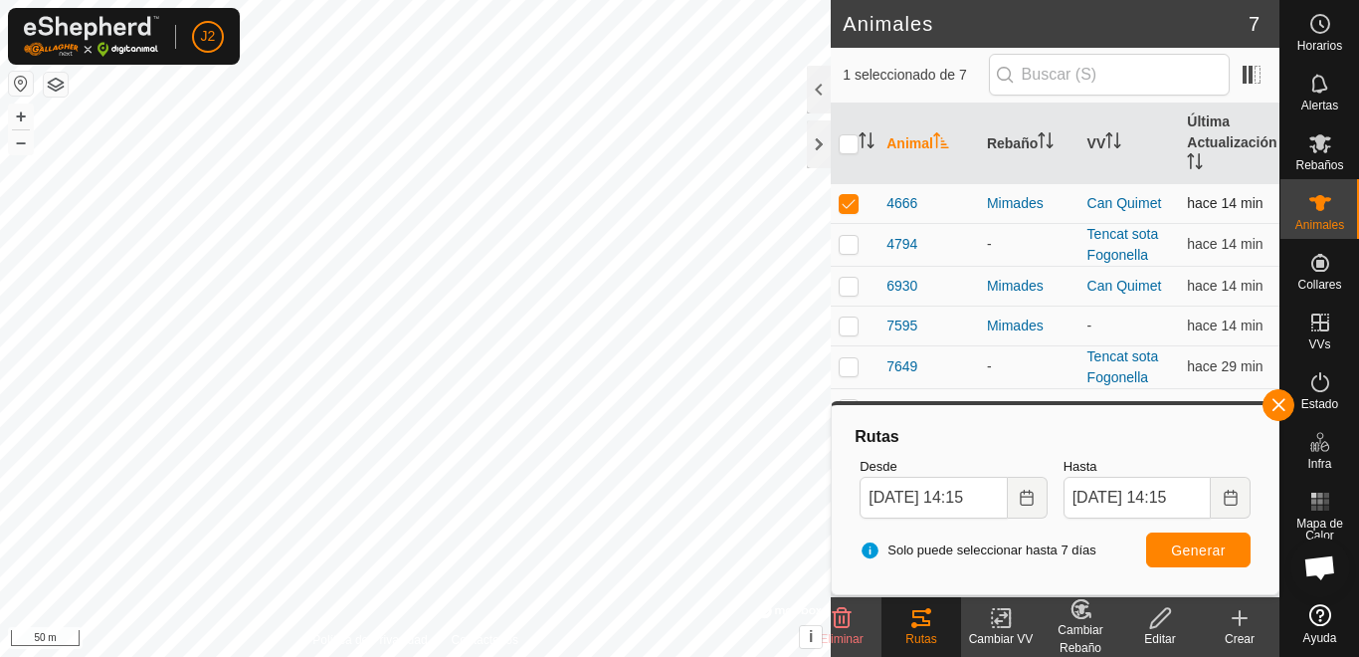
click at [843, 204] on p-checkbox at bounding box center [849, 203] width 20 height 16
checkbox input "false"
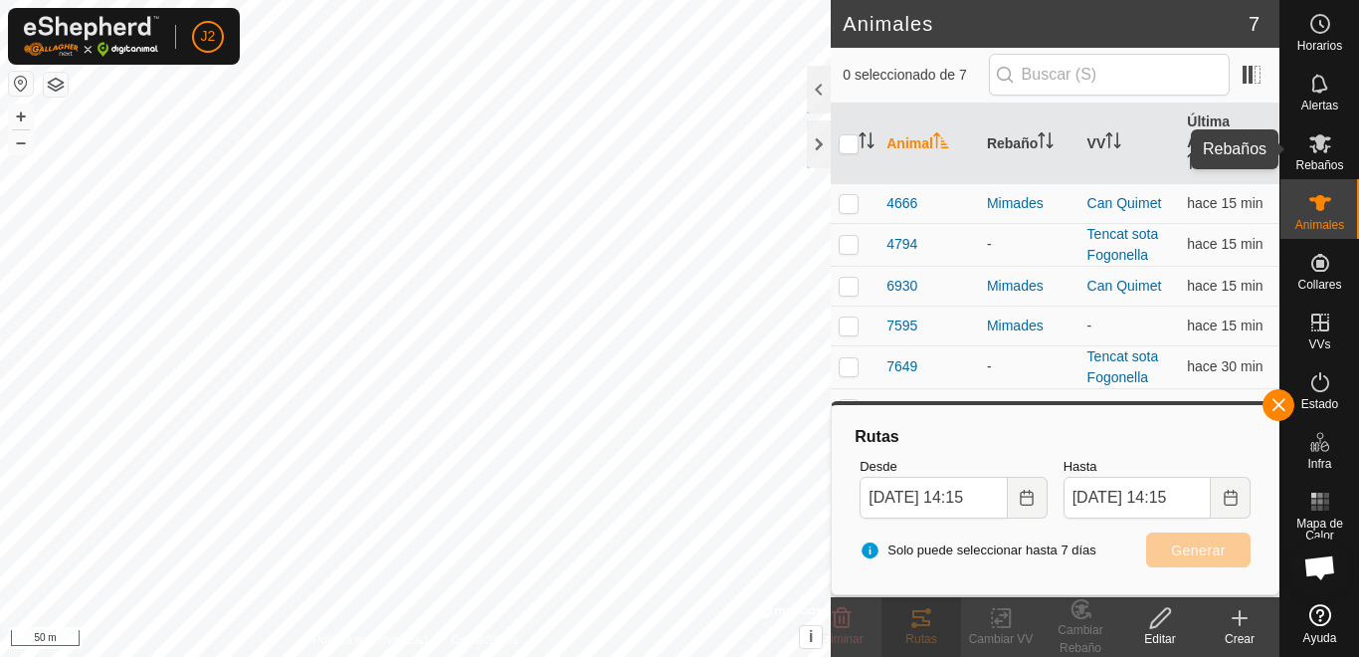
click at [1318, 156] on es-mob-svg-icon at bounding box center [1321, 143] width 36 height 32
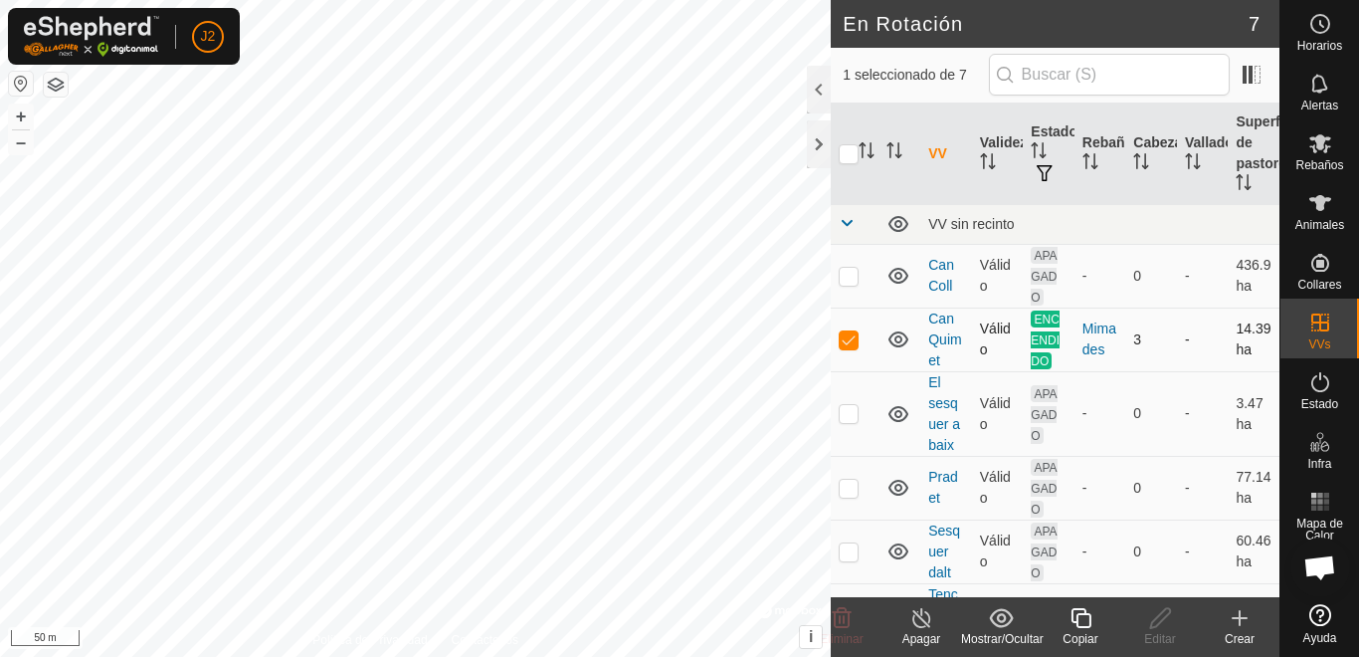
click at [854, 340] on p-checkbox at bounding box center [849, 339] width 20 height 16
checkbox input "false"
click at [1328, 139] on icon at bounding box center [1321, 143] width 22 height 19
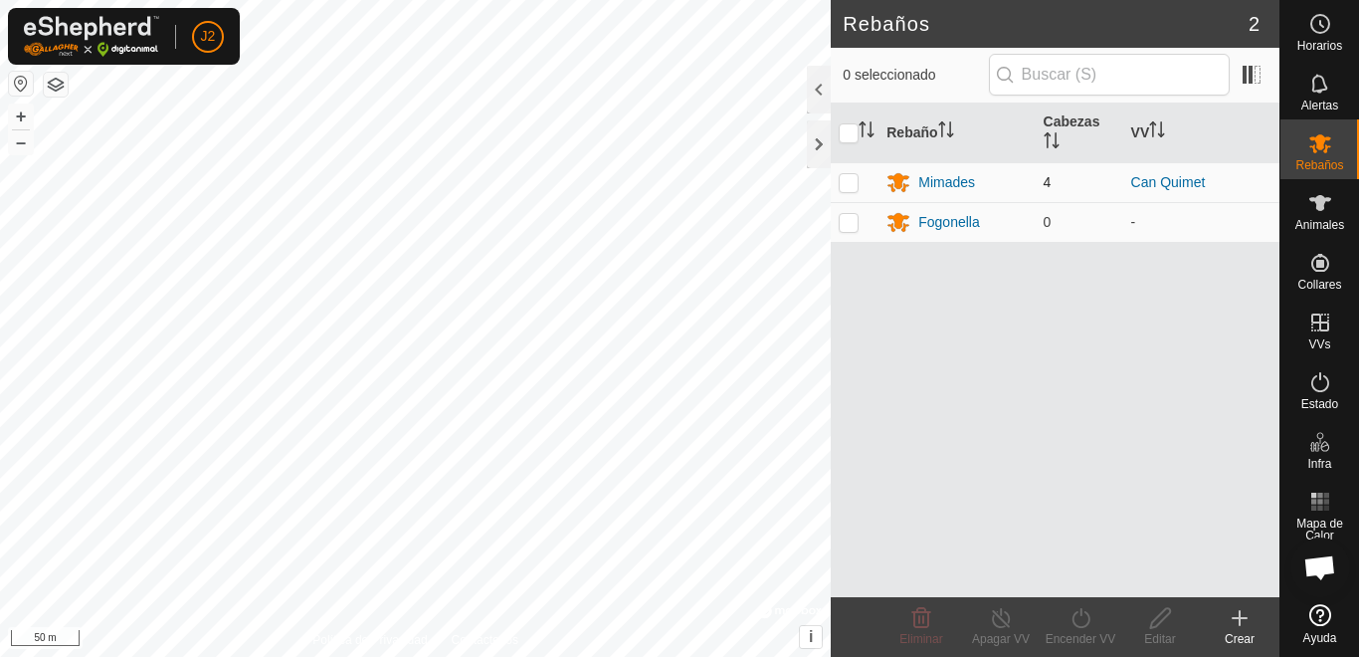
click at [844, 181] on p-checkbox at bounding box center [849, 182] width 20 height 16
click at [856, 183] on p-checkbox at bounding box center [849, 182] width 20 height 16
checkbox input "false"
click at [903, 341] on div "Rebaño Cabezas VV Mimades 4 Can Quimet Fogonella 0 -" at bounding box center [1055, 351] width 449 height 494
click at [849, 222] on p-checkbox at bounding box center [849, 222] width 20 height 16
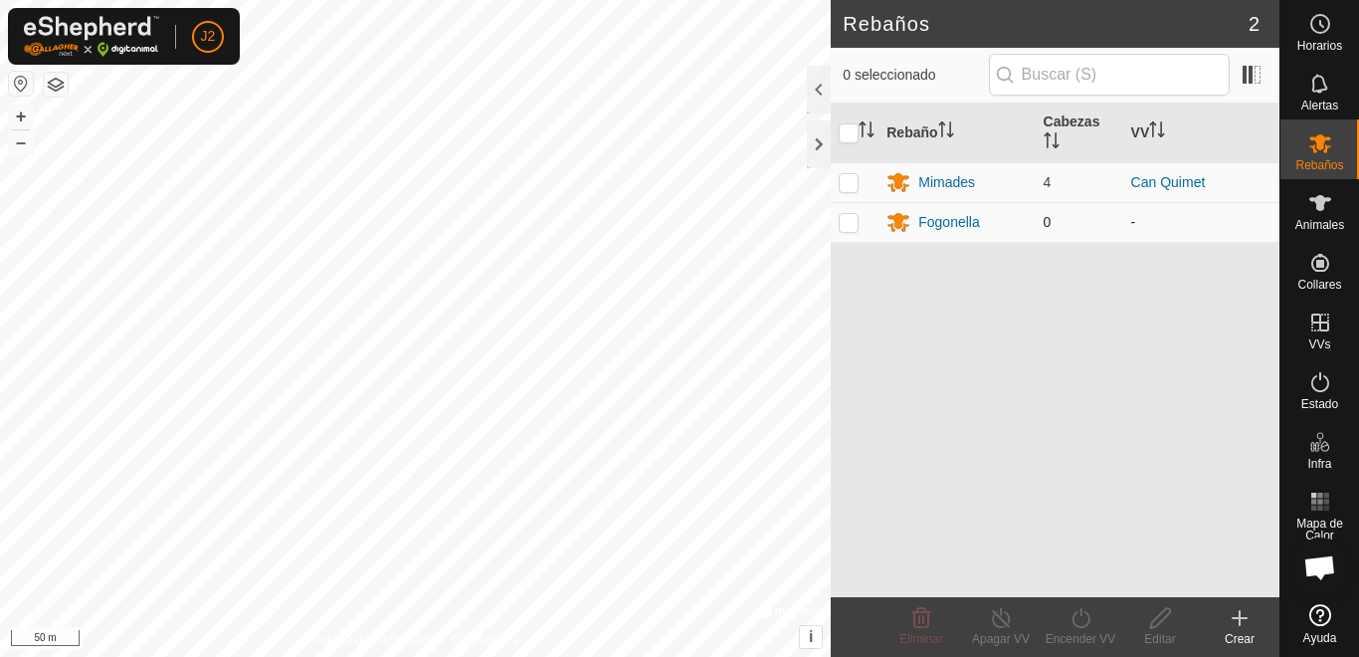
checkbox input "true"
click at [0, 336] on html "J2 Horarios Alertas Rebaños Animales Collares VVs Estado Infra Mapa de Calor Ay…" at bounding box center [679, 328] width 1359 height 657
click at [14, 0] on html "J2 Horarios Alertas Rebaños Animales Collares VVs Estado Infra Mapa de Calor Ay…" at bounding box center [679, 328] width 1359 height 657
click at [0, 384] on html "J2 Horarios Alertas Rebaños Animales Collares VVs Estado Infra Mapa de Calor Ay…" at bounding box center [679, 328] width 1359 height 657
click at [1095, 353] on div "Rebaños 2 1 seleccionado Rebaño Cabezas VV Mimades 4 Can Quimet Fogonella 0 - E…" at bounding box center [640, 328] width 1280 height 657
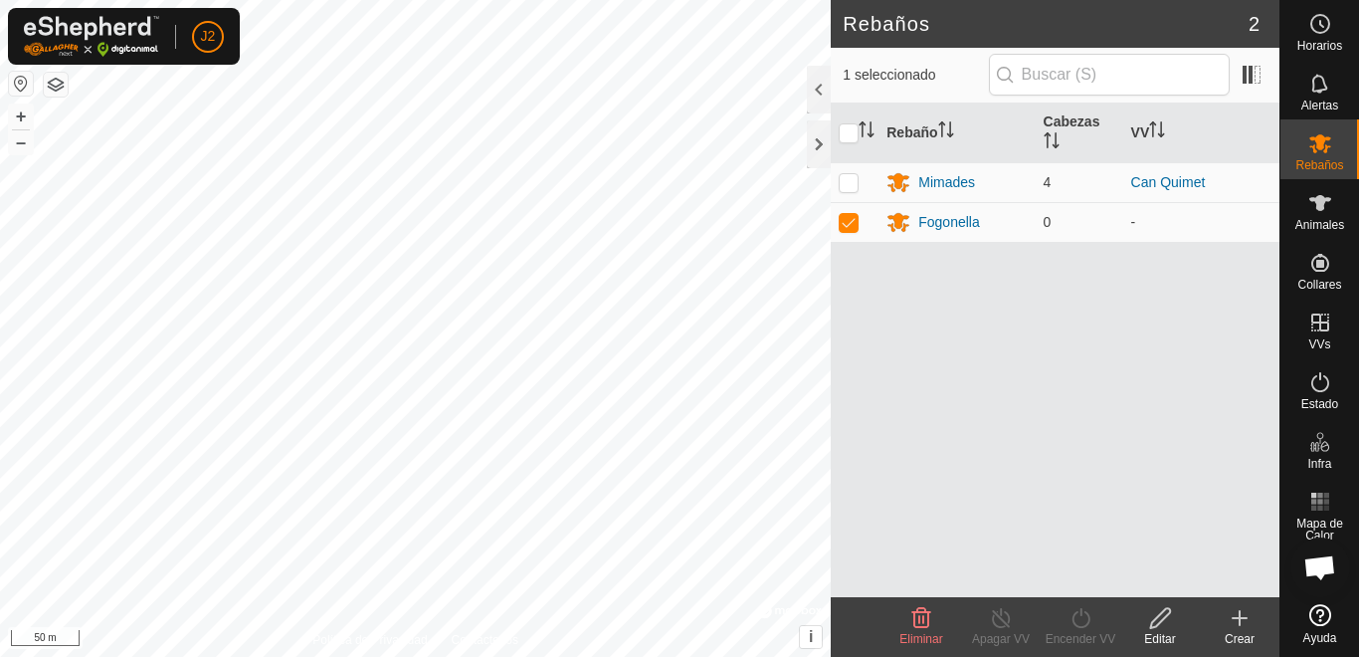
click at [16, 83] on button "button" at bounding box center [21, 84] width 24 height 24
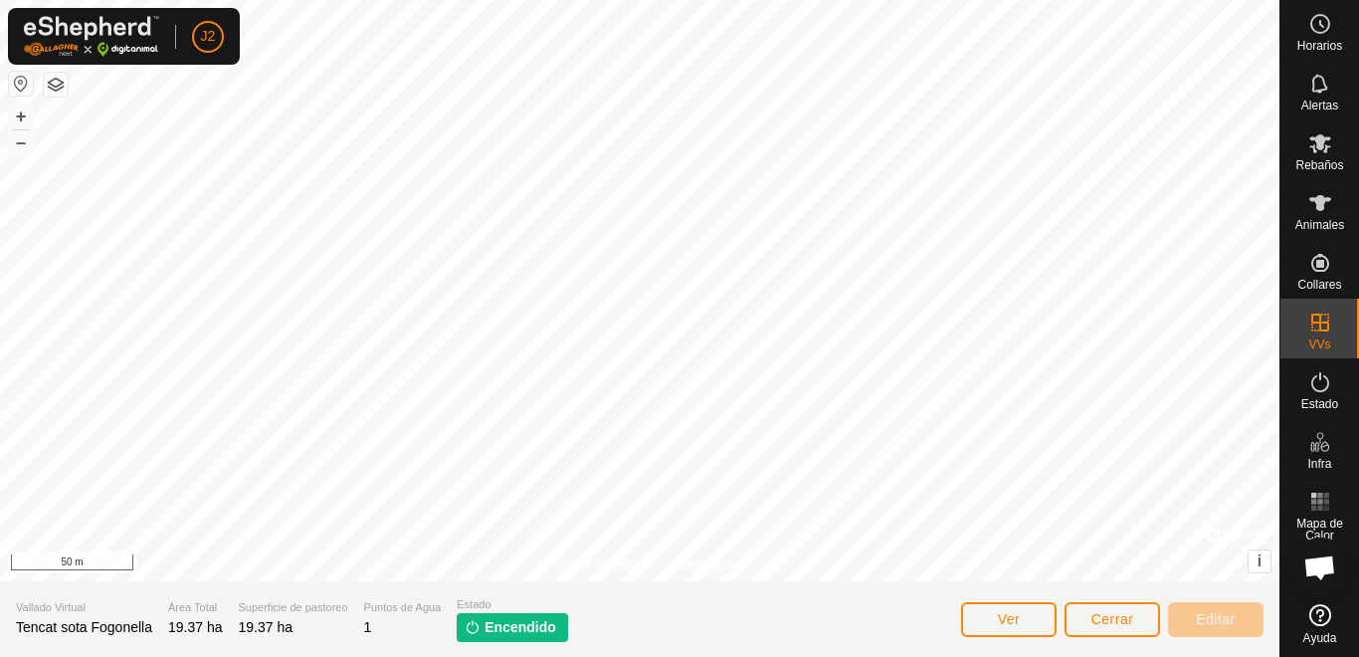
click at [23, 84] on button "button" at bounding box center [21, 84] width 24 height 24
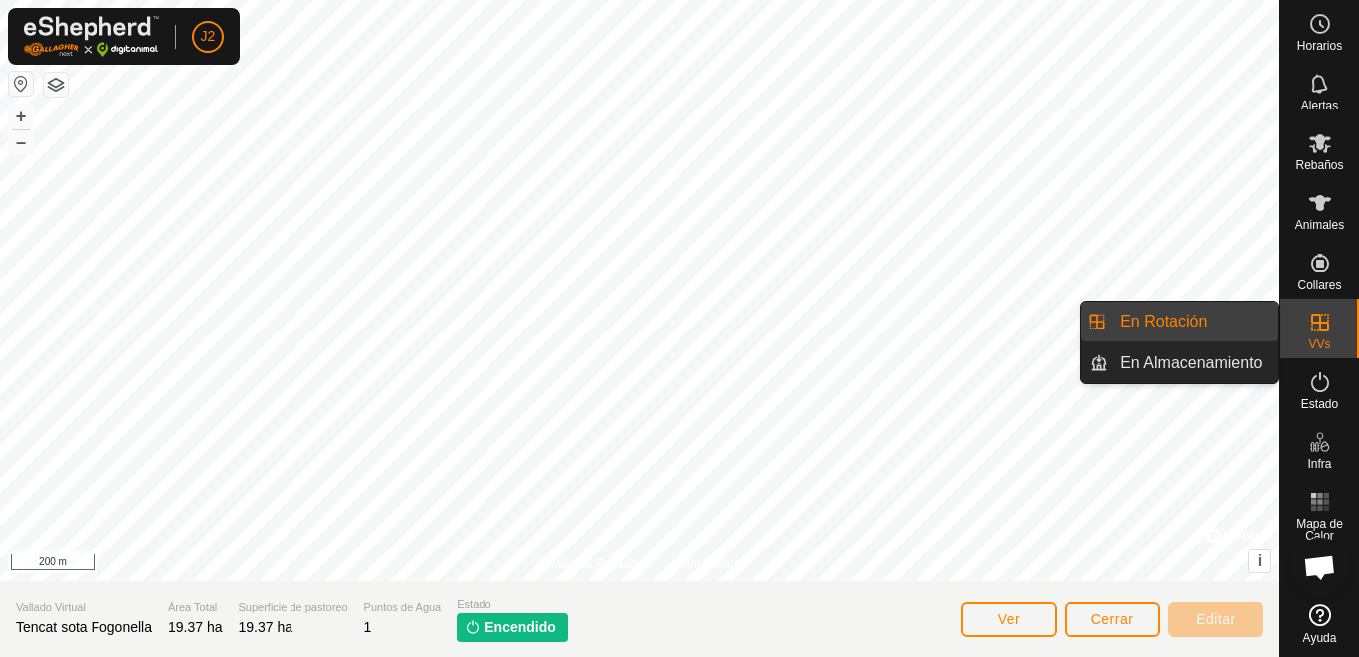
click at [1313, 304] on div "VVs" at bounding box center [1320, 329] width 79 height 60
click at [1177, 356] on link "En Almacenamiento" at bounding box center [1194, 363] width 170 height 40
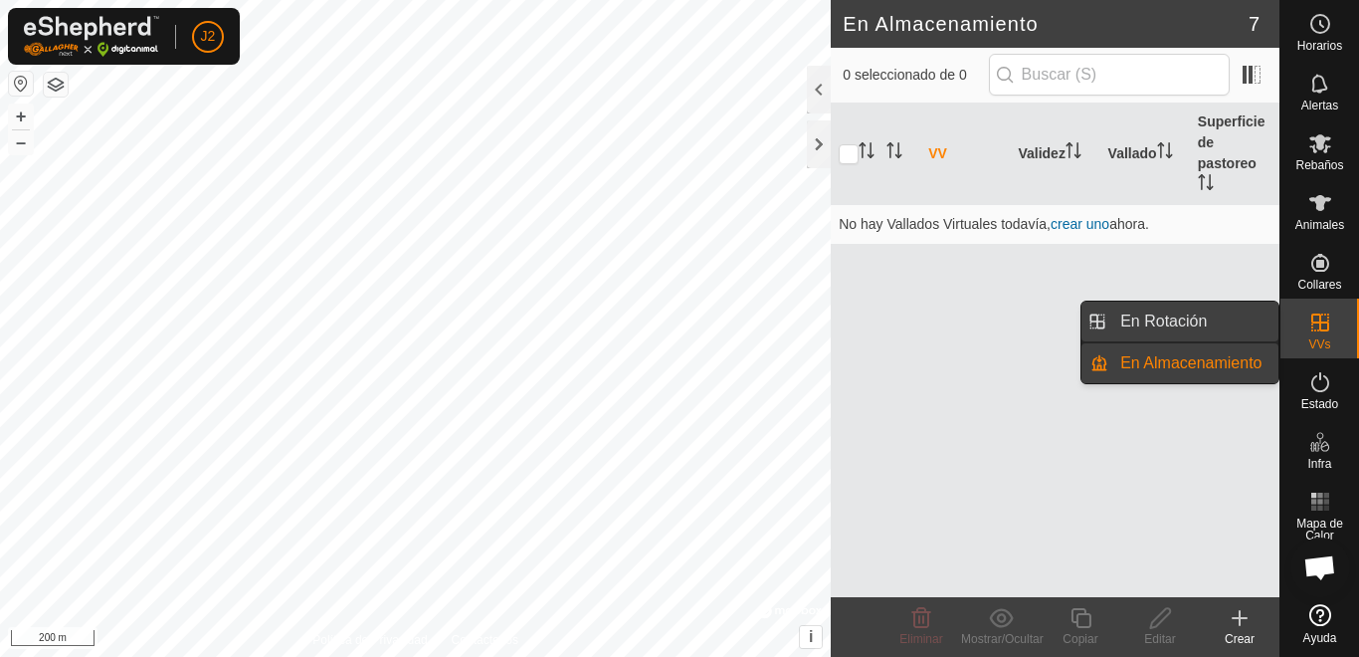
click at [1174, 309] on link "En Rotación" at bounding box center [1194, 322] width 170 height 40
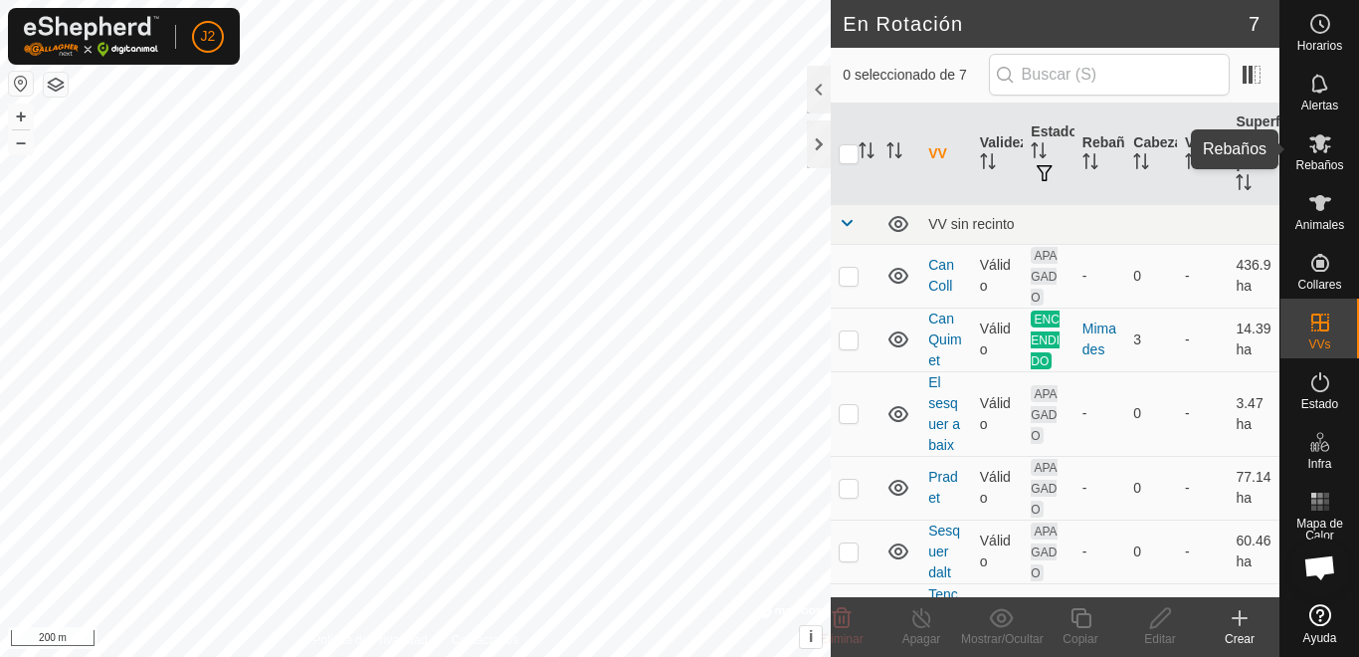
click at [1328, 142] on icon at bounding box center [1321, 143] width 24 height 24
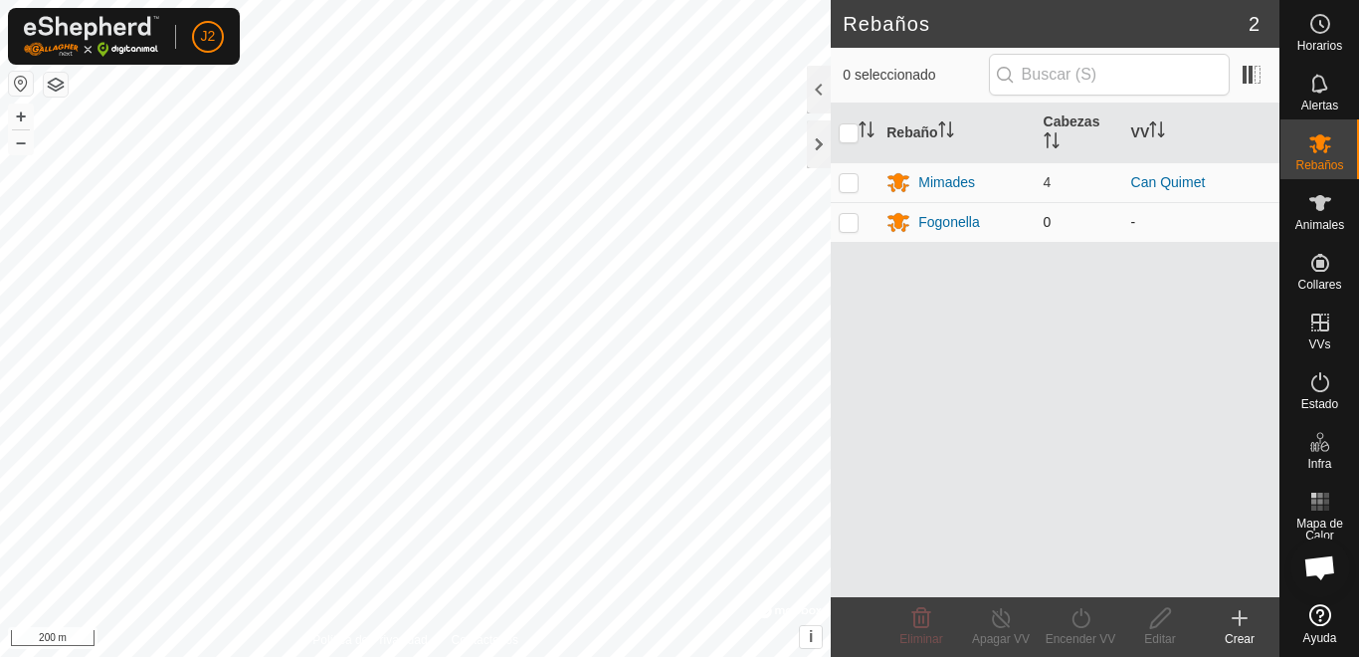
click at [849, 220] on p-checkbox at bounding box center [849, 222] width 20 height 16
checkbox input "true"
click at [853, 179] on p-checkbox at bounding box center [849, 182] width 20 height 16
checkbox input "true"
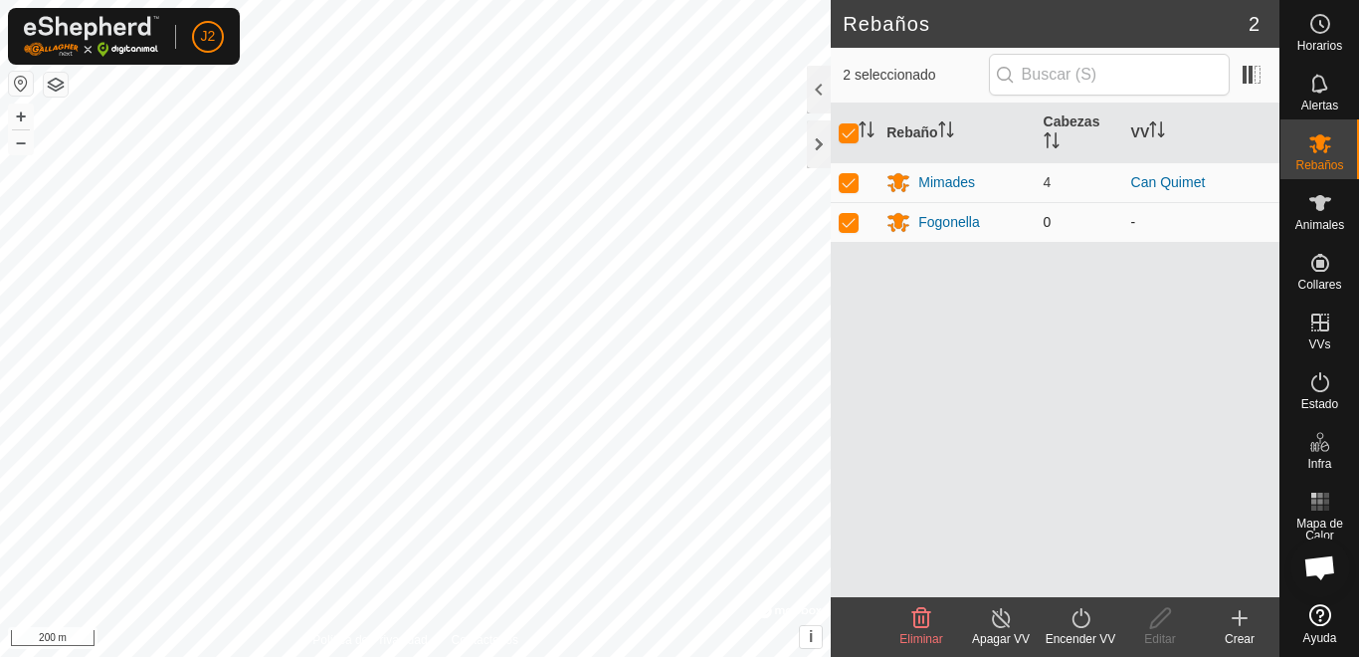
click at [847, 241] on td at bounding box center [855, 222] width 48 height 40
checkbox input "false"
click at [846, 172] on td at bounding box center [855, 182] width 48 height 40
checkbox input "false"
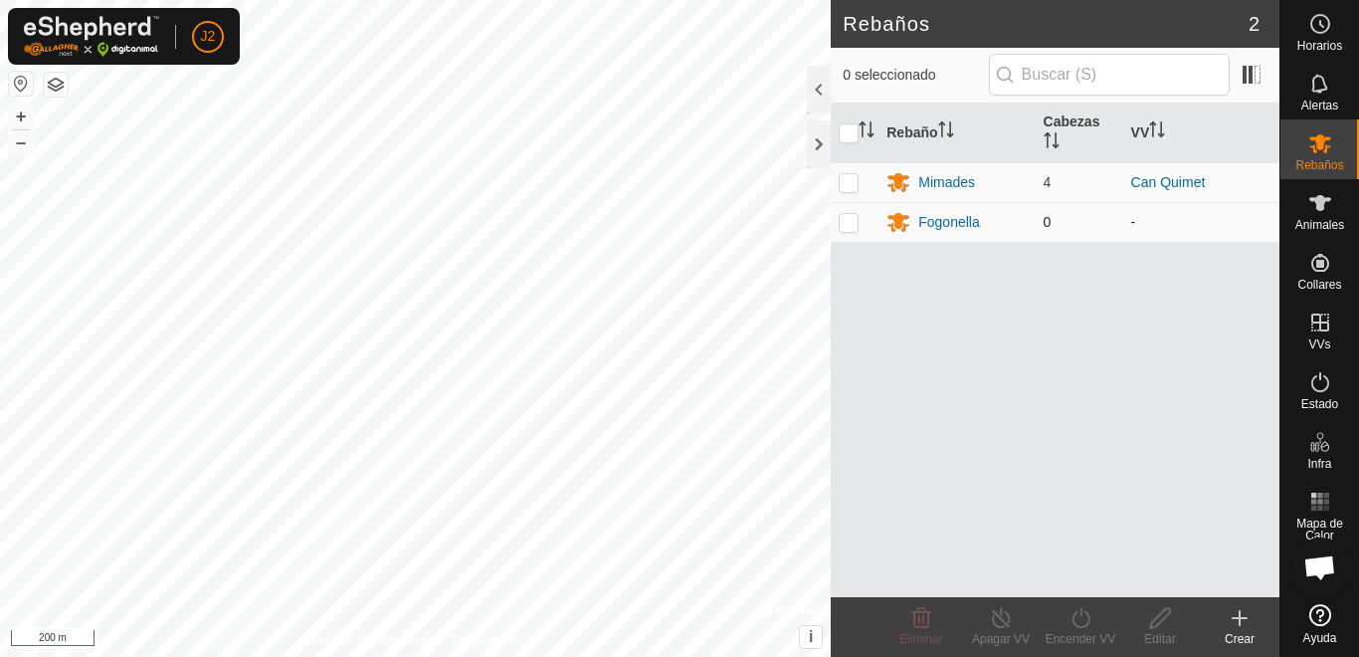
click at [848, 223] on p-checkbox at bounding box center [849, 222] width 20 height 16
checkbox input "true"
click at [1156, 612] on icon at bounding box center [1160, 618] width 25 height 24
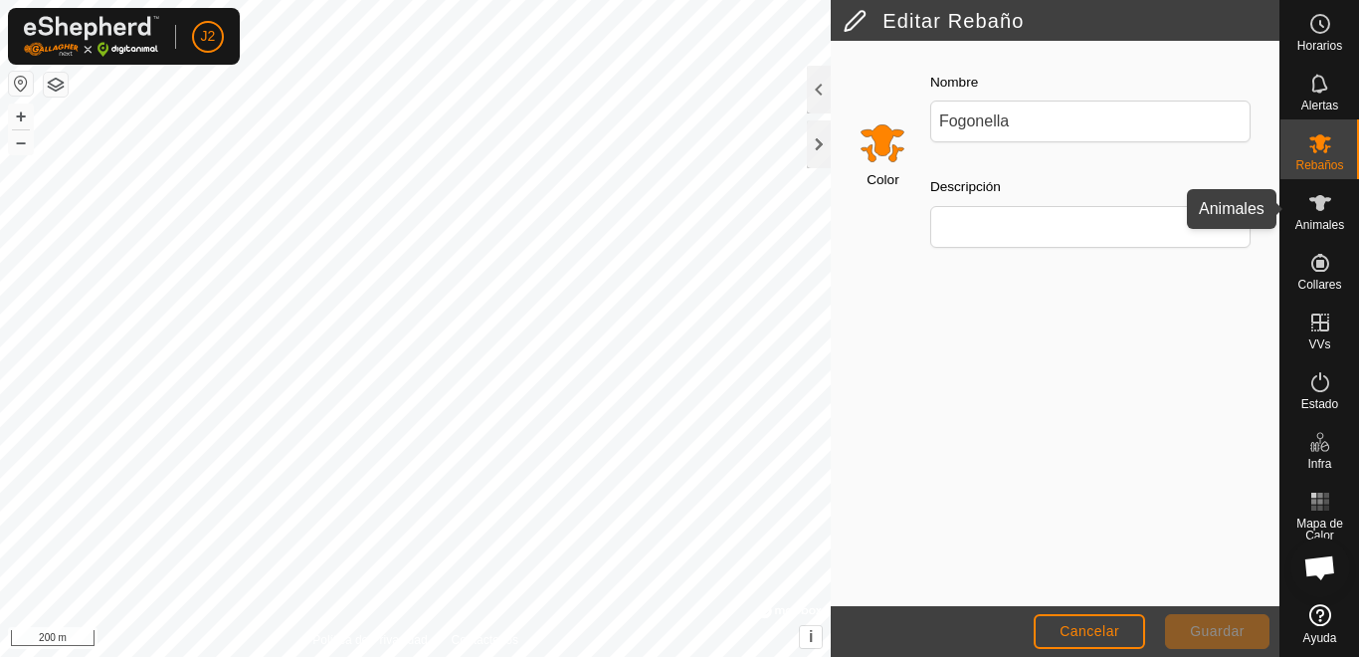
click at [1326, 223] on span "Animales" at bounding box center [1320, 225] width 49 height 12
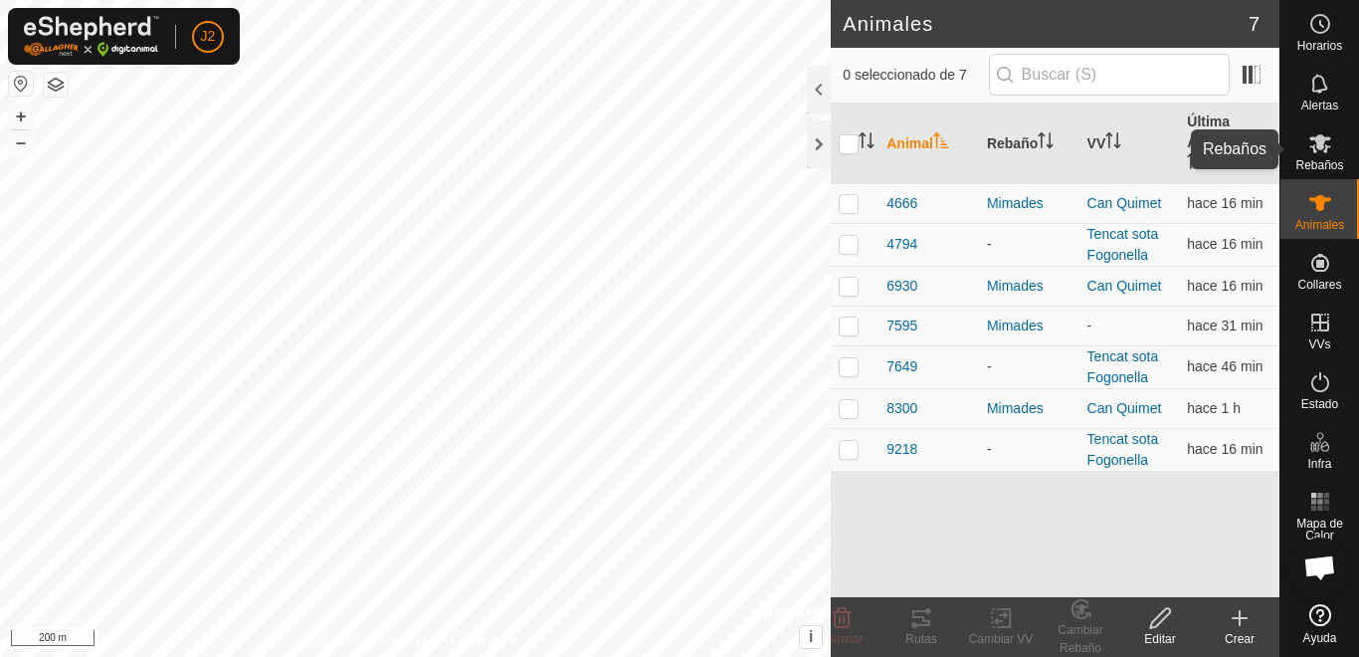
click at [1318, 159] on span "Rebaños" at bounding box center [1320, 165] width 48 height 12
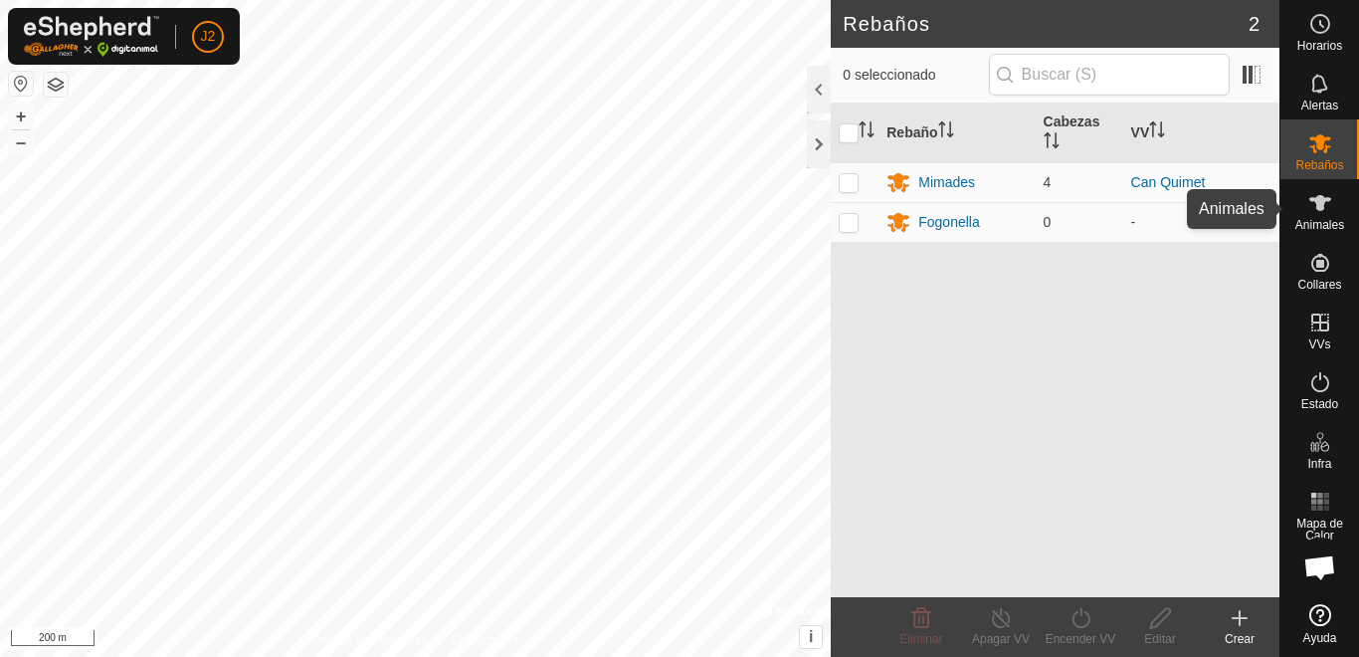
click at [1330, 207] on icon at bounding box center [1321, 203] width 24 height 24
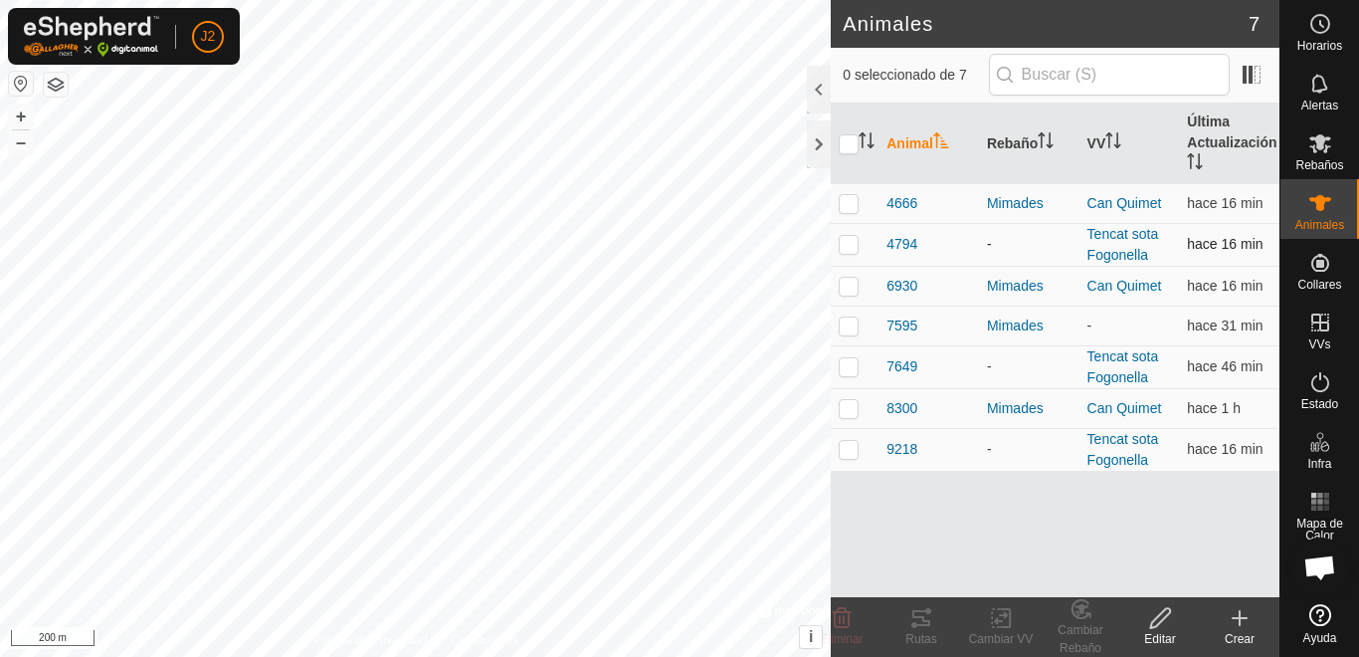
click at [855, 240] on p-checkbox at bounding box center [849, 244] width 20 height 16
checkbox input "true"
click at [914, 615] on icon at bounding box center [922, 618] width 18 height 16
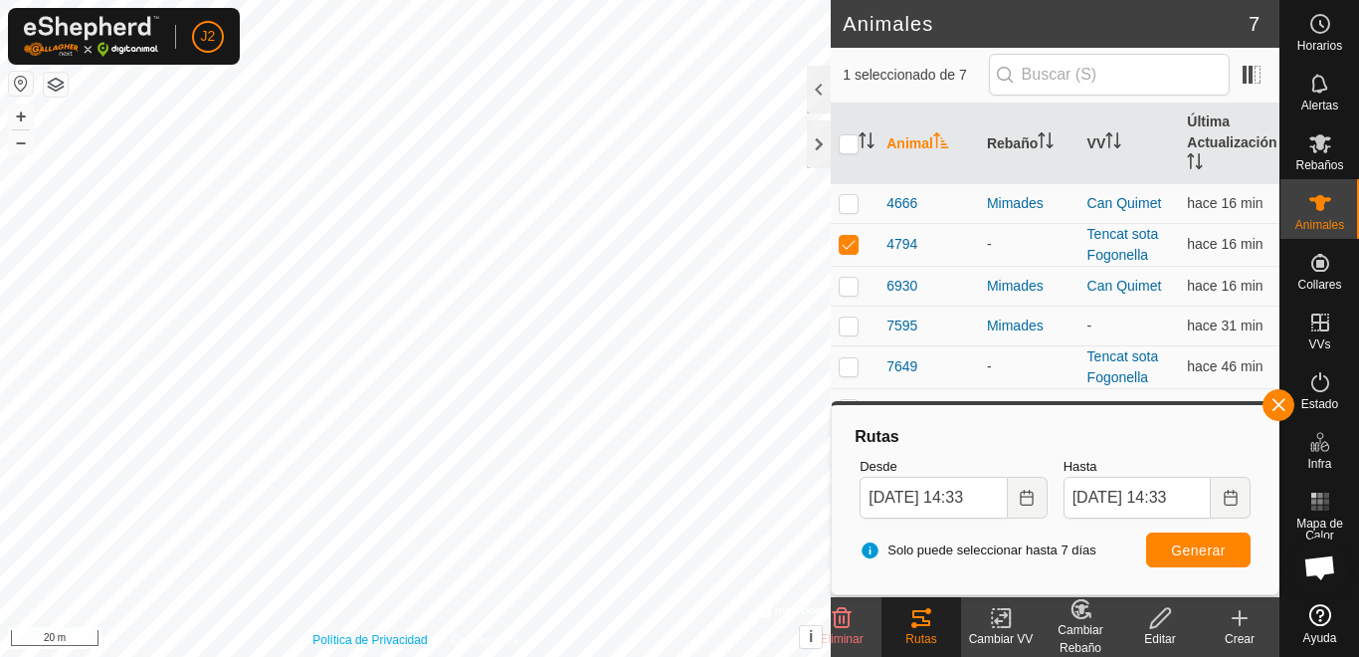
click at [351, 636] on div "Política de Privacidad Contáctenos 4794 + – ⇧ i © Mapbox , © OpenStreetMap , Im…" at bounding box center [415, 328] width 831 height 657
click at [839, 245] on div "Animales 7 1 seleccionado de 7 Animal Rebaño VV Última Actualización 4666 Mimad…" at bounding box center [640, 328] width 1280 height 657
click at [838, 300] on div "Animales 7 1 seleccionado de 7 Animal Rebaño VV Última Actualización 4666 Mimad…" at bounding box center [640, 328] width 1280 height 657
click at [0, 426] on html "J2 Horarios Alertas Rebaños Animales Collares VVs Estado Infra Mapa de Calor Ay…" at bounding box center [679, 328] width 1359 height 657
click at [854, 367] on p-checkbox at bounding box center [849, 366] width 20 height 16
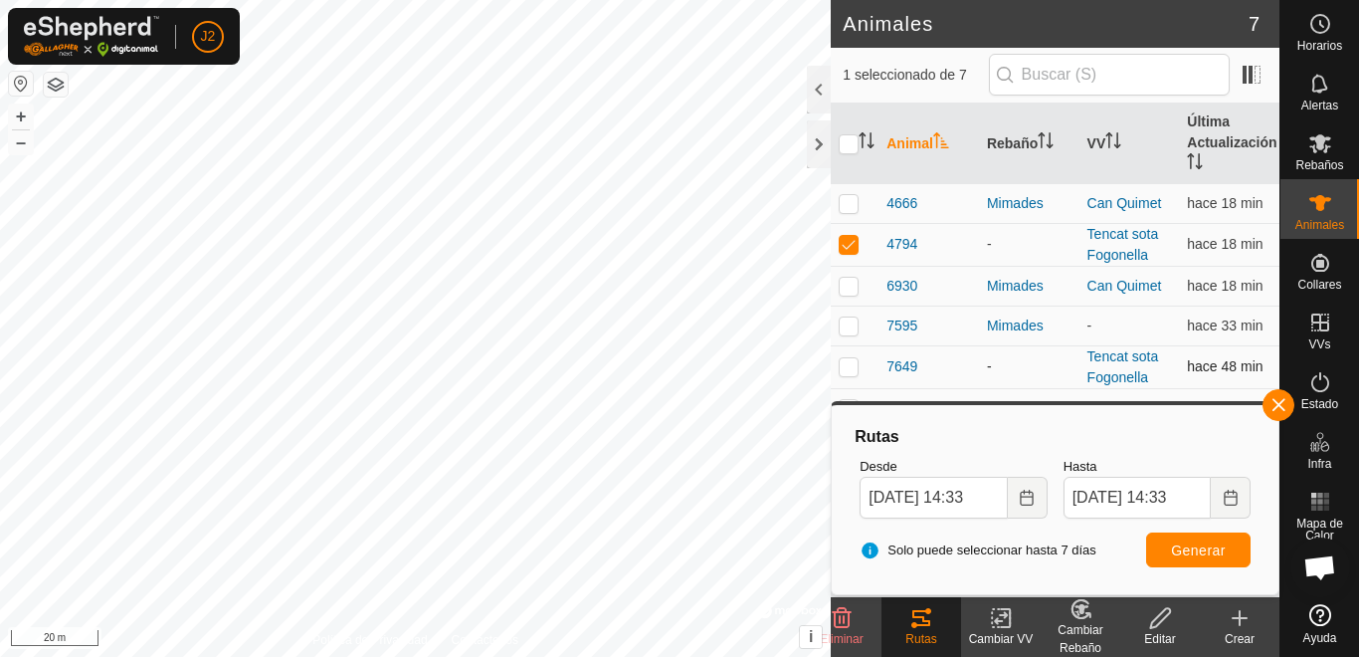
checkbox input "true"
click at [851, 243] on p-checkbox at bounding box center [849, 244] width 20 height 16
checkbox input "false"
click at [916, 609] on icon at bounding box center [922, 618] width 24 height 24
click at [1326, 140] on icon at bounding box center [1321, 143] width 24 height 24
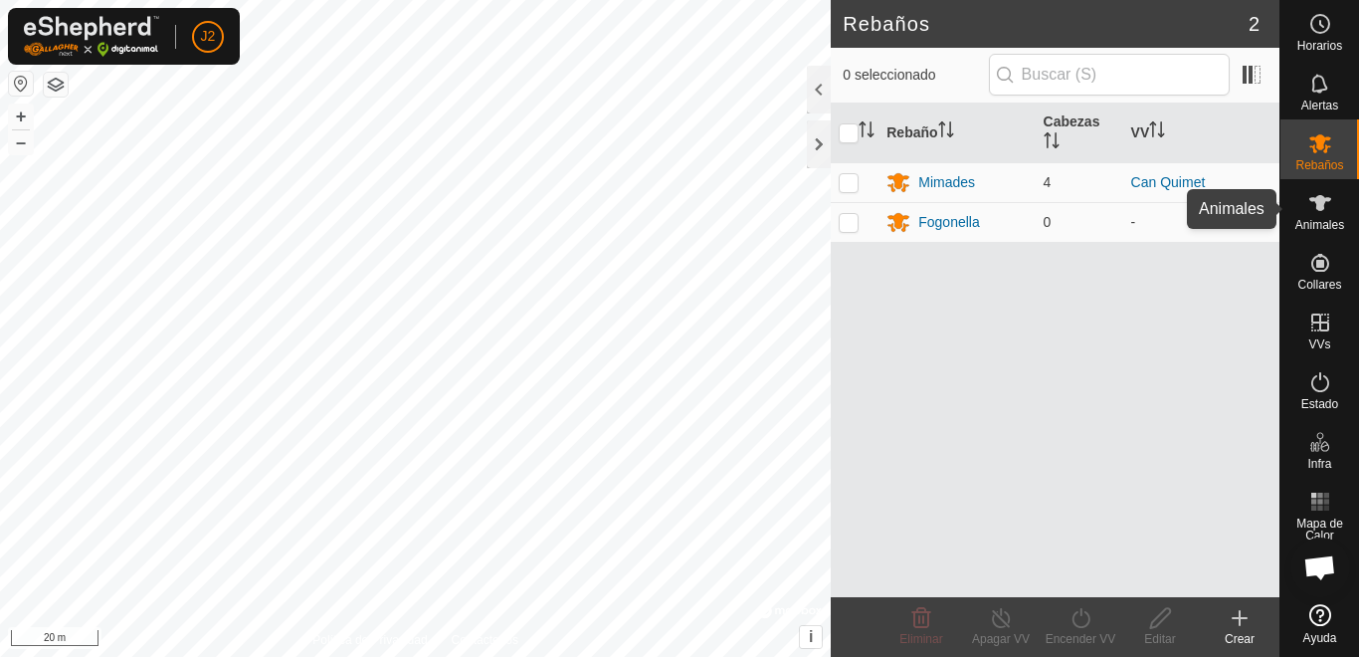
click at [1316, 199] on icon at bounding box center [1321, 203] width 22 height 16
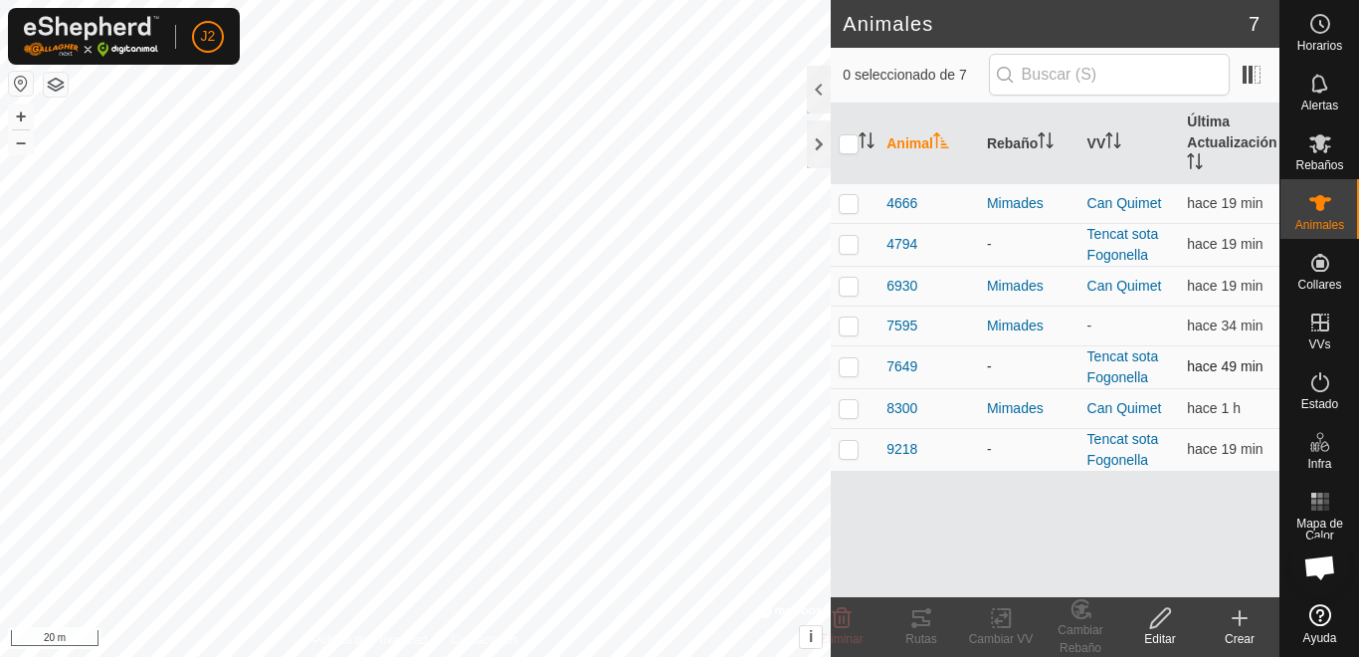
click at [843, 374] on p-tablecheckbox at bounding box center [849, 366] width 20 height 16
checkbox input "true"
click at [928, 618] on icon at bounding box center [922, 618] width 24 height 24
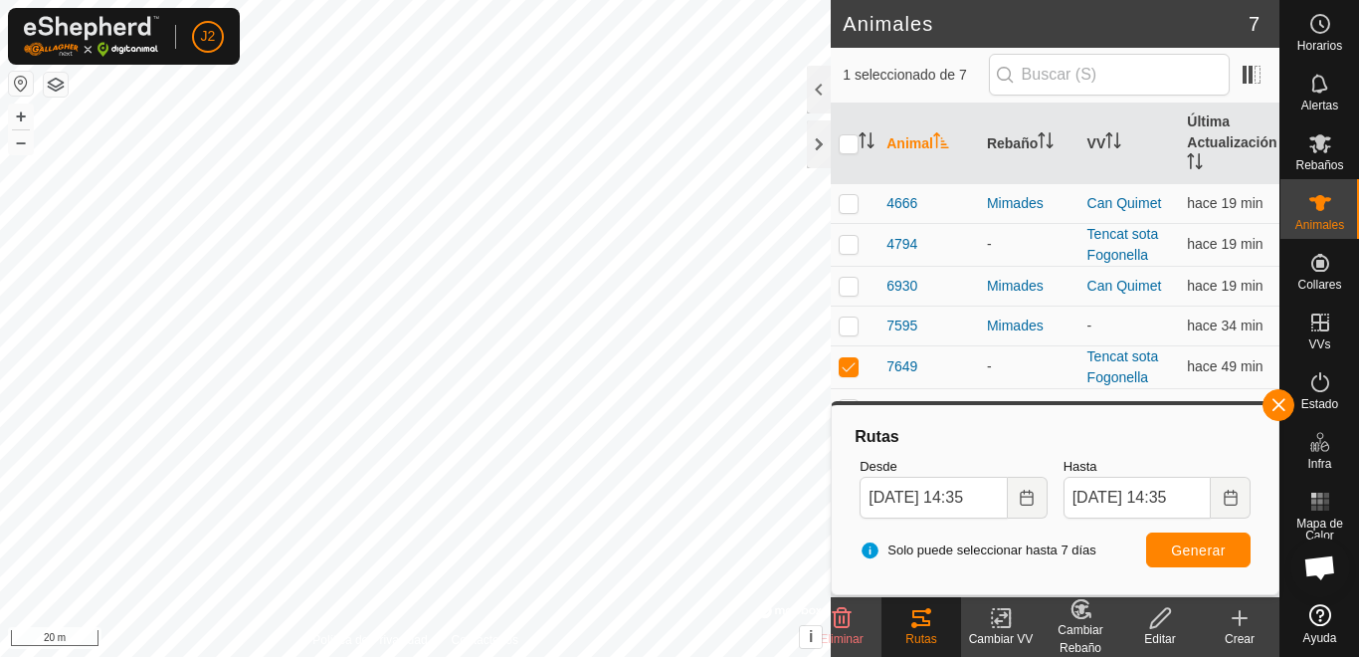
click at [577, 656] on html "J2 Horarios Alertas Rebaños Animales Collares VVs Estado Infra Mapa de Calor Ay…" at bounding box center [679, 328] width 1359 height 657
click at [722, 0] on html "J2 Horarios Alertas Rebaños Animales Collares VVs Estado Infra Mapa de Calor Ay…" at bounding box center [679, 328] width 1359 height 657
click at [915, 186] on div "Animales 7 1 seleccionado de 7 Animal Rebaño VV Última Actualización 4666 Mimad…" at bounding box center [640, 328] width 1280 height 657
click at [1325, 148] on icon at bounding box center [1321, 143] width 24 height 24
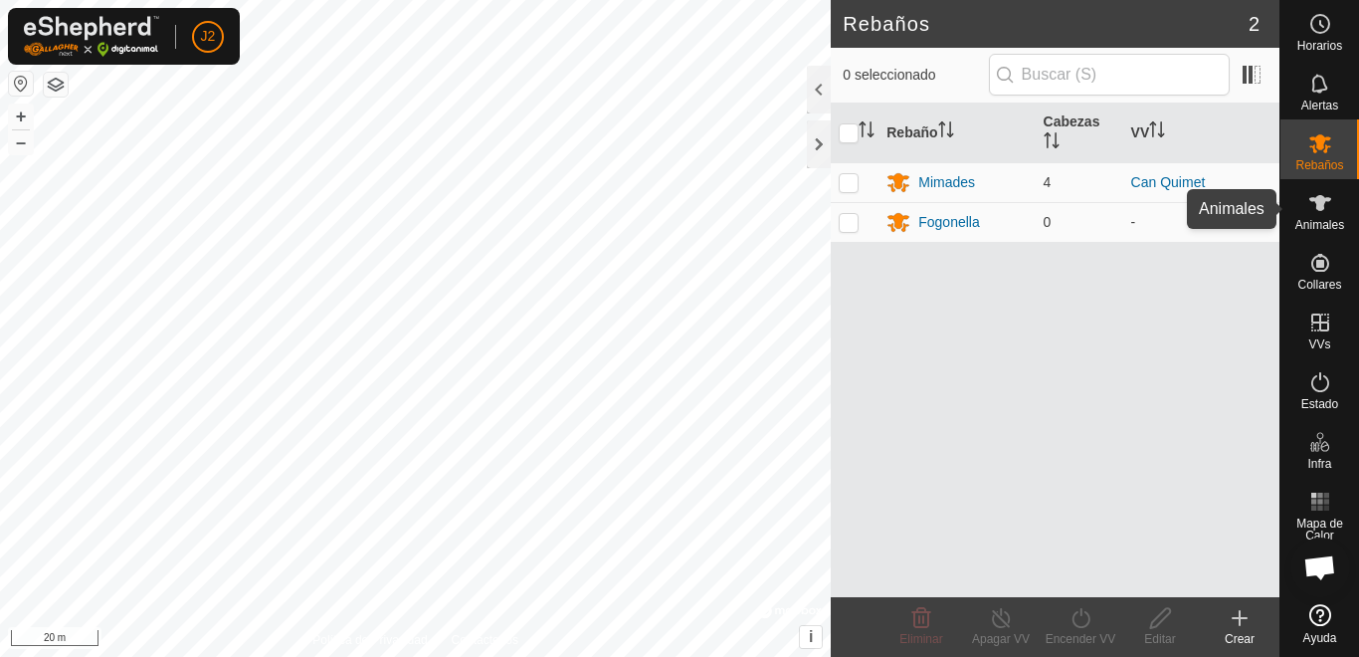
click at [1334, 209] on es-animals-svg-icon at bounding box center [1321, 203] width 36 height 32
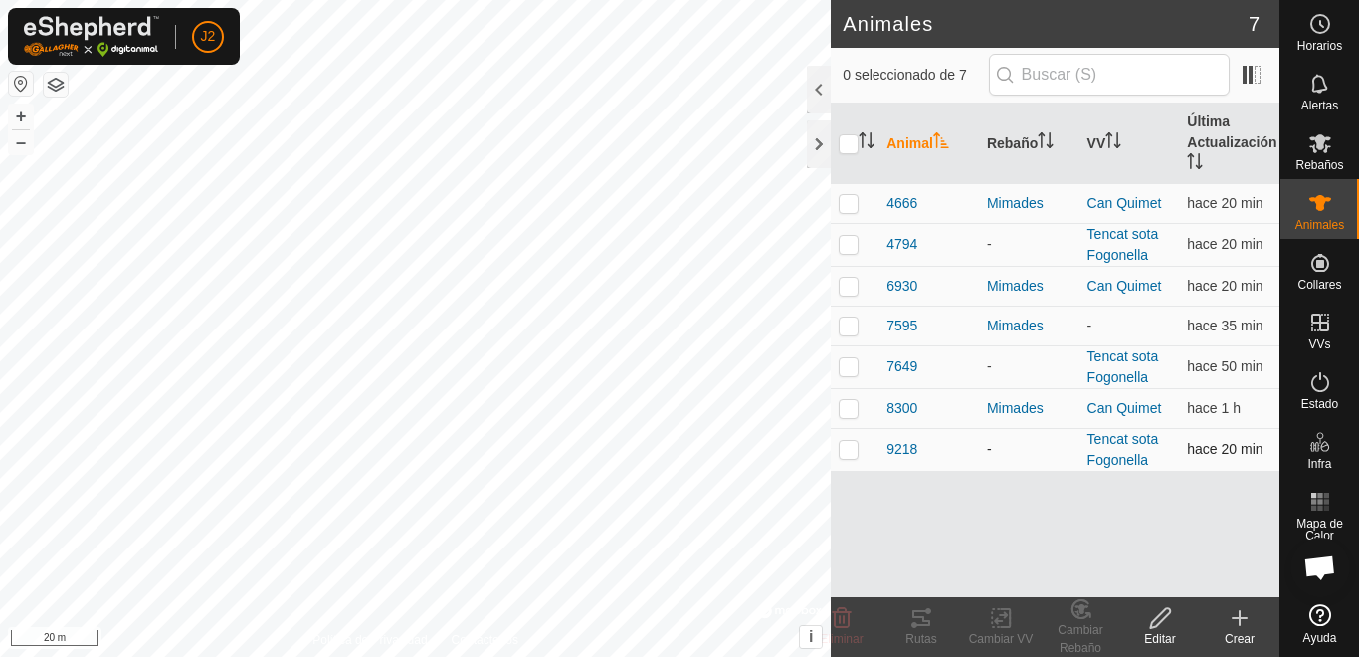
click at [844, 451] on p-checkbox at bounding box center [849, 449] width 20 height 16
checkbox input "true"
click at [922, 632] on div "Rutas" at bounding box center [922, 639] width 80 height 18
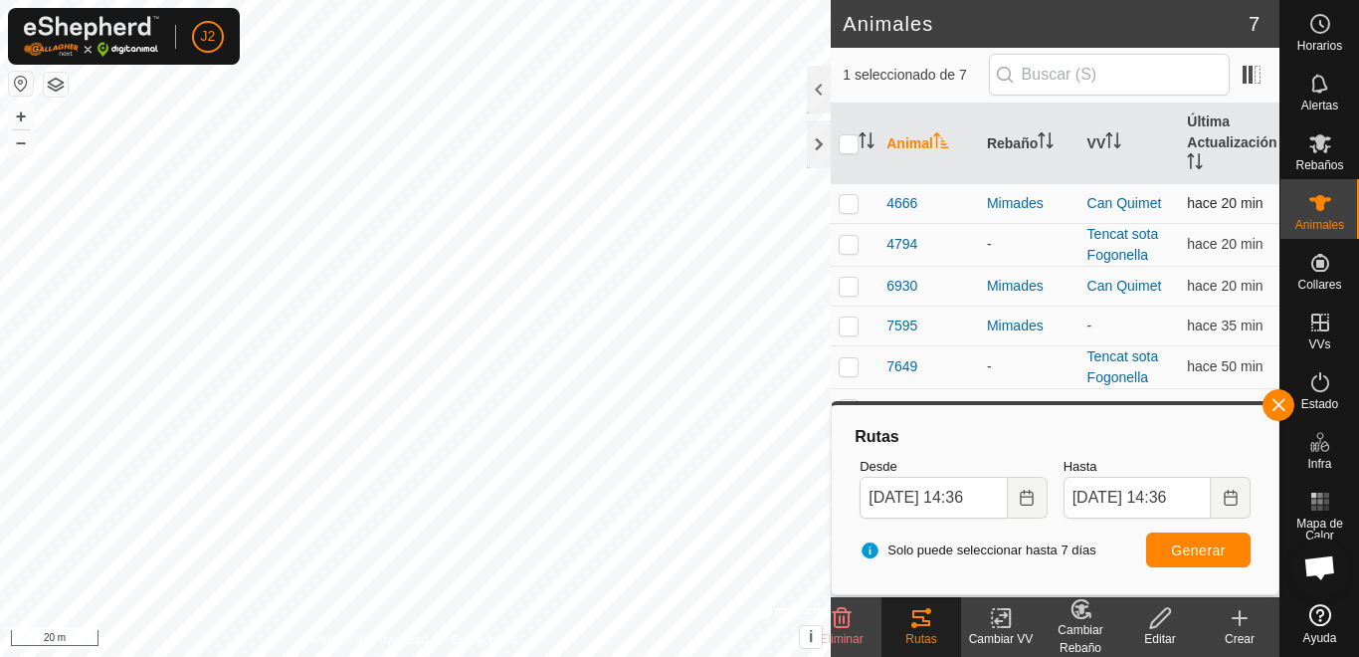
click at [837, 191] on div "Animales 7 1 seleccionado de 7 Animal Rebaño VV Última Actualización 4666 Mimad…" at bounding box center [640, 328] width 1280 height 657
click at [915, 153] on div "Animales 7 1 seleccionado de 7 Animal Rebaño VV Última Actualización 4666 Mimad…" at bounding box center [640, 328] width 1280 height 657
click at [1313, 143] on icon at bounding box center [1321, 143] width 24 height 24
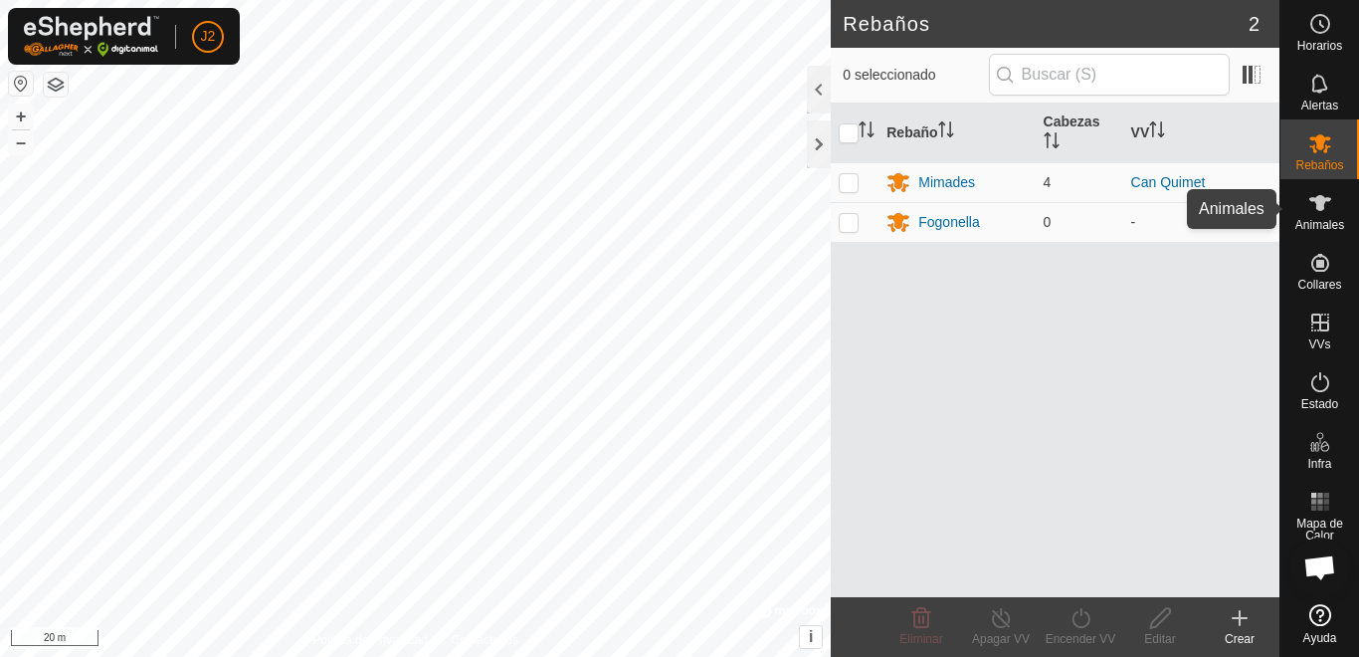
click at [1315, 210] on icon at bounding box center [1321, 203] width 24 height 24
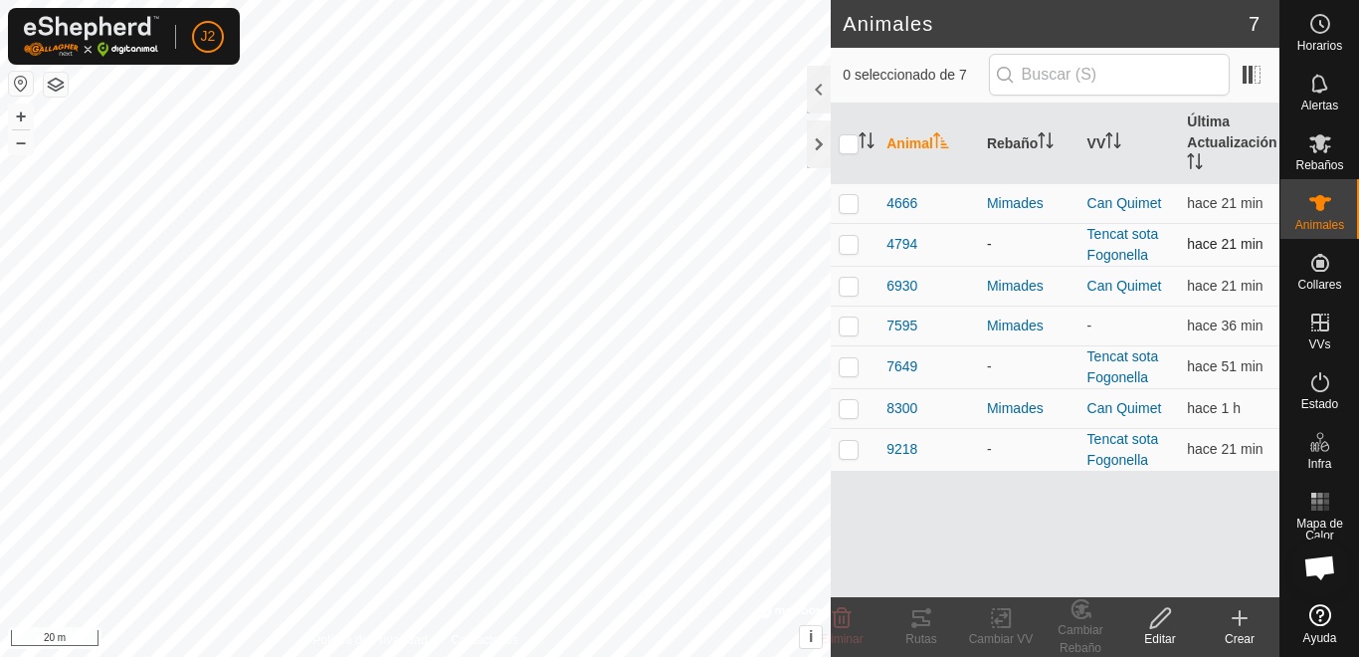
click at [847, 240] on p-checkbox at bounding box center [849, 244] width 20 height 16
click at [919, 620] on icon at bounding box center [922, 618] width 24 height 24
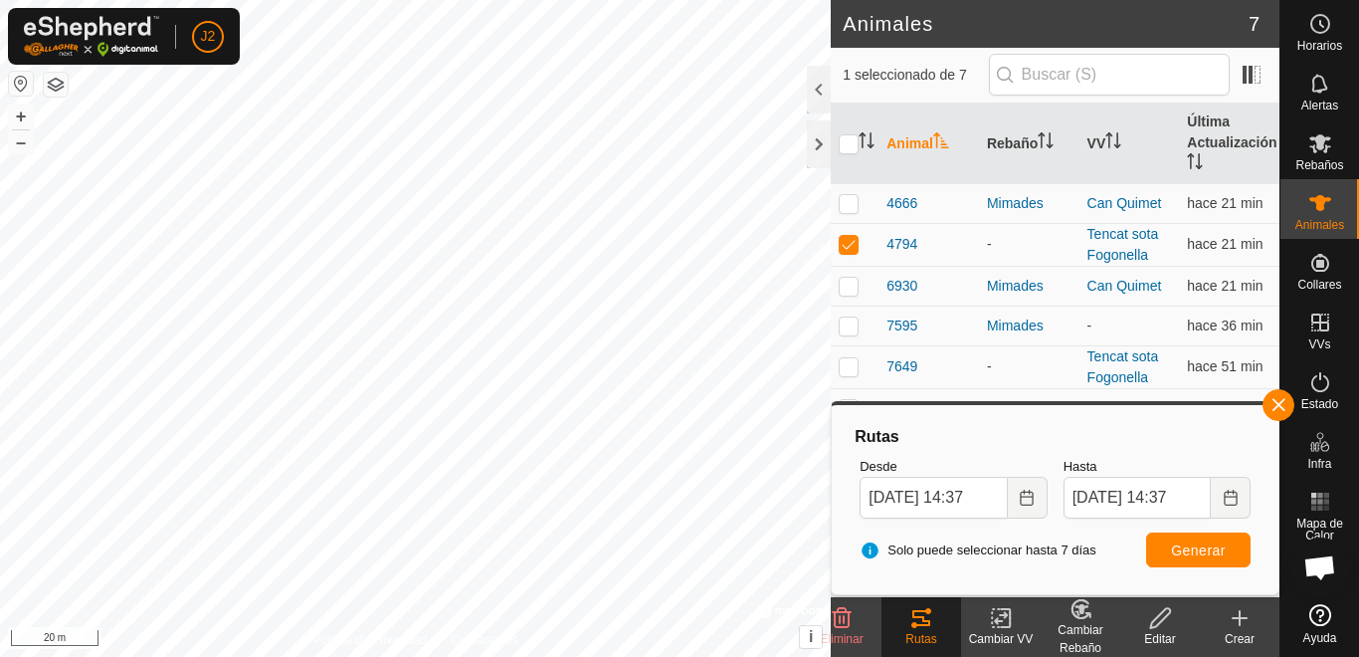
click at [267, 656] on html "J2 Horarios Alertas Rebaños Animales Collares VVs Estado Infra Mapa de Calor Ay…" at bounding box center [679, 328] width 1359 height 657
click at [851, 31] on div "Animales 7 1 seleccionado de 7 Animal Rebaño VV Última Actualización 4666 Mimad…" at bounding box center [640, 328] width 1280 height 657
click at [604, 0] on html "J2 Horarios Alertas Rebaños Animales Collares VVs Estado Infra Mapa de Calor Ay…" at bounding box center [679, 328] width 1359 height 657
click at [839, 180] on div "Animales 7 1 seleccionado de 7 Animal Rebaño VV Última Actualización 4666 Mimad…" at bounding box center [640, 328] width 1280 height 657
click at [0, 423] on html "J2 Horarios Alertas Rebaños Animales Collares VVs Estado Infra Mapa de Calor Ay…" at bounding box center [679, 328] width 1359 height 657
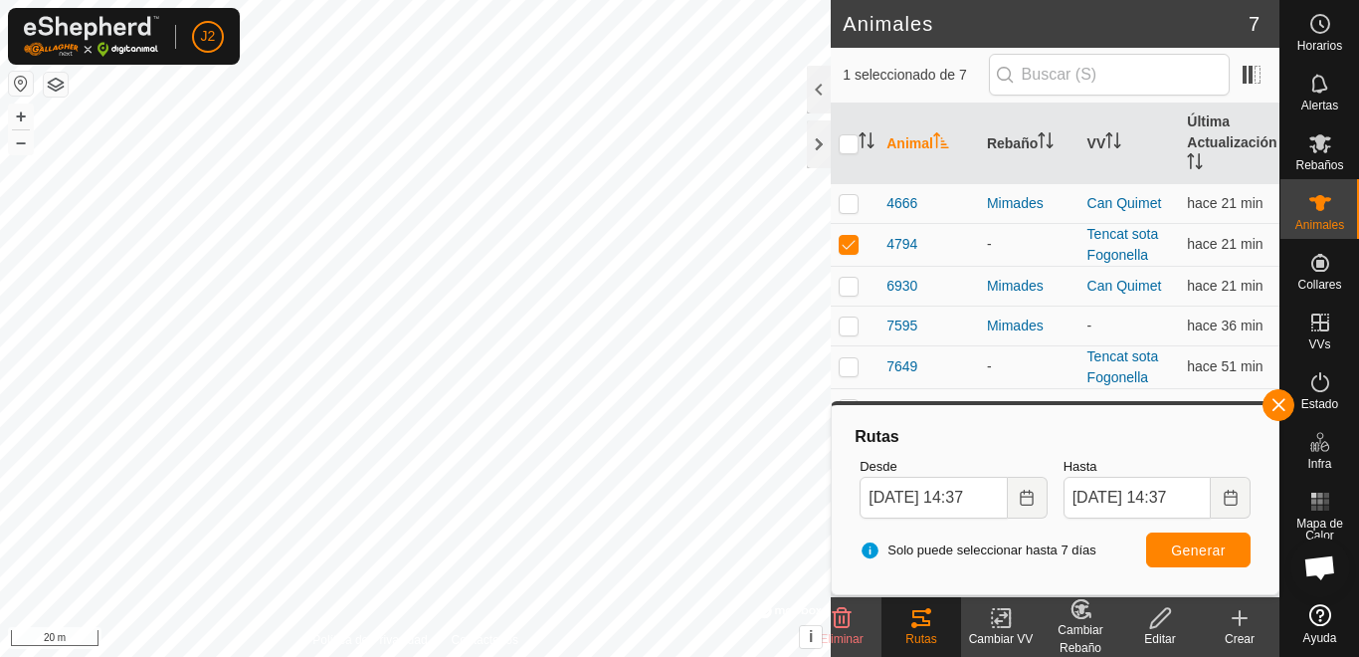
click at [0, 465] on html "J2 Horarios Alertas Rebaños Animales Collares VVs Estado Infra Mapa de Calor Ay…" at bounding box center [679, 328] width 1359 height 657
click at [858, 241] on p-checkbox at bounding box center [849, 244] width 20 height 16
checkbox input "false"
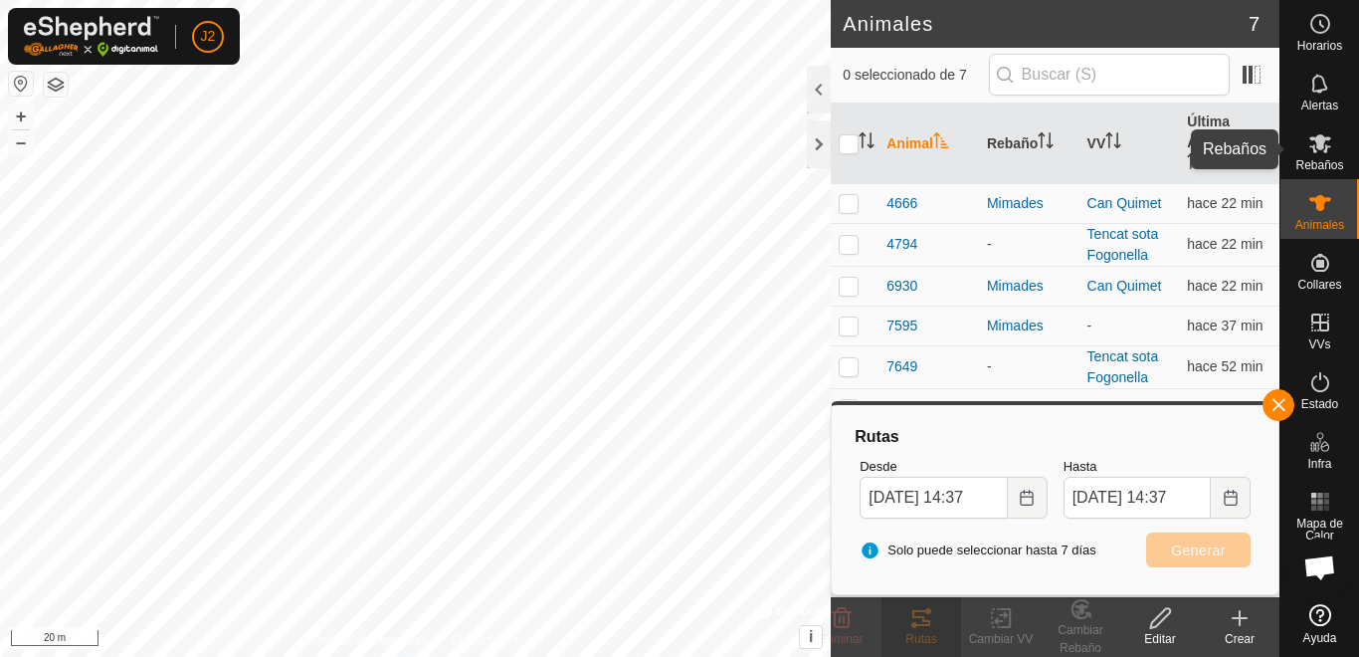
click at [1336, 165] on span "Rebaños" at bounding box center [1320, 165] width 48 height 12
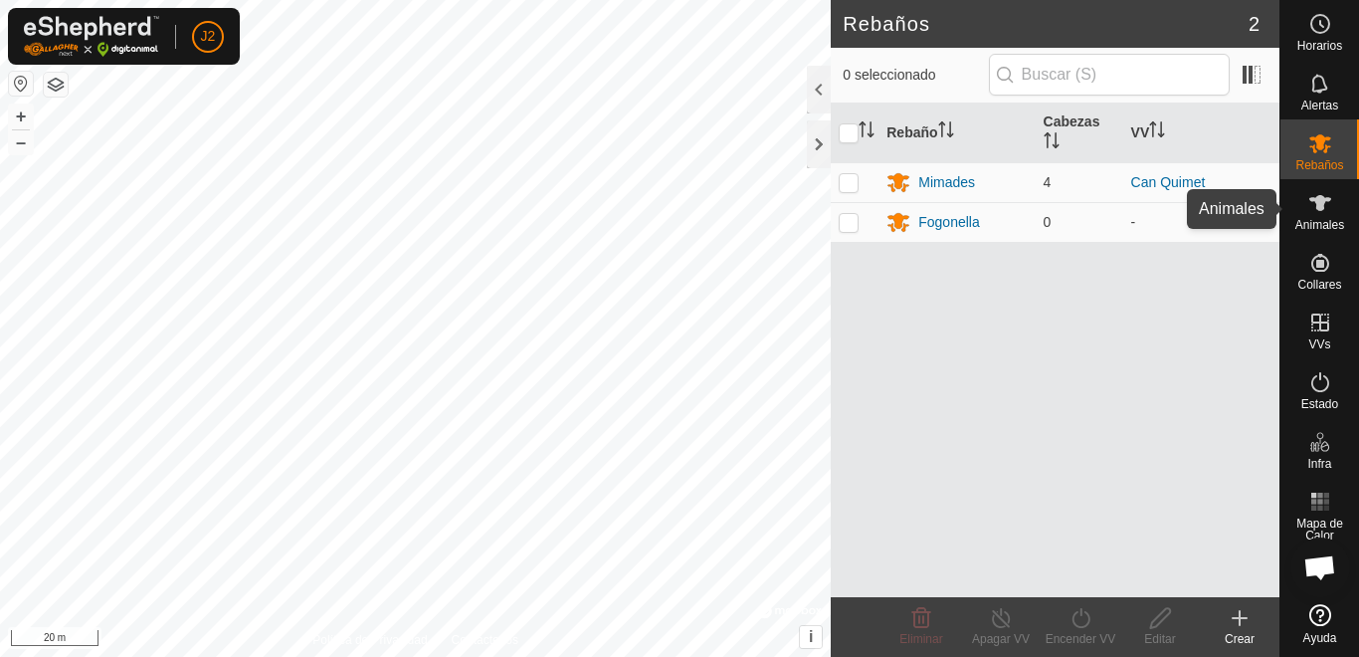
click at [1327, 224] on span "Animales" at bounding box center [1320, 225] width 49 height 12
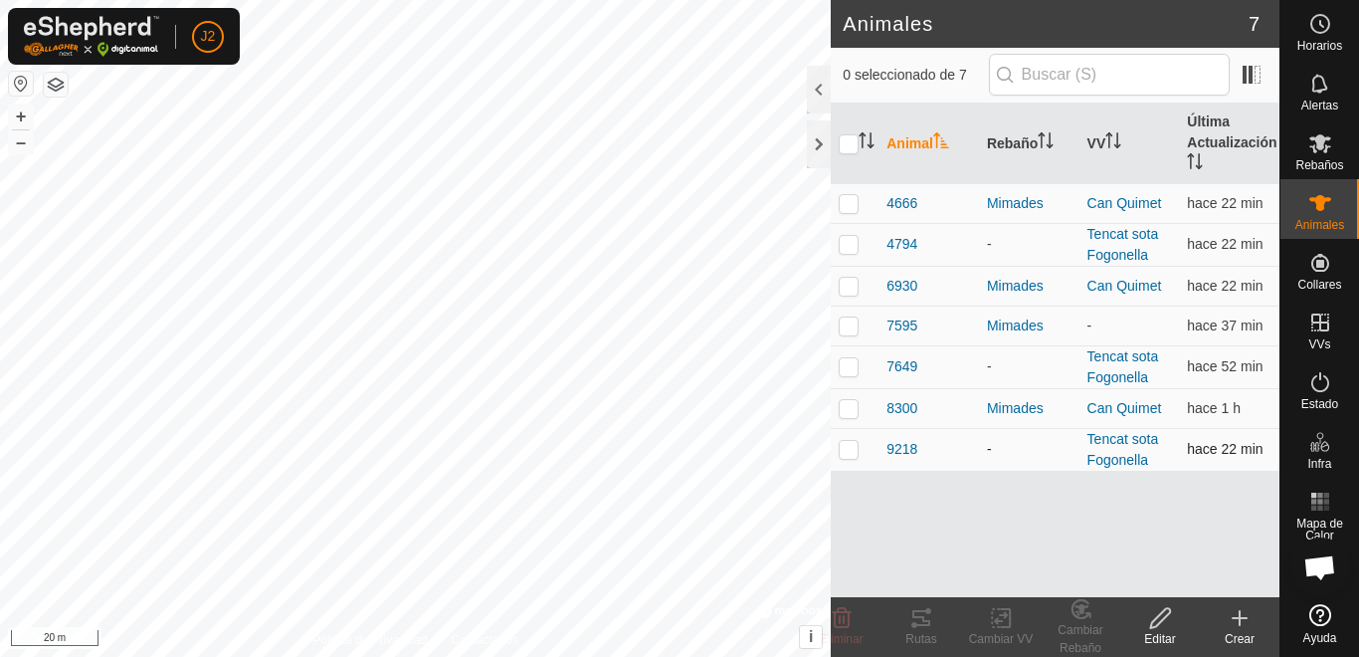
click at [863, 453] on td at bounding box center [855, 449] width 48 height 43
checkbox input "true"
click at [925, 632] on div "Rutas" at bounding box center [922, 639] width 80 height 18
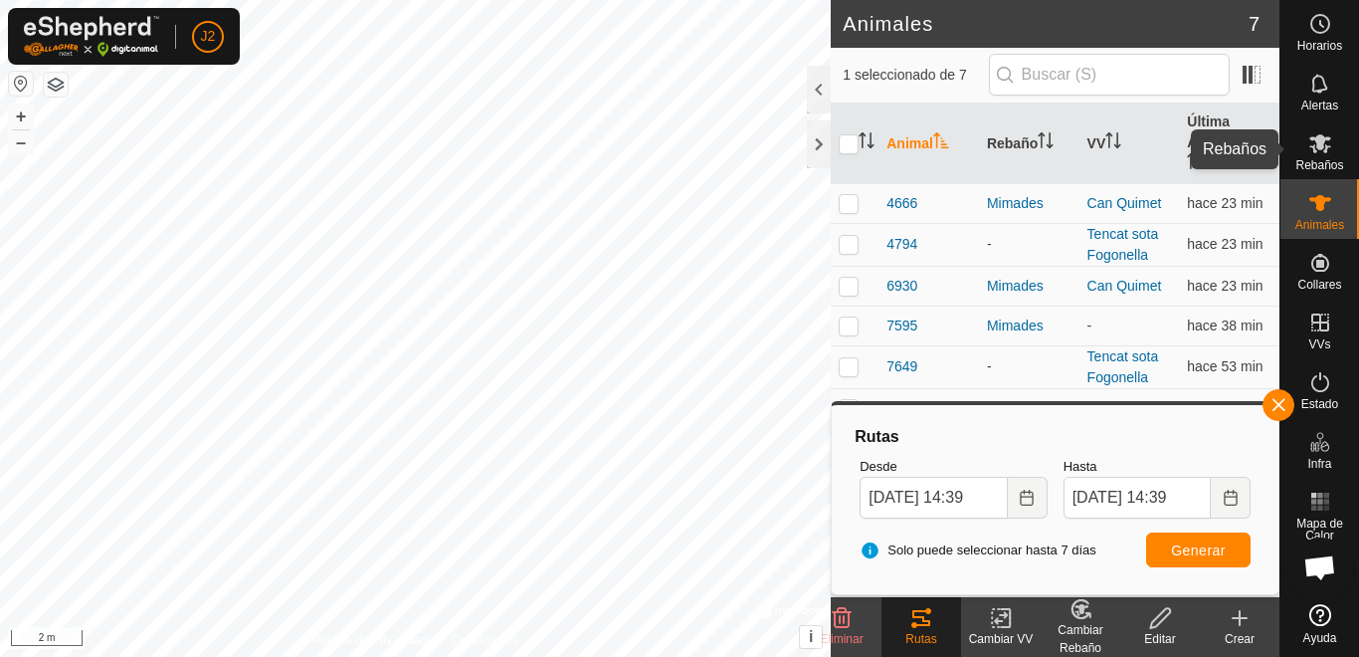
click at [1335, 142] on es-mob-svg-icon at bounding box center [1321, 143] width 36 height 32
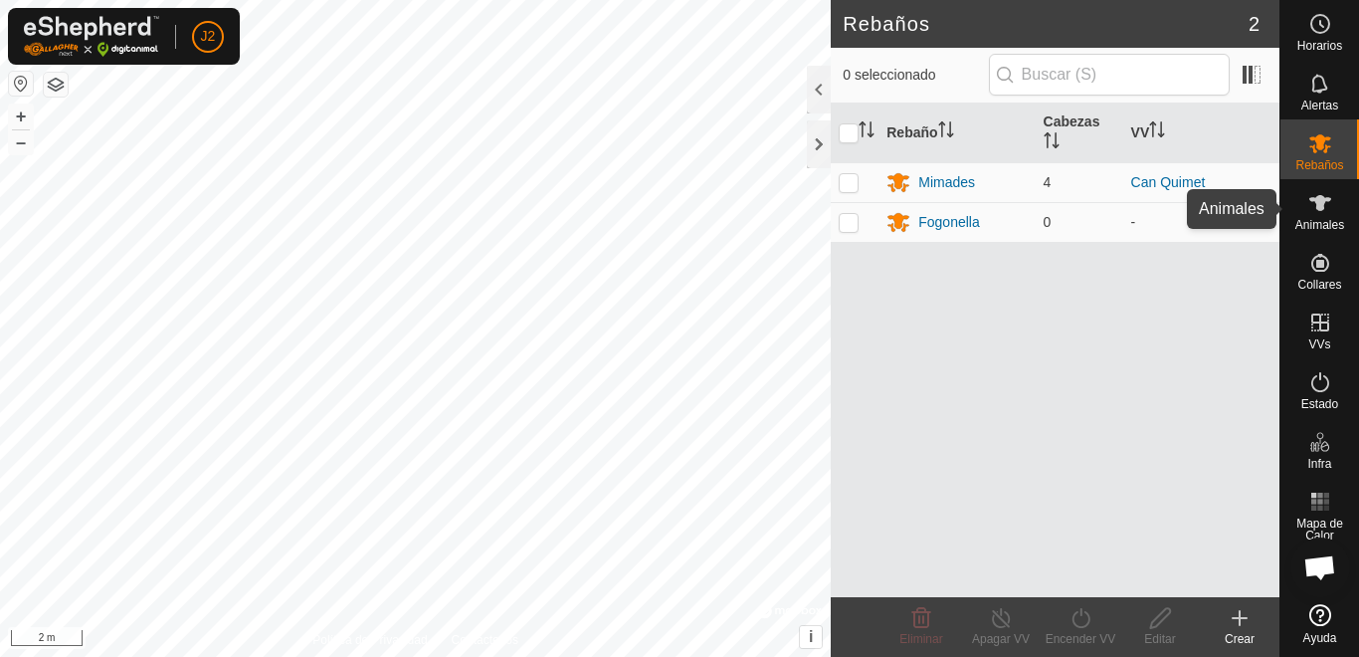
click at [1325, 206] on icon at bounding box center [1321, 203] width 24 height 24
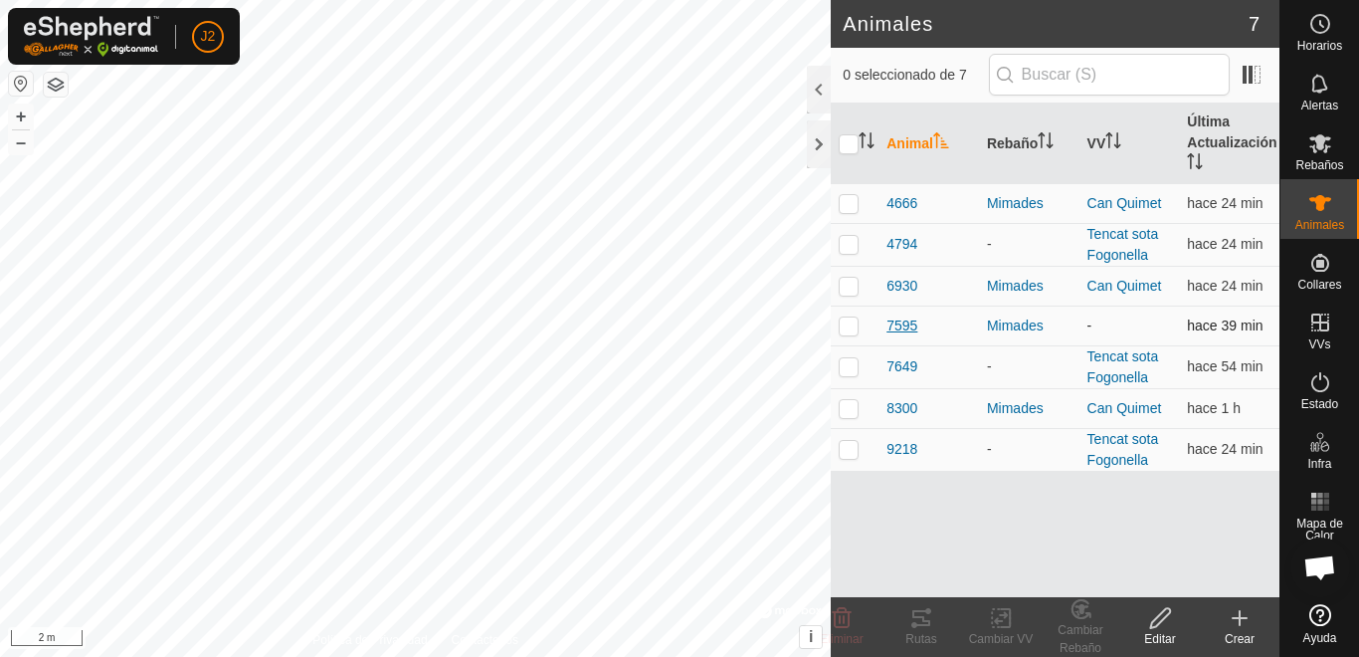
click at [905, 321] on span "7595" at bounding box center [902, 325] width 31 height 21
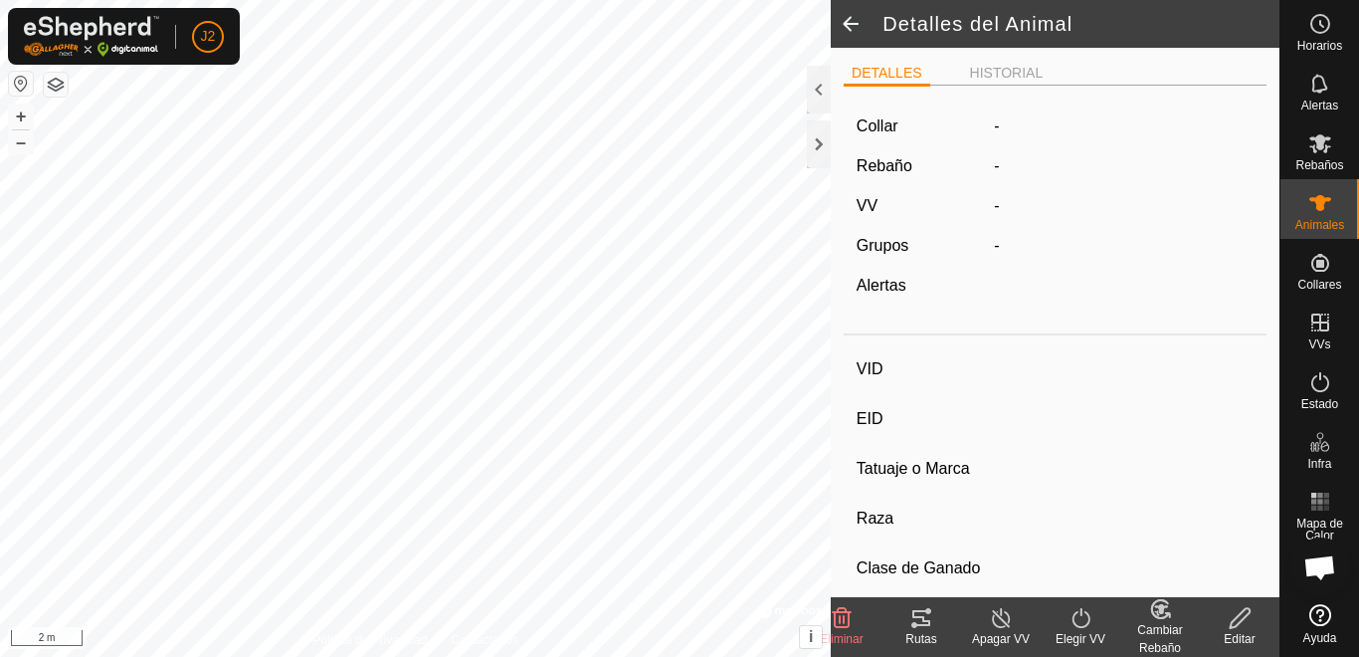
type input "7595"
type input "-"
type input "Bruna dels Pirineus"
type input "-"
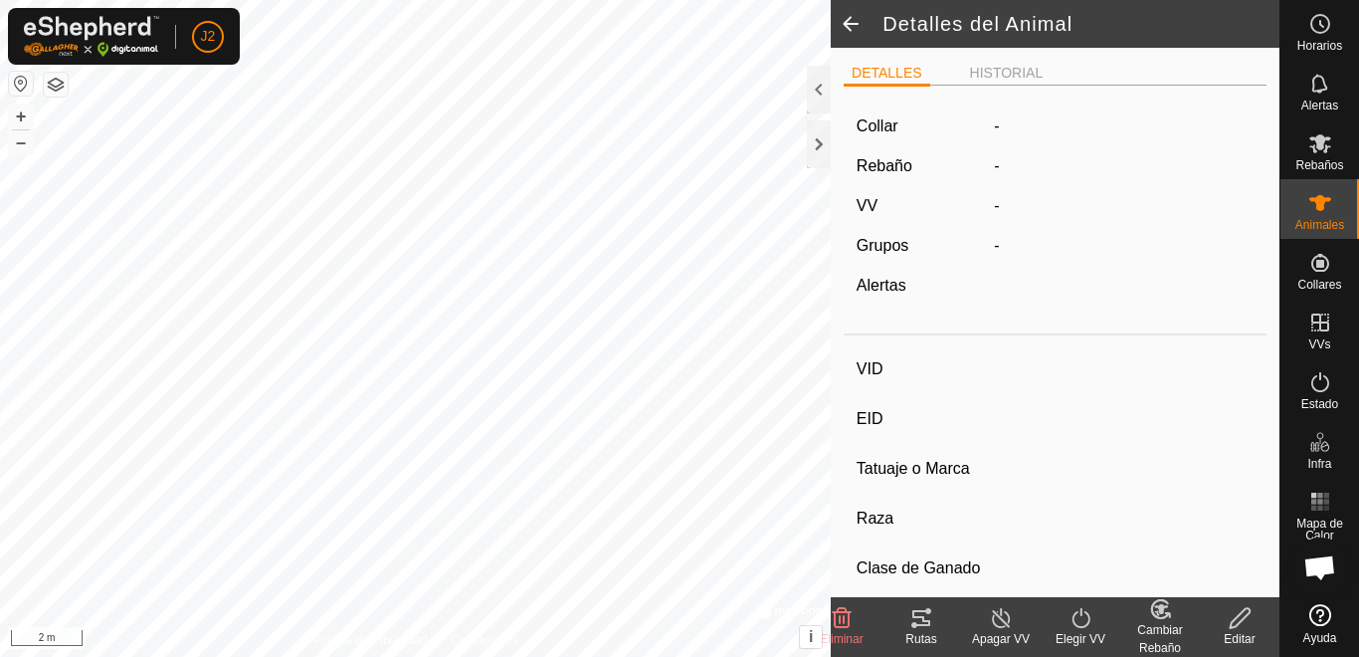
type input "0 kg"
type input "-"
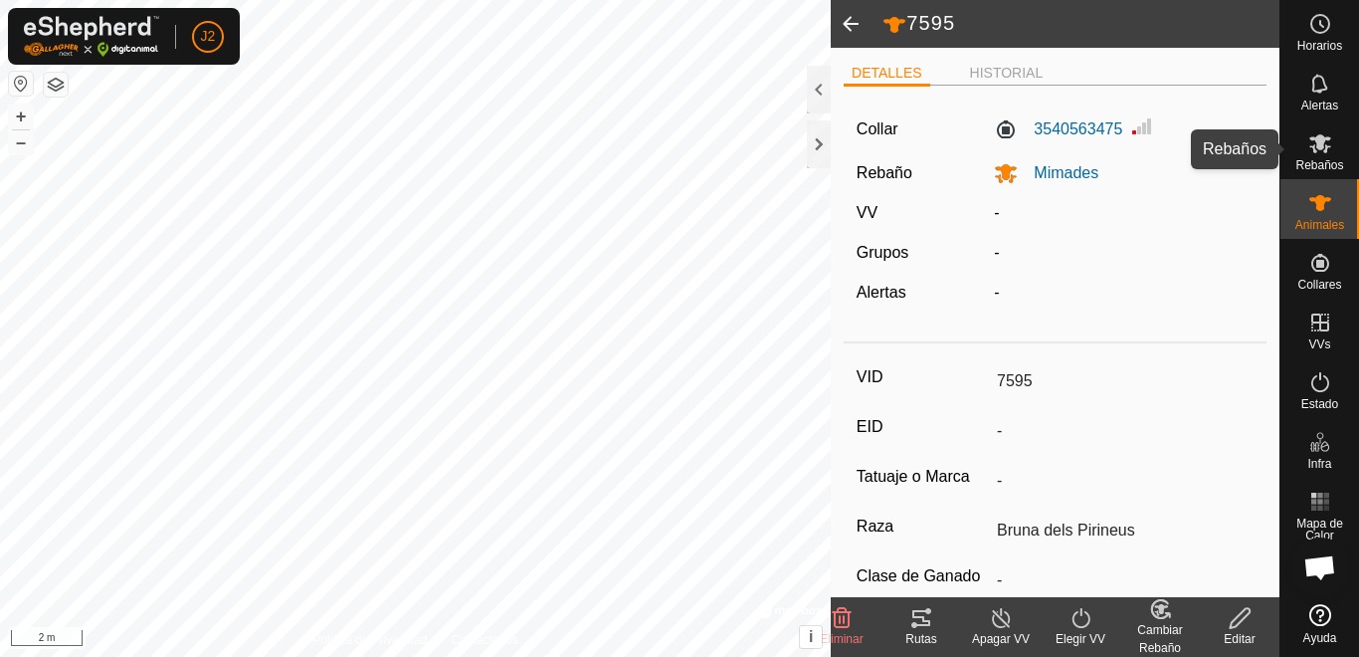
click at [1322, 153] on es-mob-svg-icon at bounding box center [1321, 143] width 36 height 32
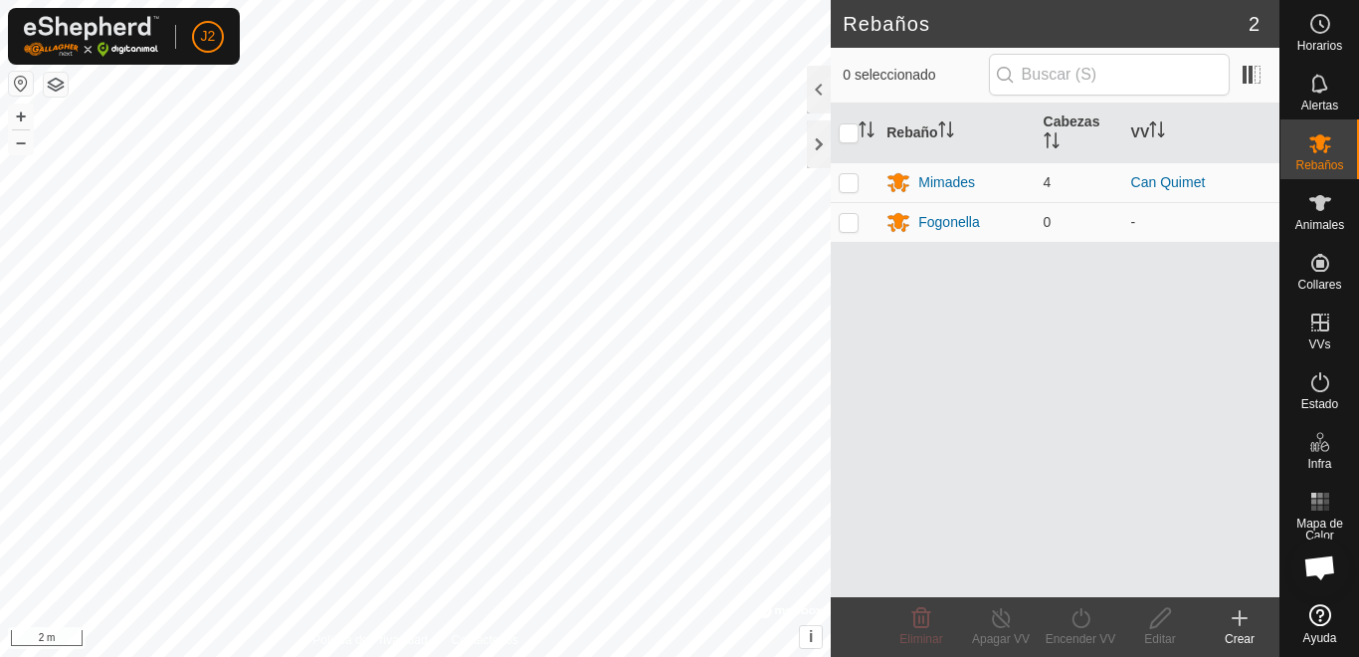
click at [1323, 209] on icon at bounding box center [1321, 203] width 22 height 16
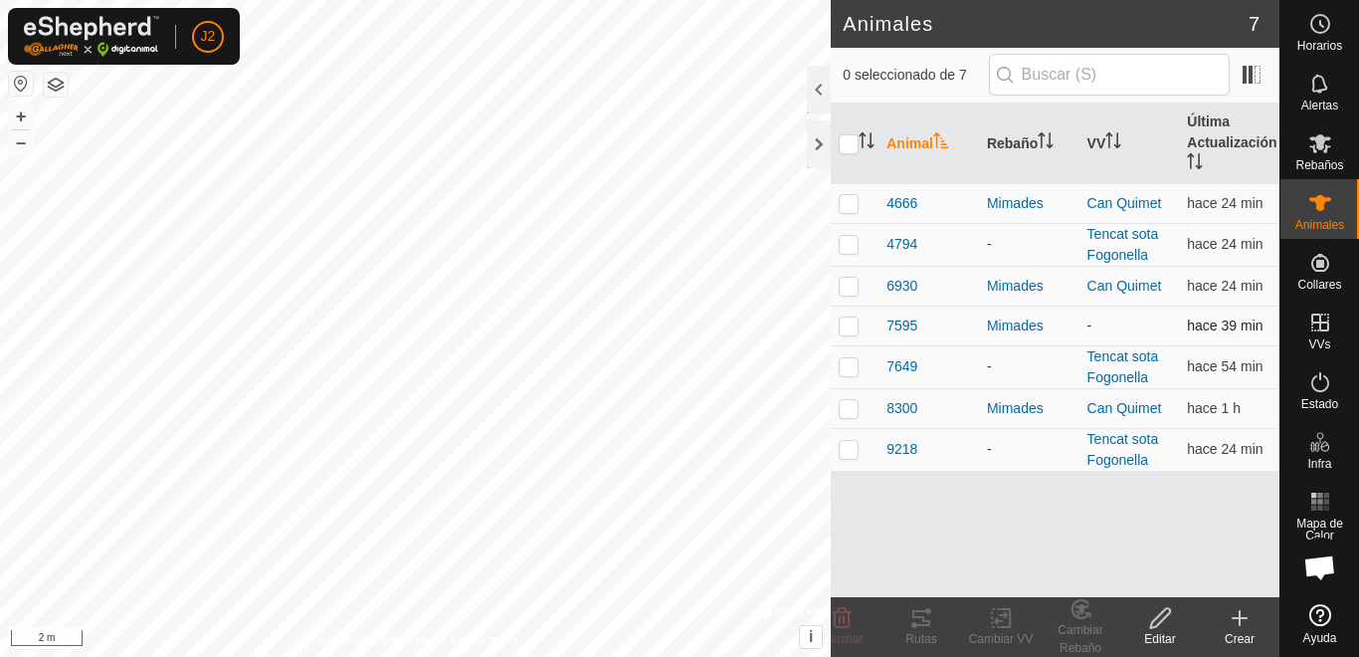
click at [846, 320] on p-checkbox at bounding box center [849, 325] width 20 height 16
checkbox input "true"
click at [912, 603] on div "Rutas" at bounding box center [922, 627] width 80 height 60
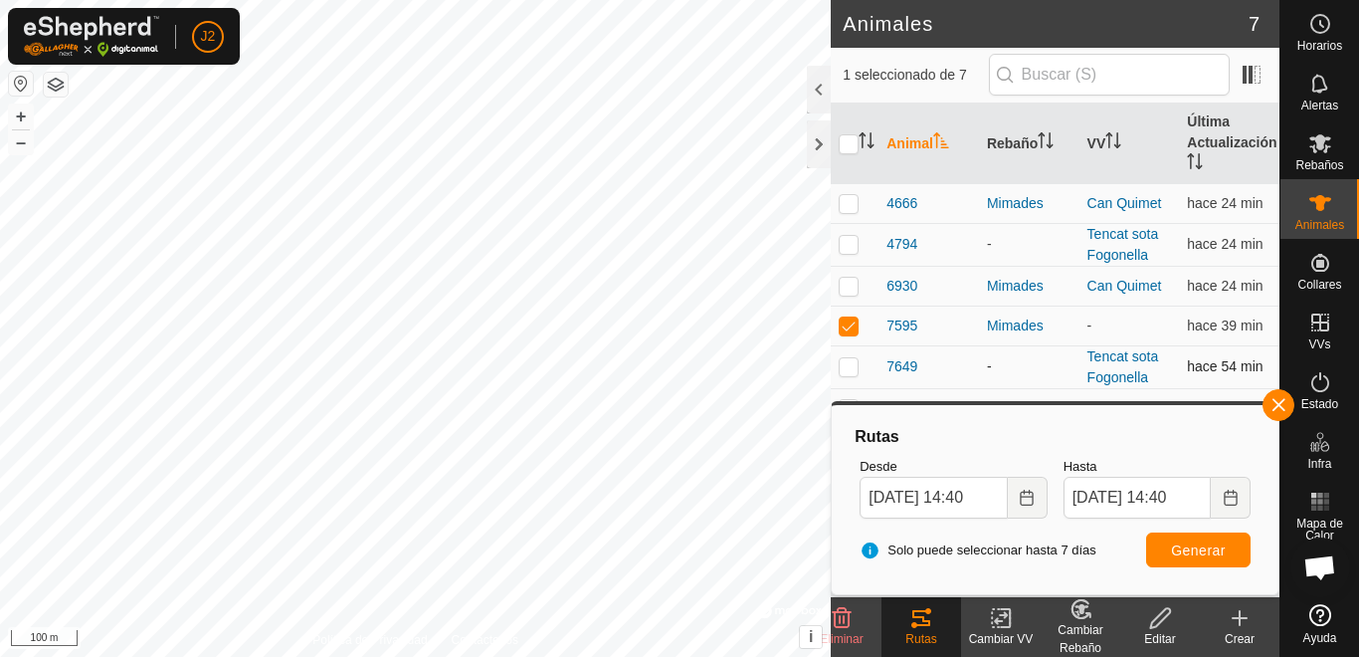
click at [910, 355] on div "Animales 7 1 seleccionado de 7 Animal Rebaño VV Última Actualización 4666 Mimad…" at bounding box center [640, 328] width 1280 height 657
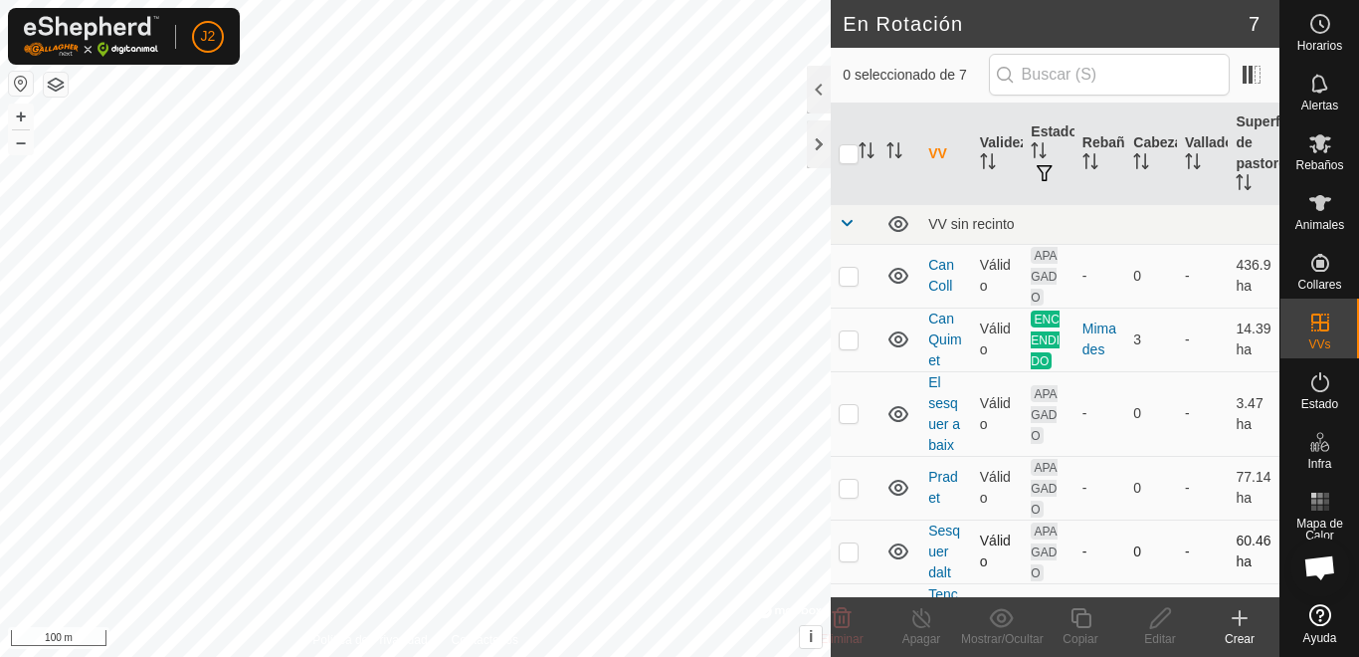
checkbox input "true"
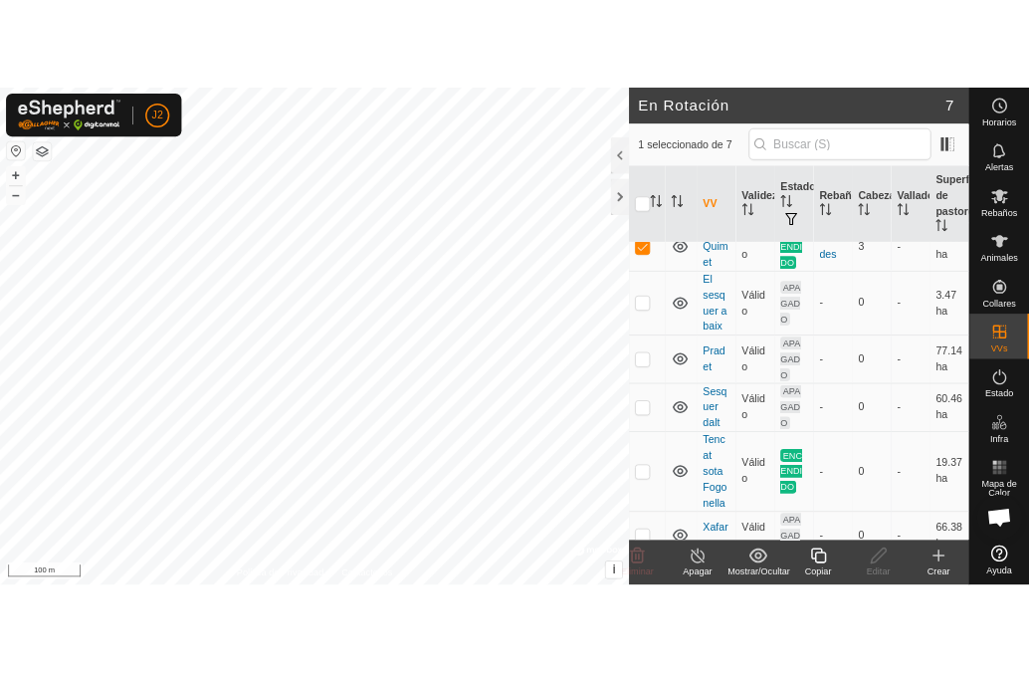
scroll to position [156, 0]
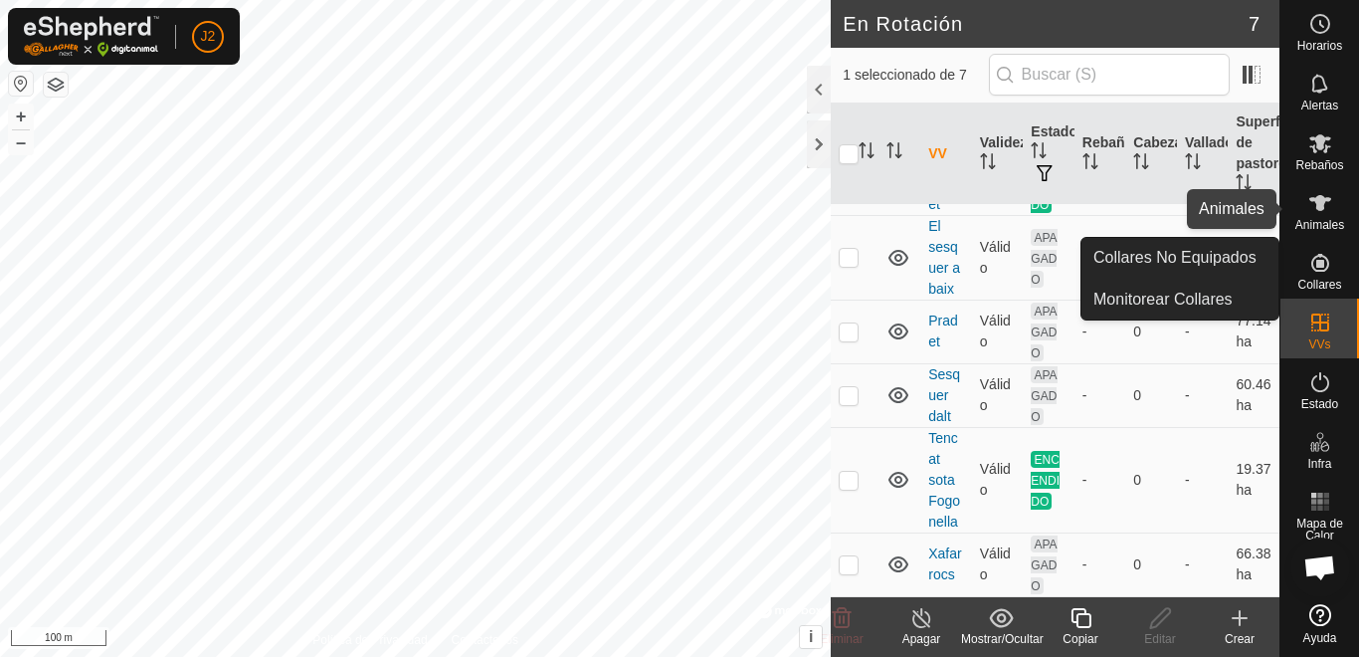
click at [1326, 223] on span "Animales" at bounding box center [1320, 225] width 49 height 12
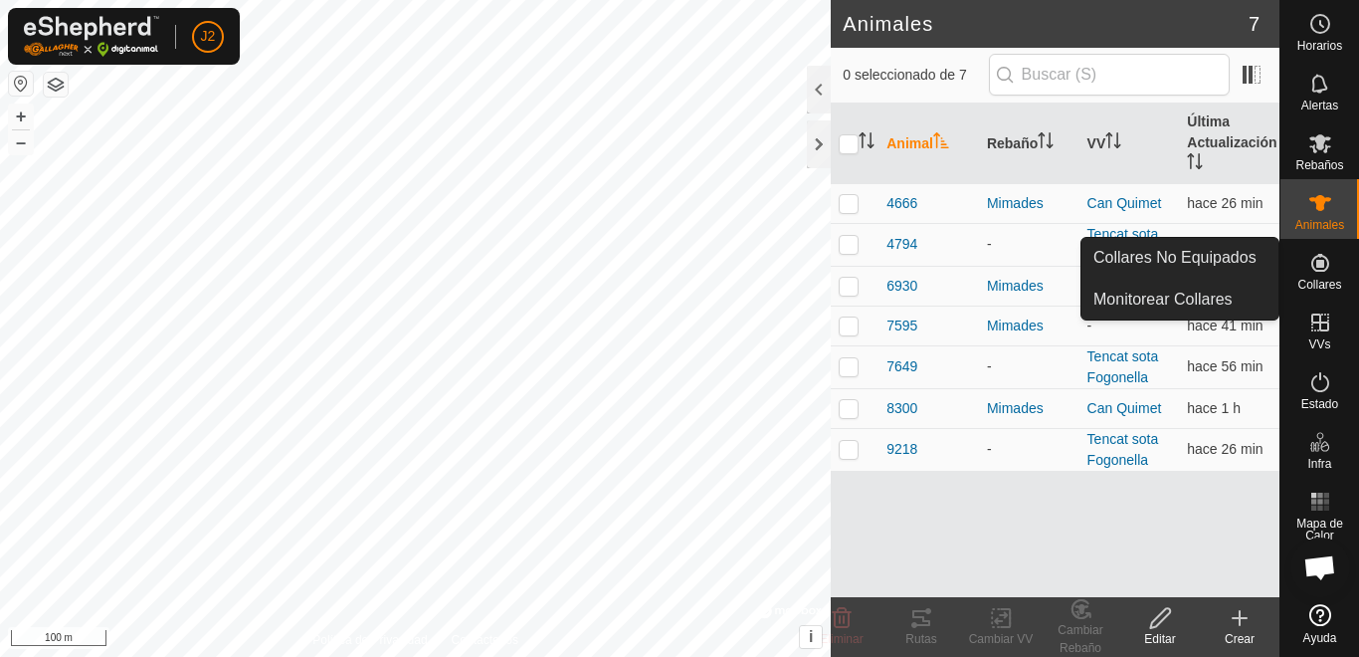
click at [1309, 256] on icon at bounding box center [1321, 263] width 24 height 24
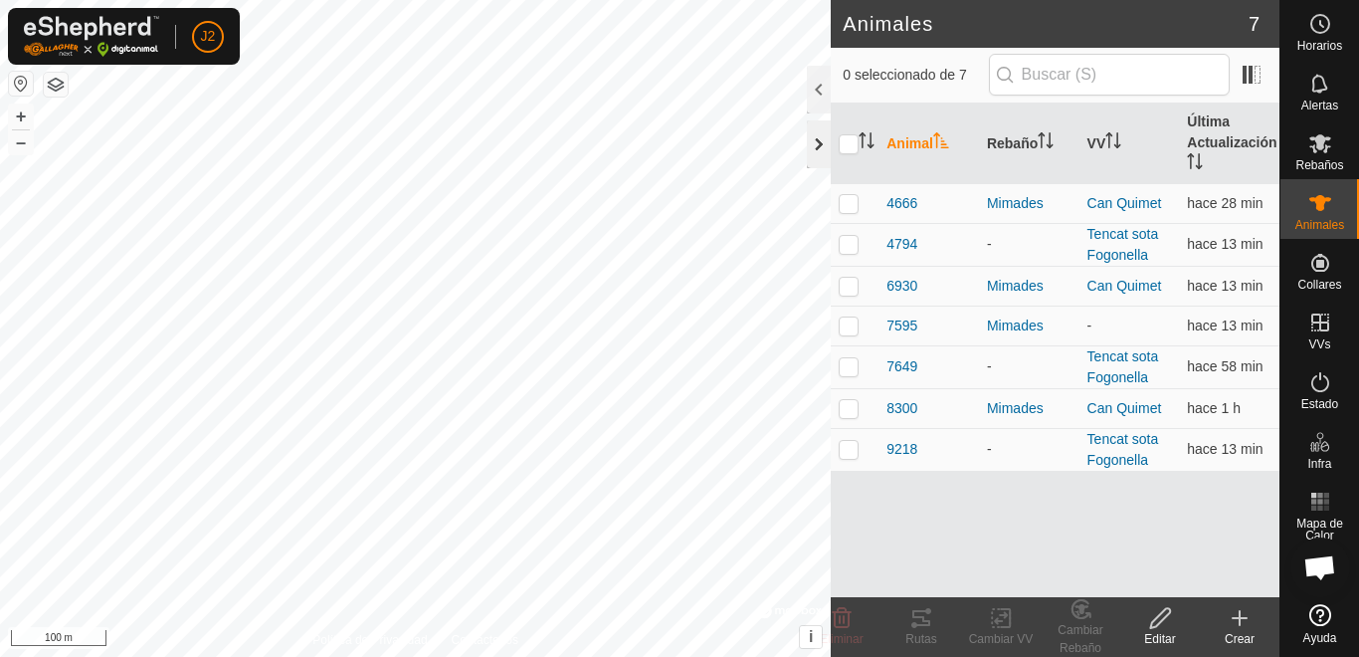
click at [814, 153] on div at bounding box center [819, 144] width 24 height 48
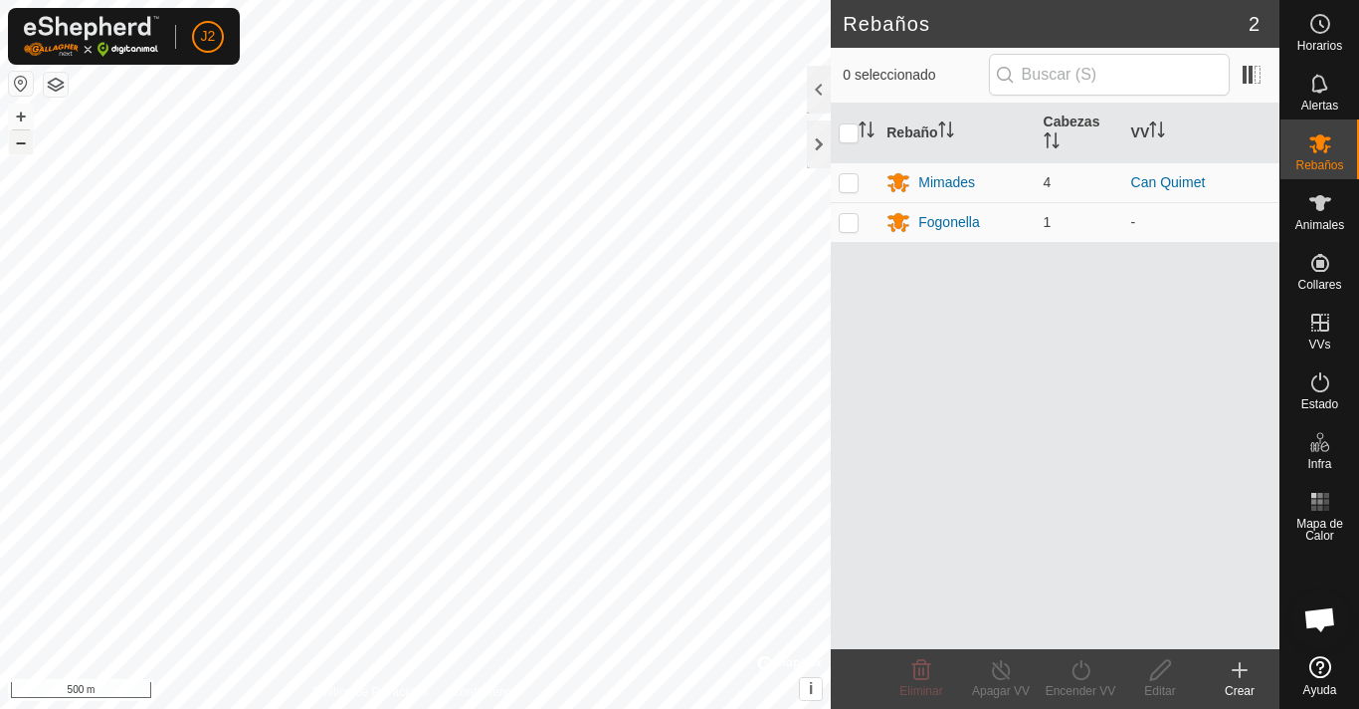
click at [22, 144] on button "–" at bounding box center [21, 142] width 24 height 24
click at [22, 145] on button "–" at bounding box center [21, 142] width 24 height 24
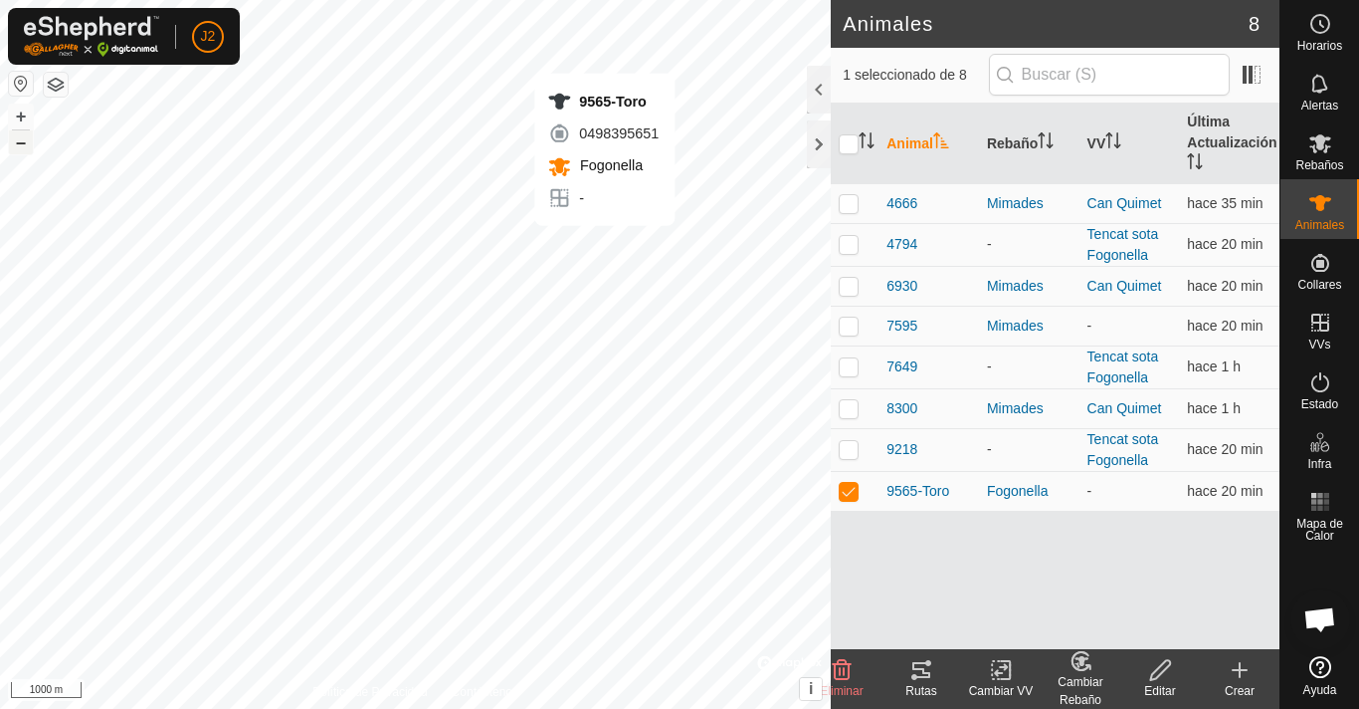
checkbox input "false"
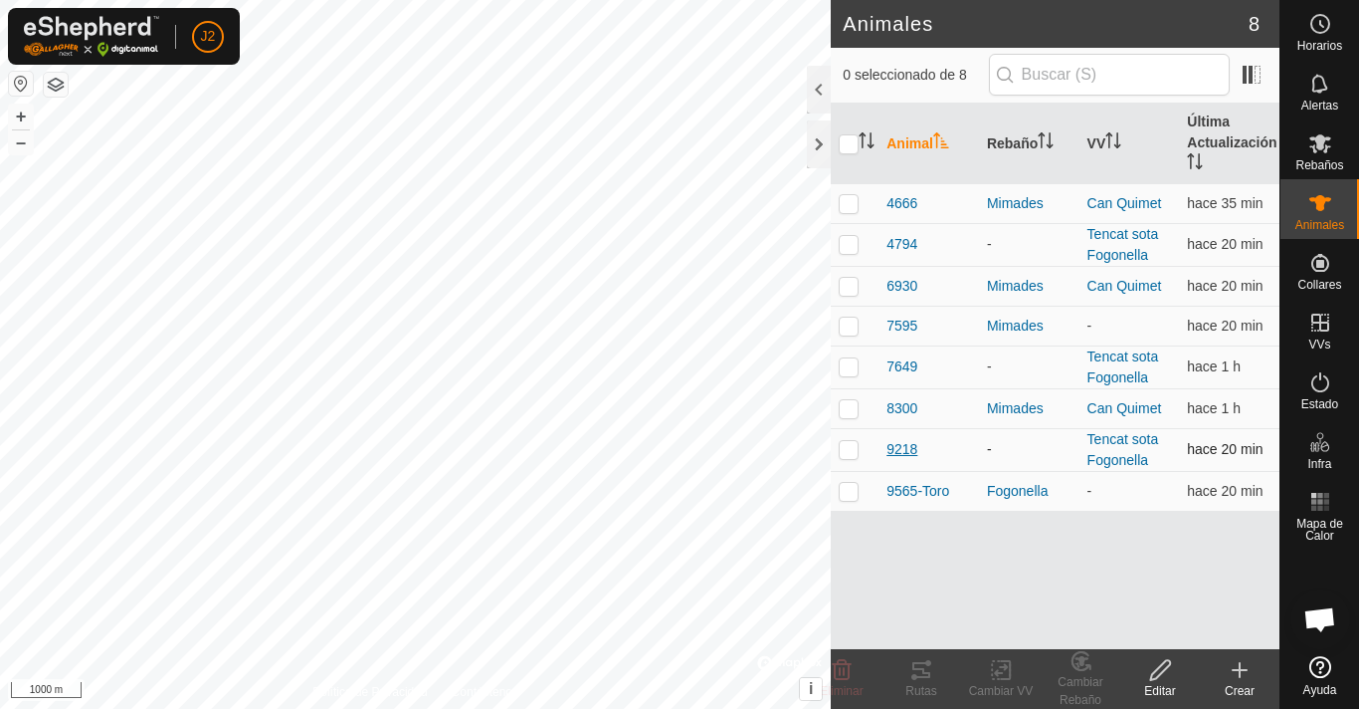
click at [906, 447] on span "9218" at bounding box center [902, 449] width 31 height 21
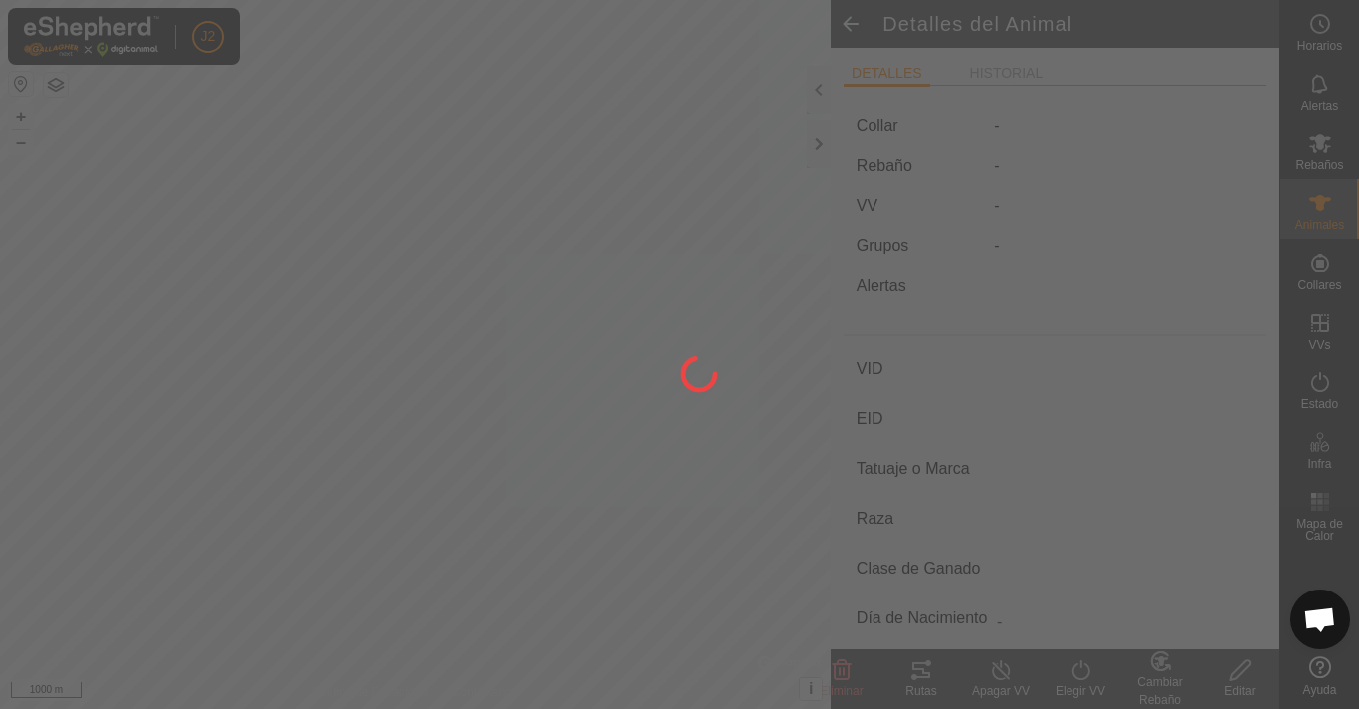
type input "9218"
type input "-"
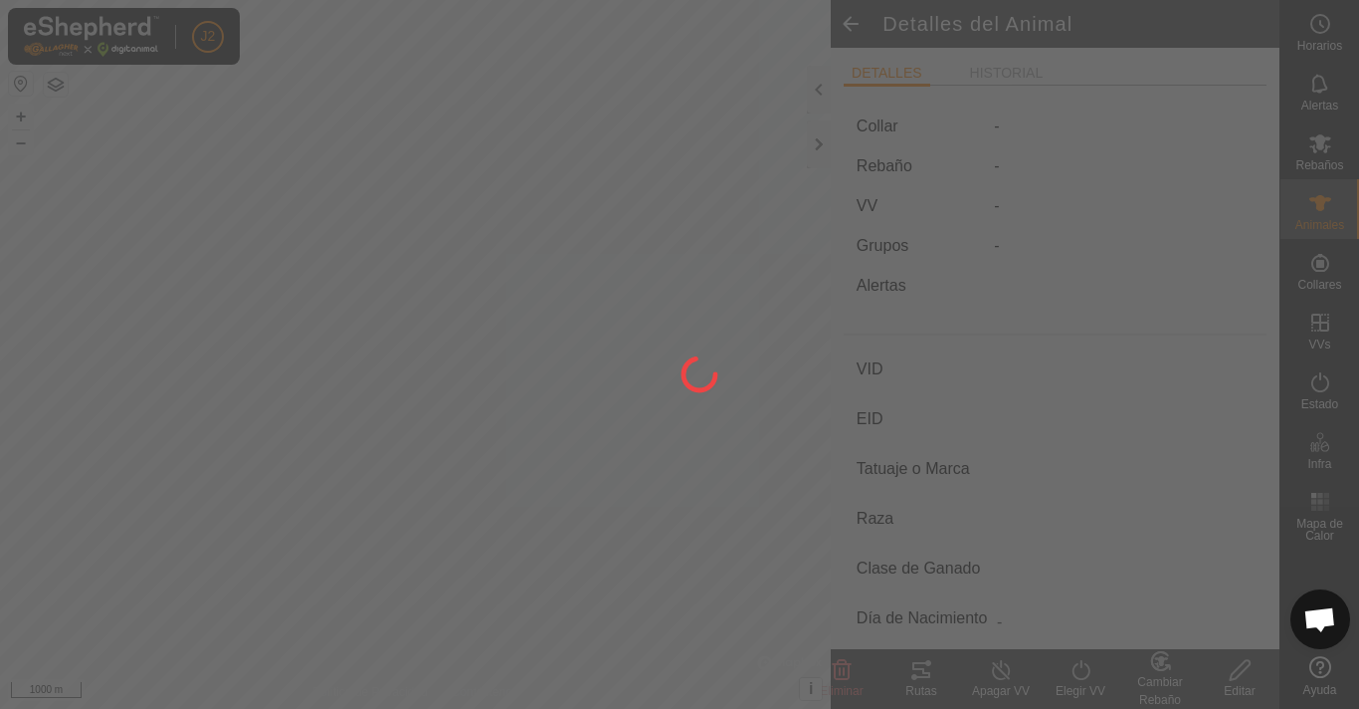
type input "0 kg"
type input "-"
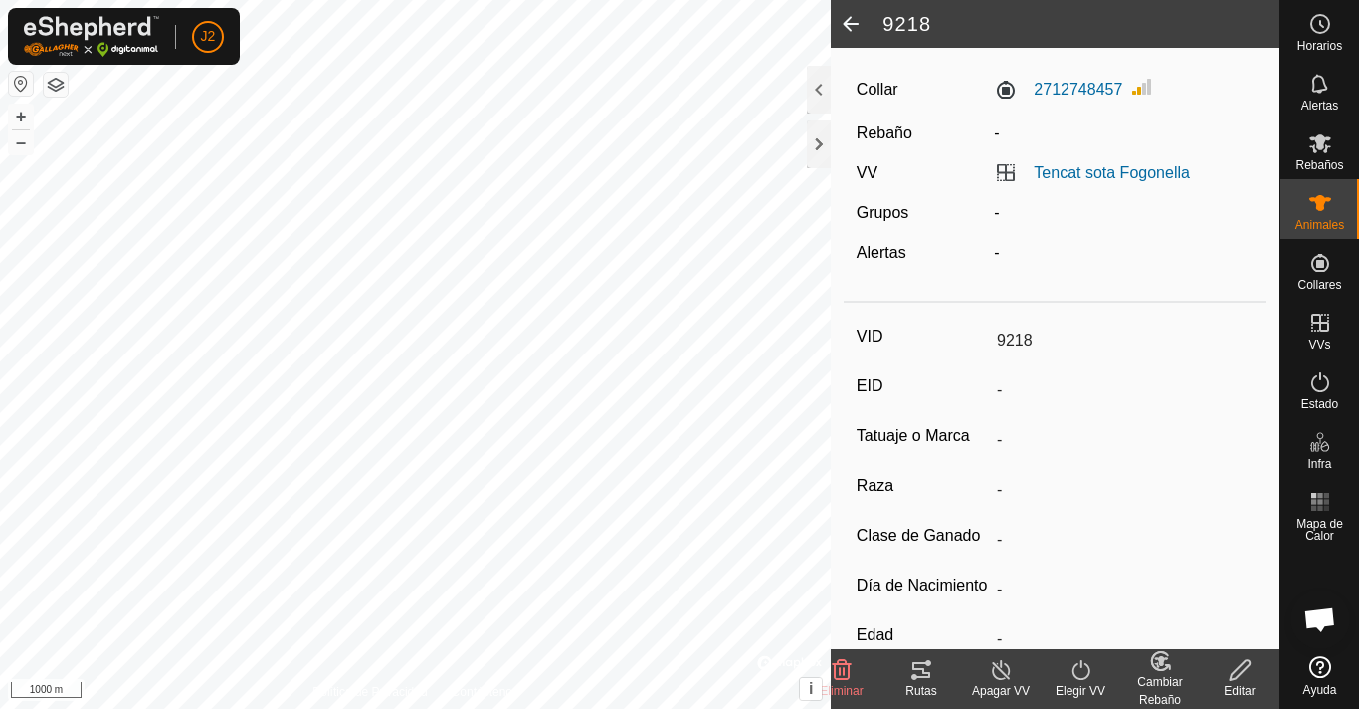
scroll to position [173, 0]
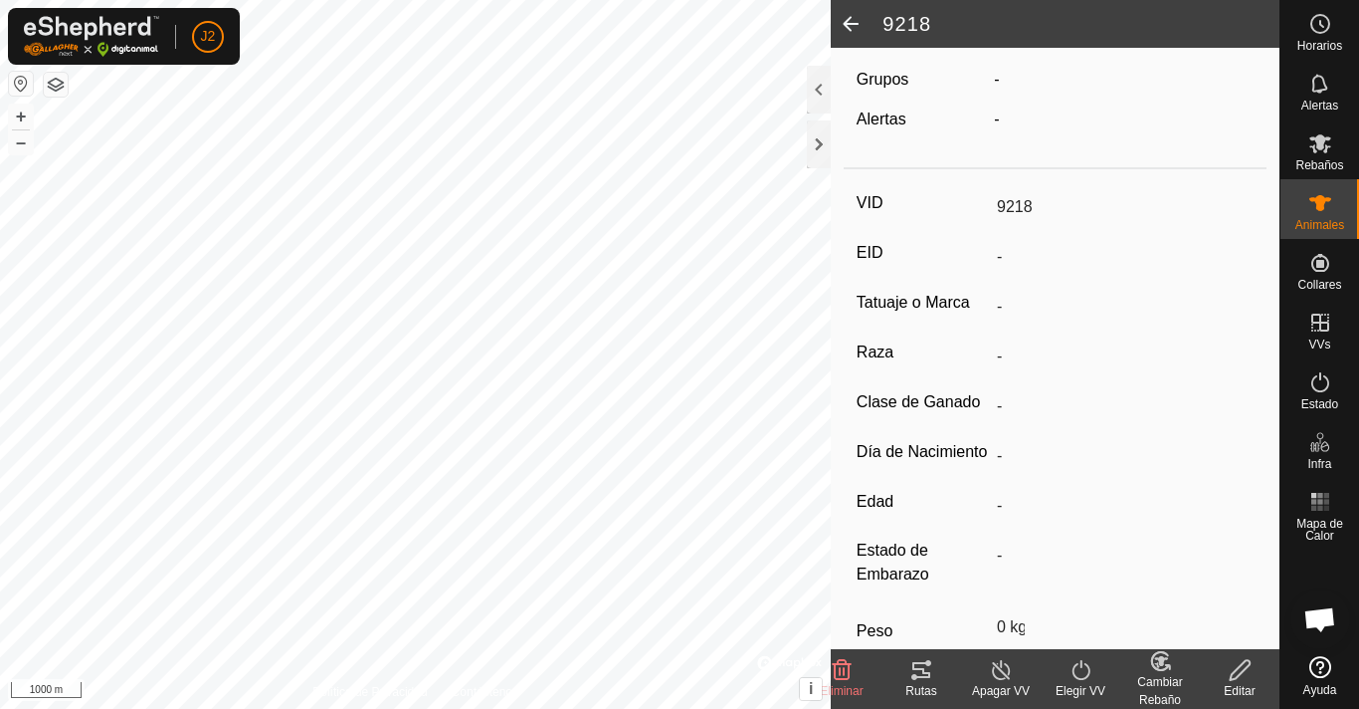
click at [908, 459] on label "Día de Nacimiento" at bounding box center [923, 452] width 132 height 26
click at [989, 373] on input "-" at bounding box center [1121, 356] width 265 height 34
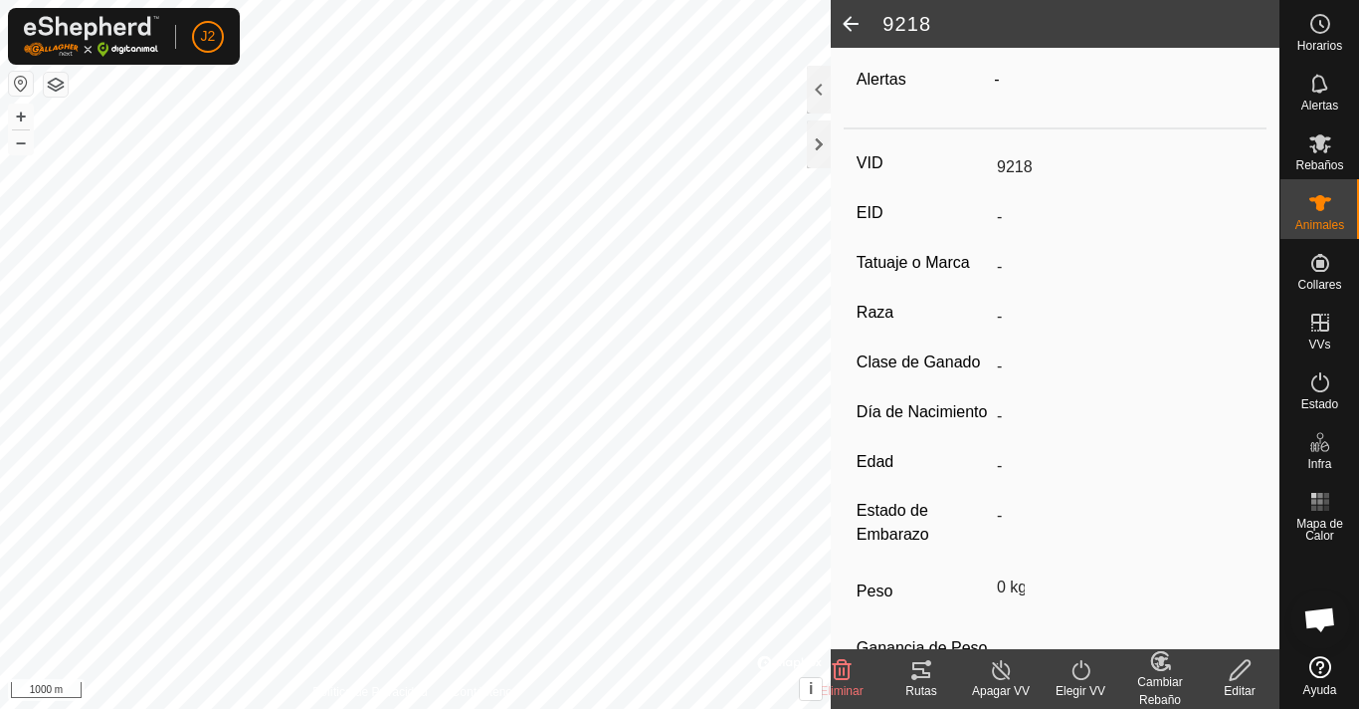
scroll to position [292, 0]
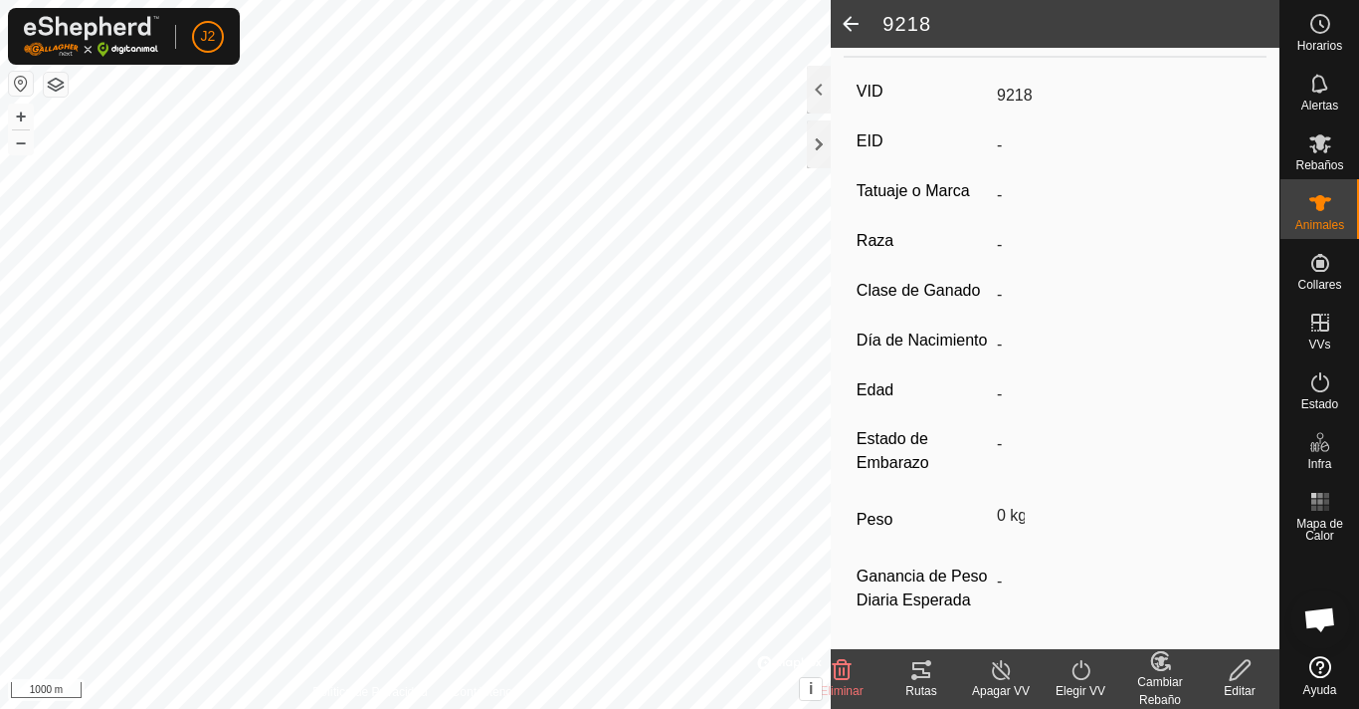
click at [1242, 672] on icon at bounding box center [1240, 670] width 20 height 20
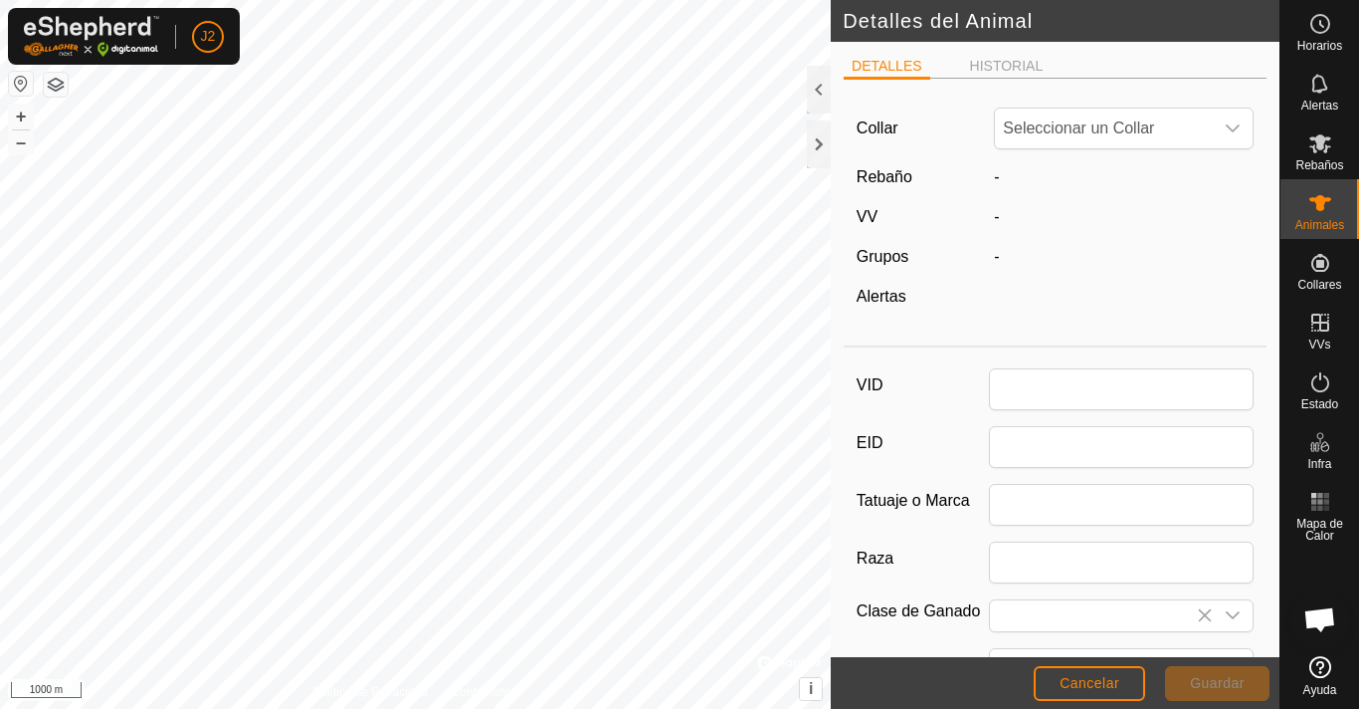
type input "9218"
type input "0"
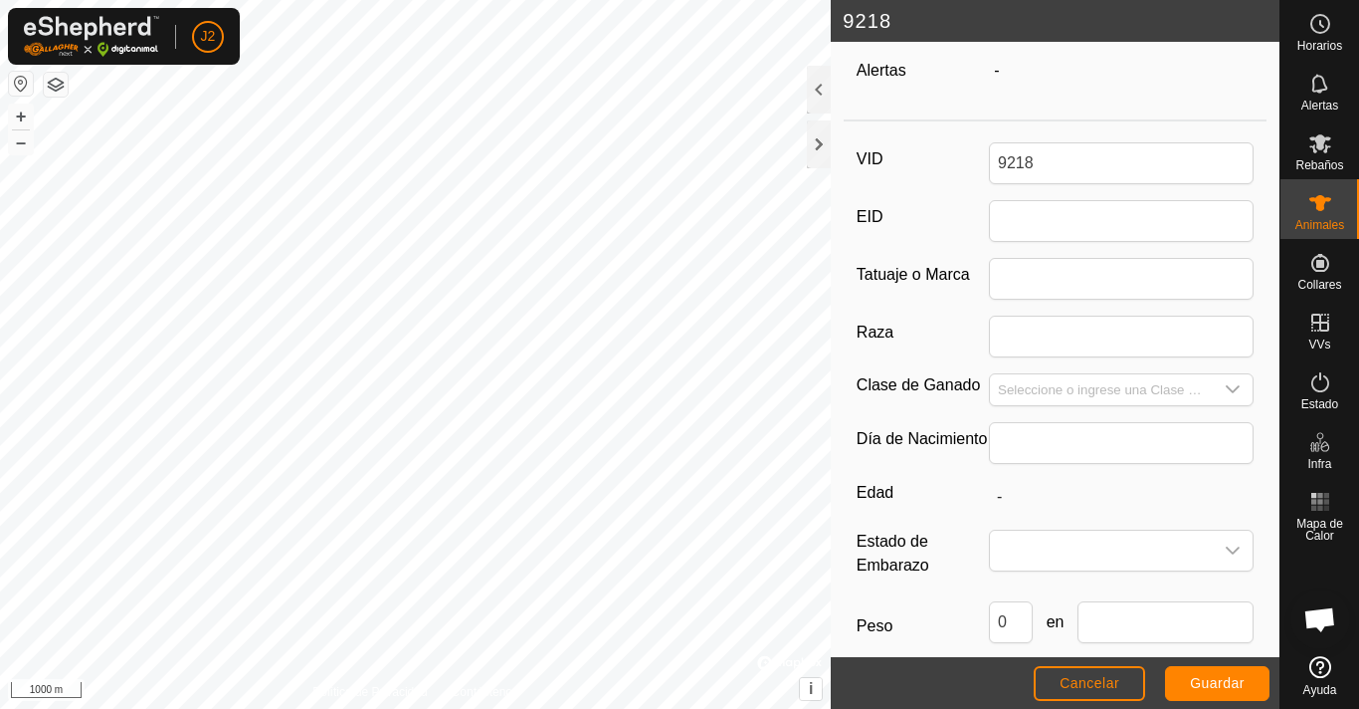
scroll to position [342, 0]
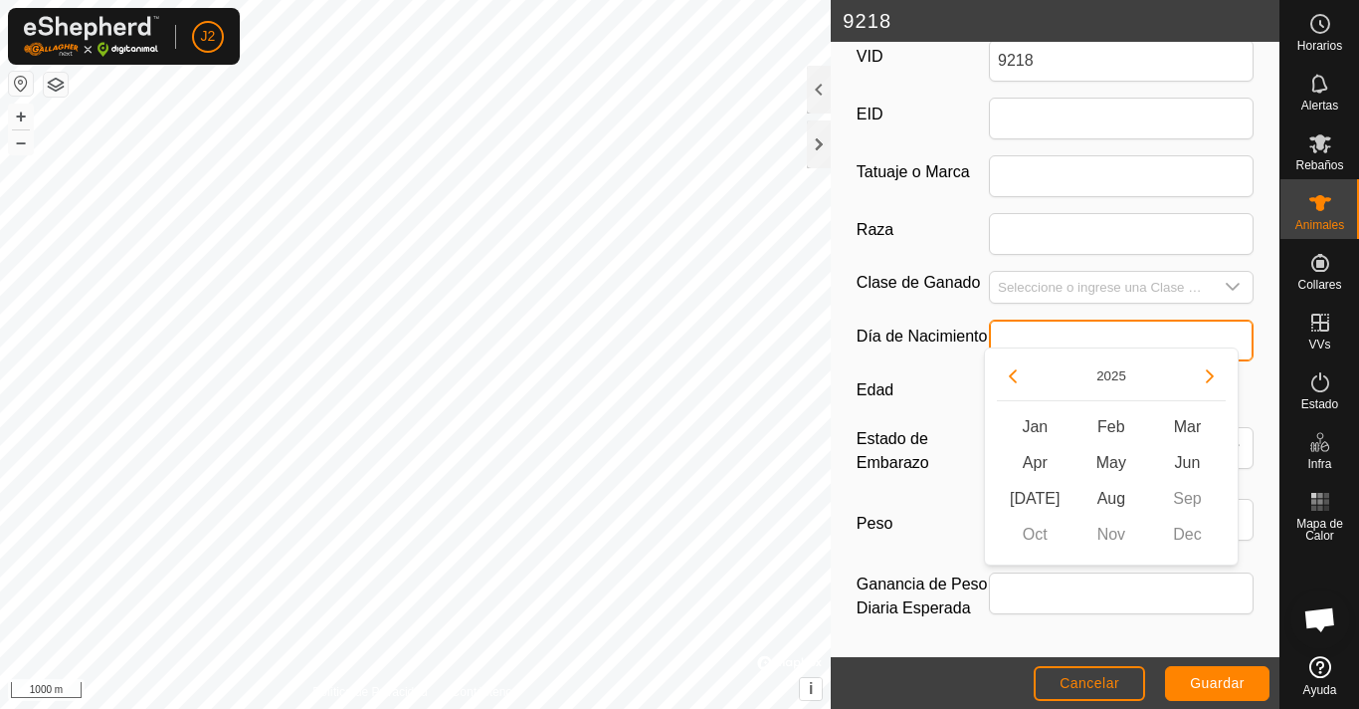
click at [1007, 321] on input "text" at bounding box center [1121, 340] width 265 height 42
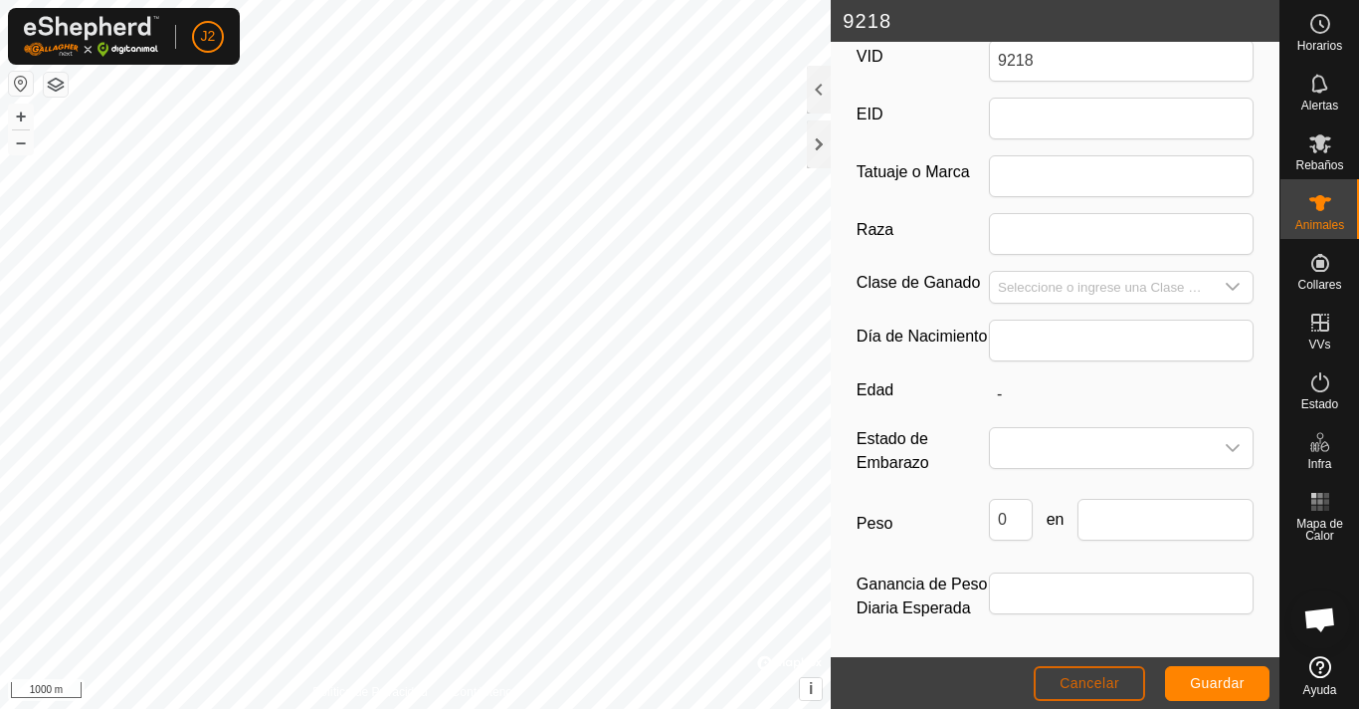
click at [1083, 681] on span "Cancelar" at bounding box center [1090, 683] width 60 height 16
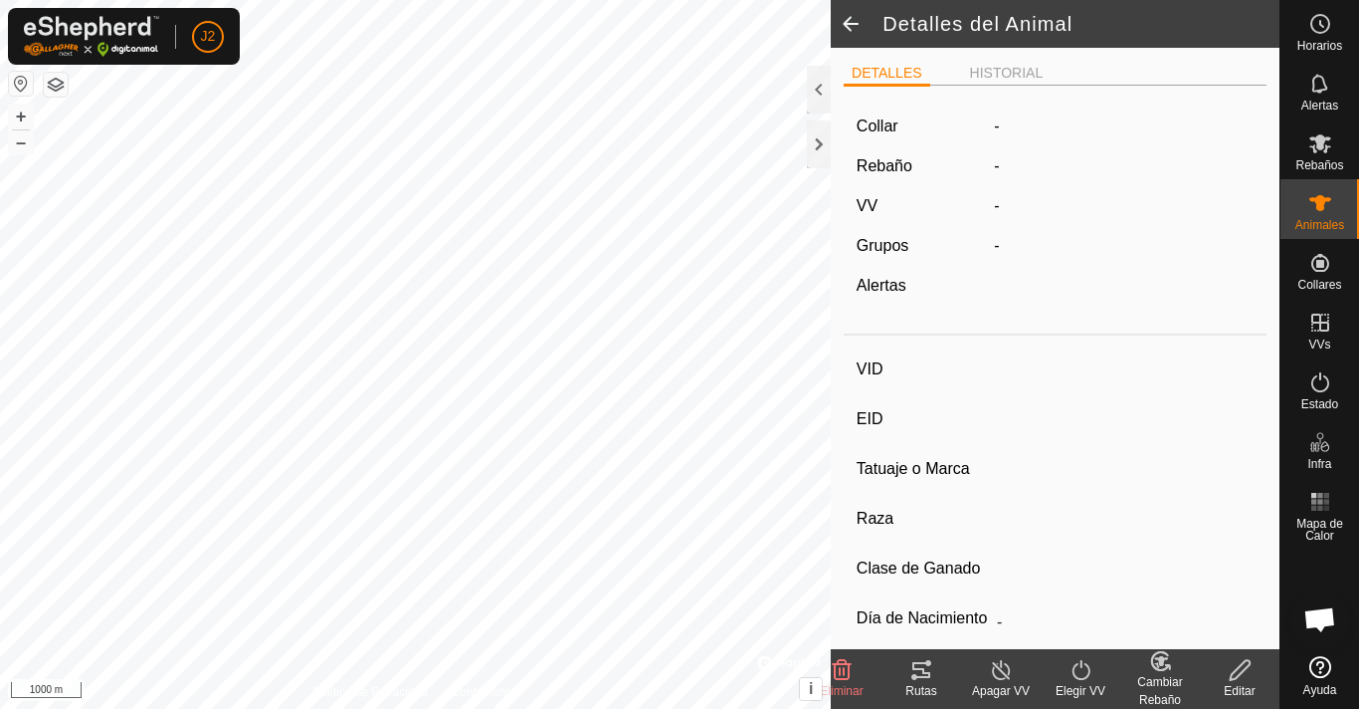
type input "9218"
type input "-"
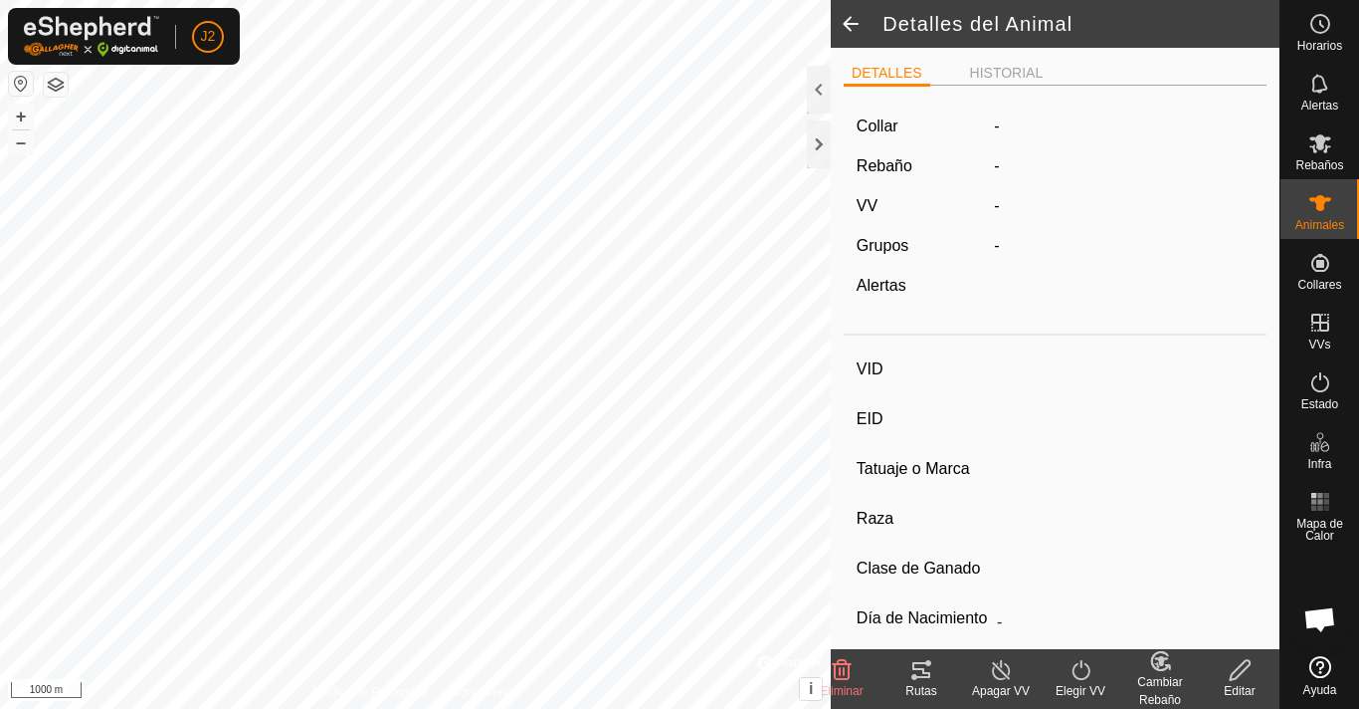
type input "0 kg"
type input "-"
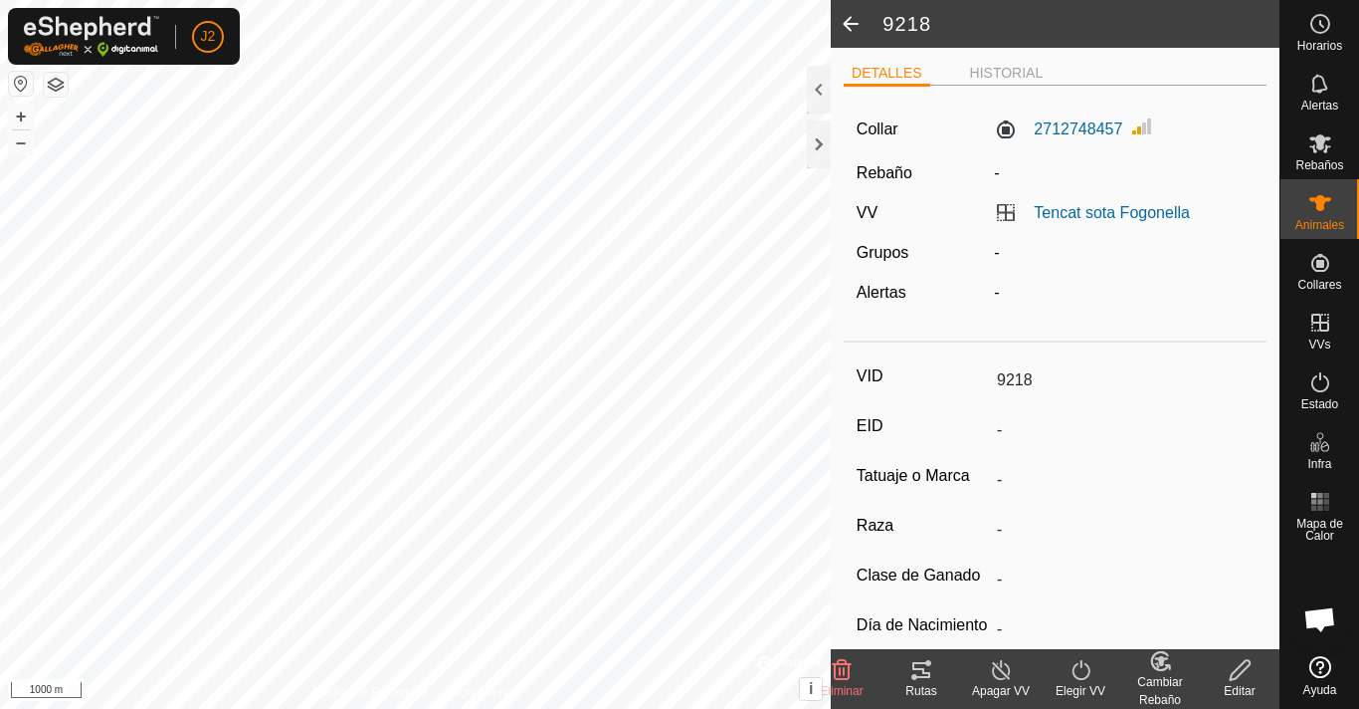
click at [1247, 680] on icon at bounding box center [1240, 670] width 25 height 24
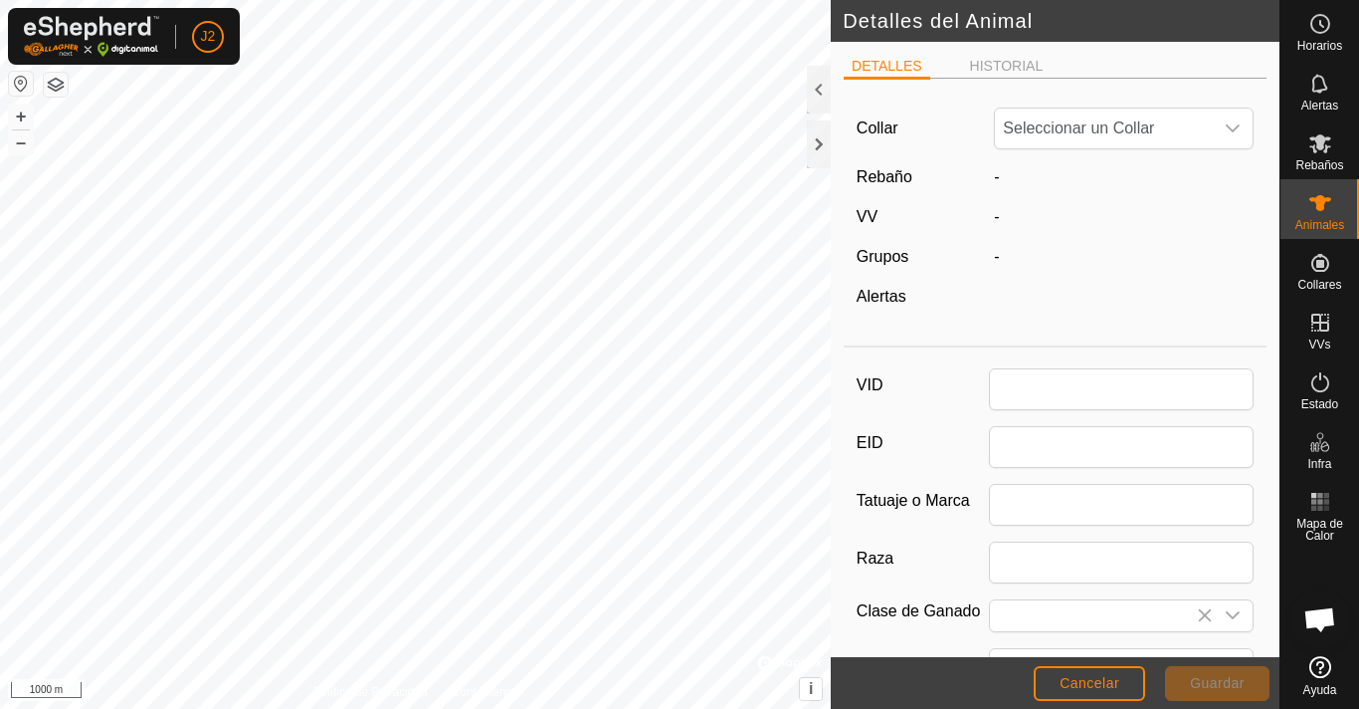
type input "9218"
type input "0"
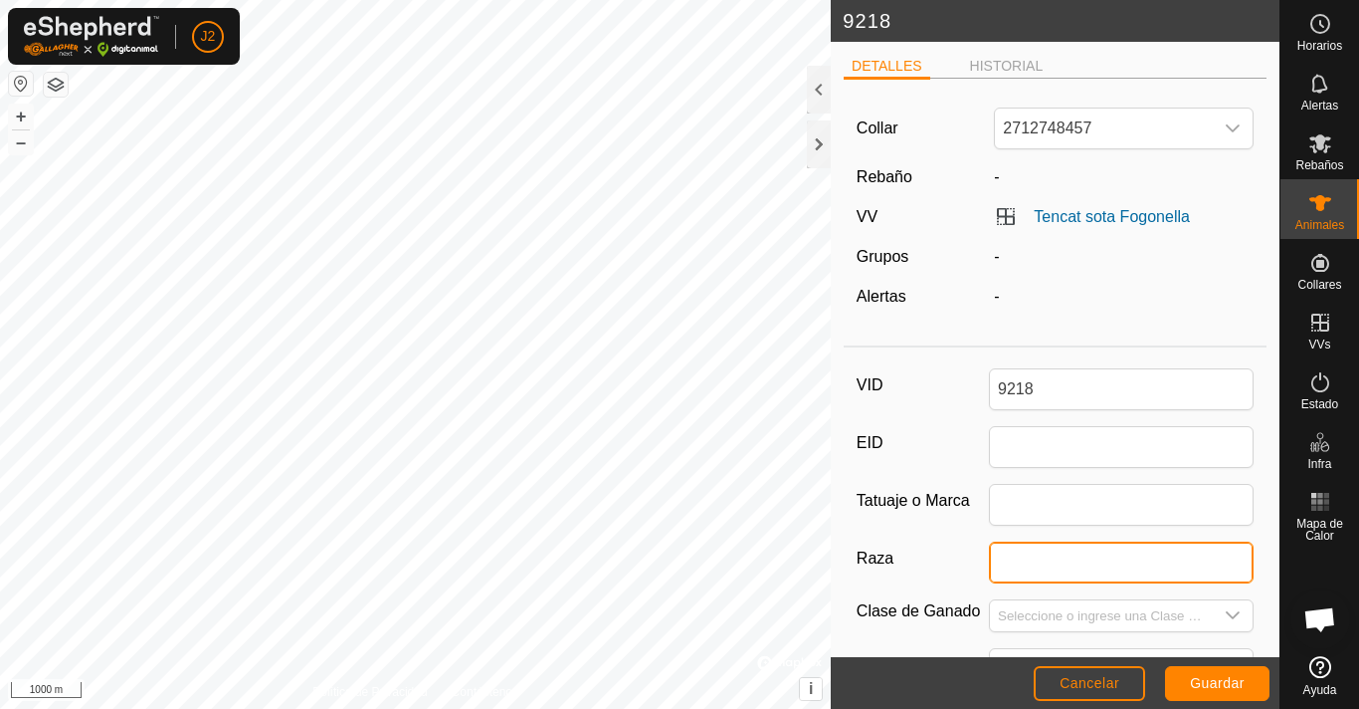
click at [999, 556] on input "Raza" at bounding box center [1121, 562] width 265 height 42
type input "bruna"
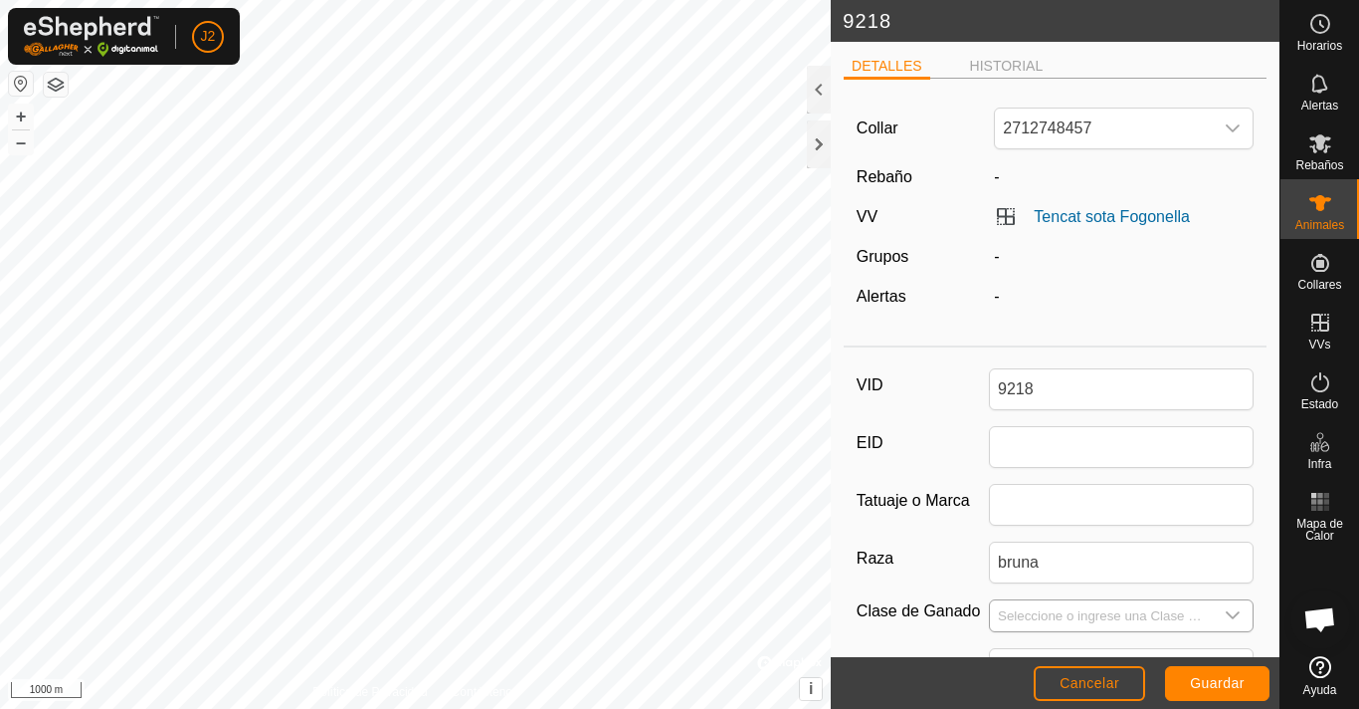
click at [1225, 611] on icon "dropdown trigger" at bounding box center [1233, 615] width 16 height 16
click at [1225, 613] on icon "dropdown trigger" at bounding box center [1233, 615] width 16 height 16
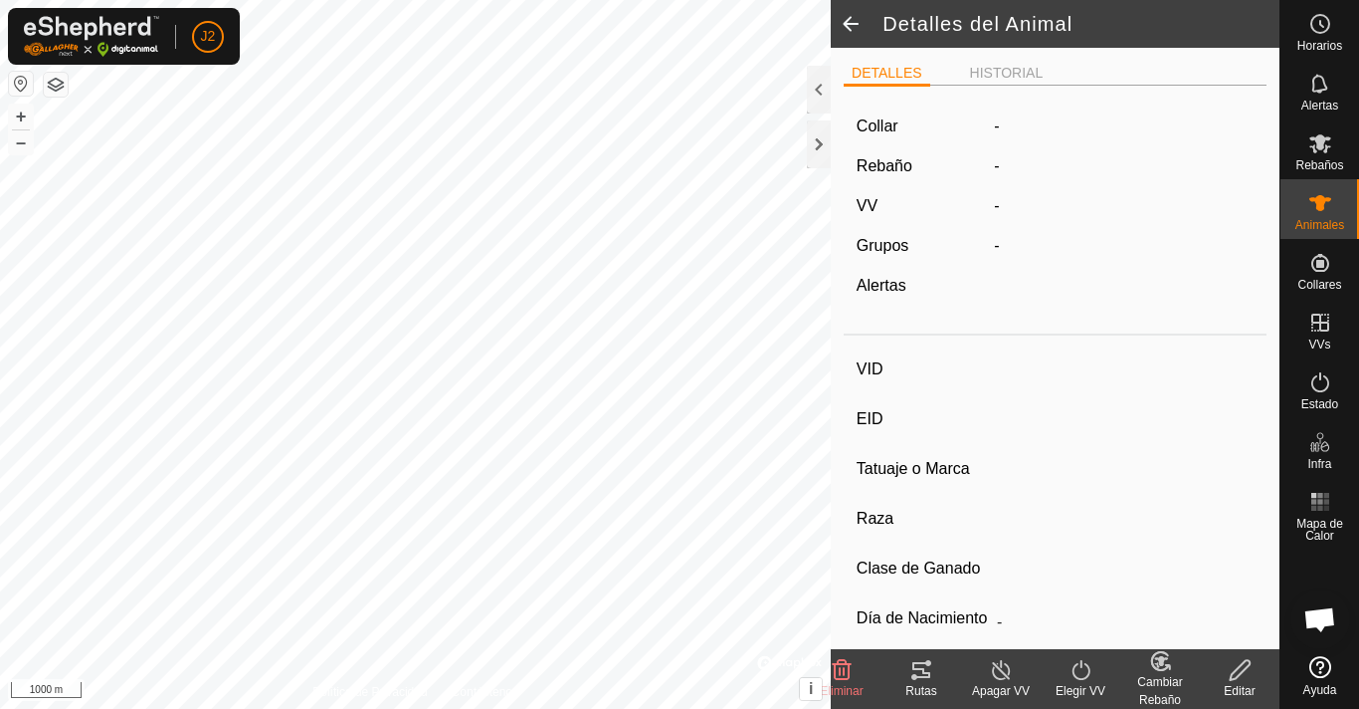
type input "9218"
type input "-"
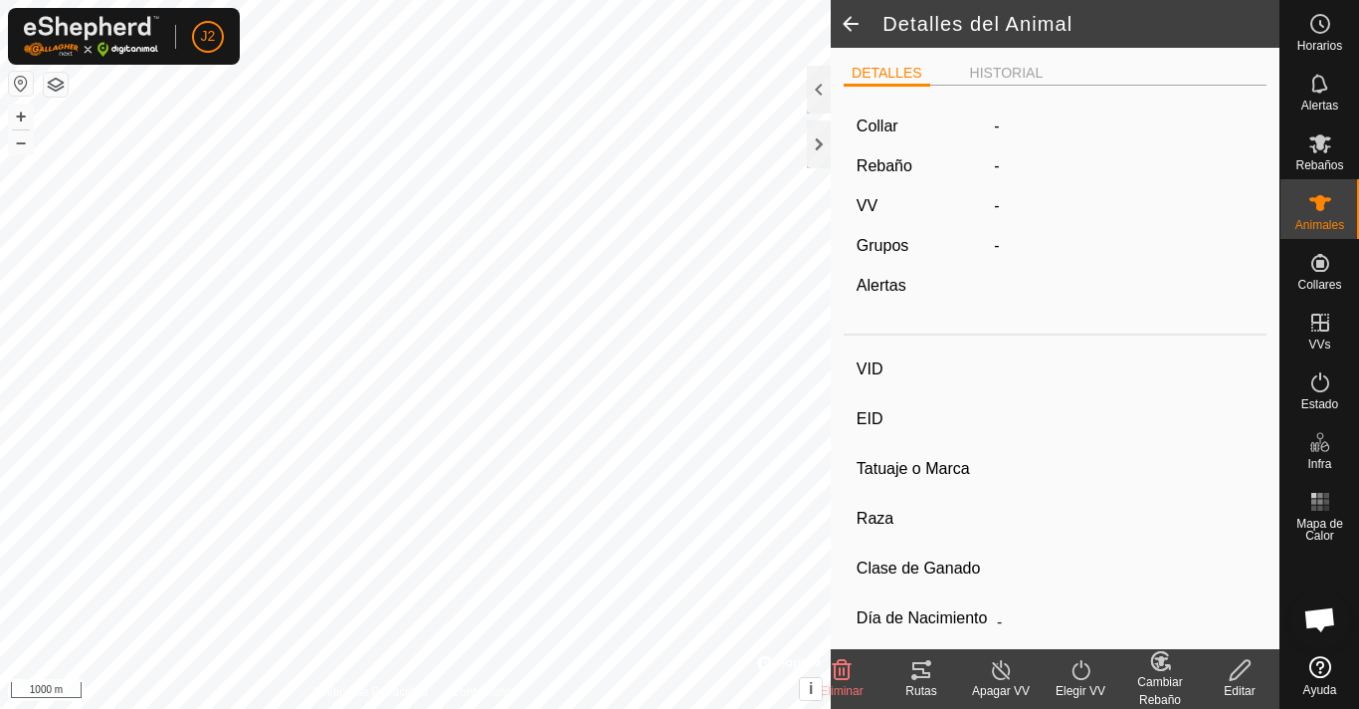
type input "0 kg"
type input "-"
